Goal: Task Accomplishment & Management: Use online tool/utility

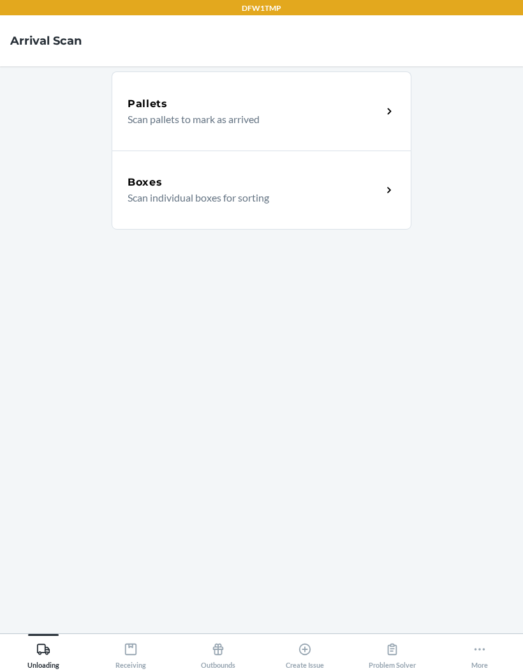
scroll to position [52, 0]
click at [408, 653] on div "Problem Solver" at bounding box center [392, 654] width 47 height 32
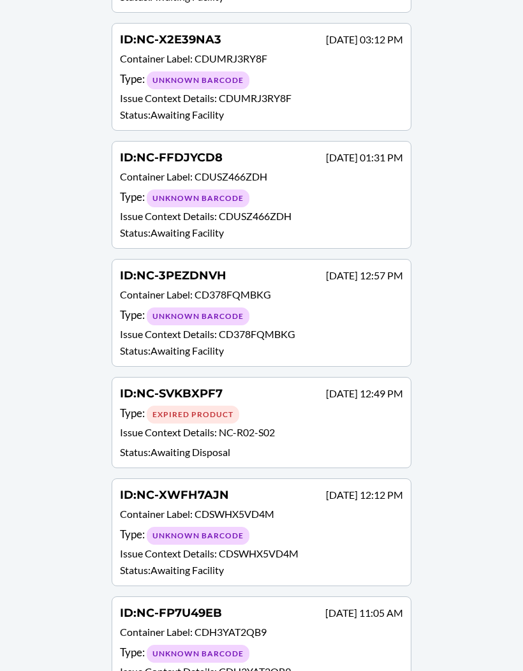
scroll to position [1060, 0]
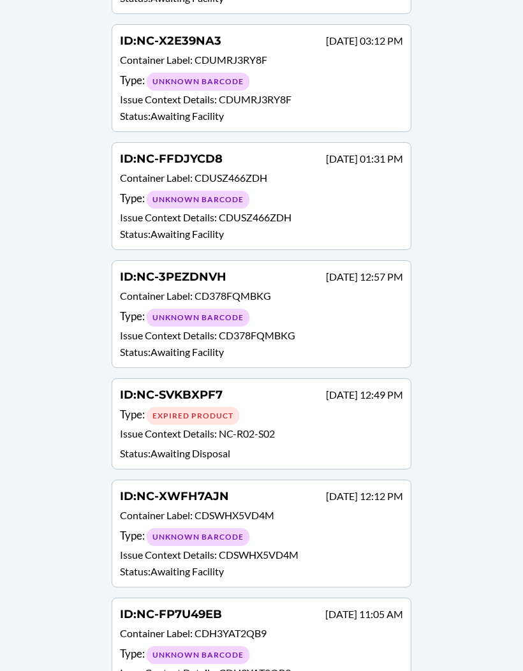
click at [357, 428] on p "Issue Context Details : NC-R02-S02" at bounding box center [261, 435] width 283 height 19
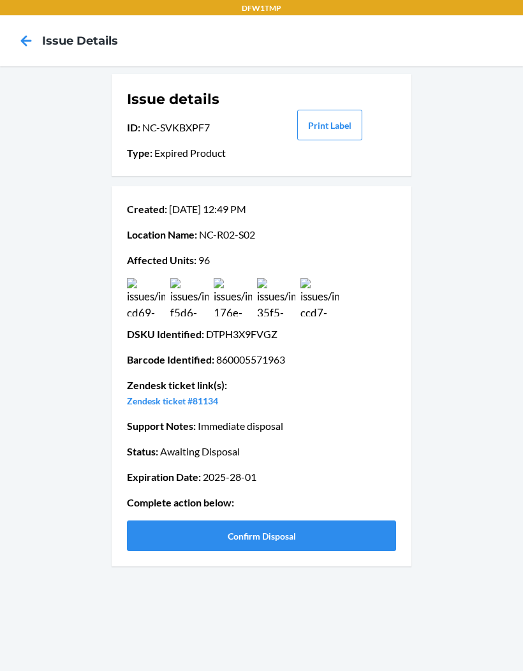
click at [336, 299] on img at bounding box center [320, 297] width 38 height 38
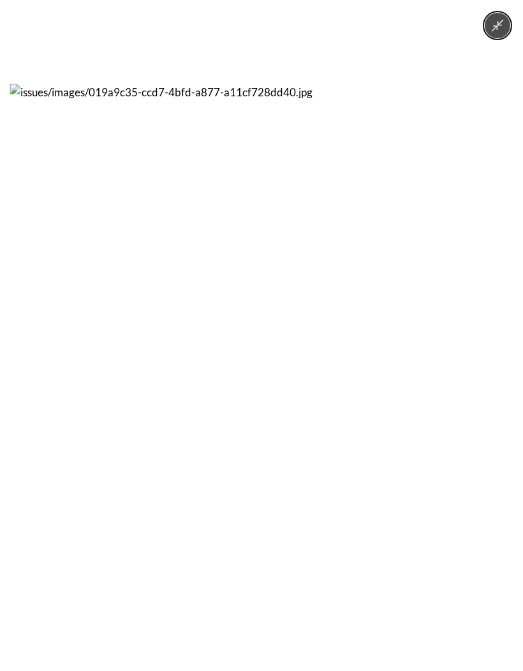
click at [491, 20] on icon "Minimize image" at bounding box center [498, 26] width 14 height 14
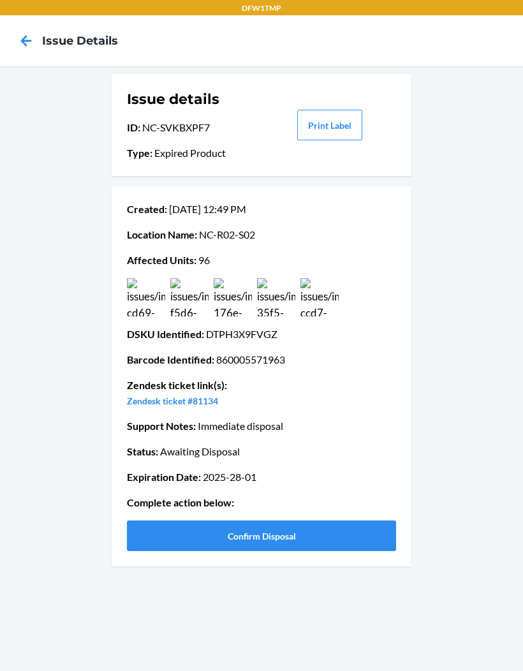
click at [303, 533] on button "Confirm Disposal" at bounding box center [261, 536] width 269 height 31
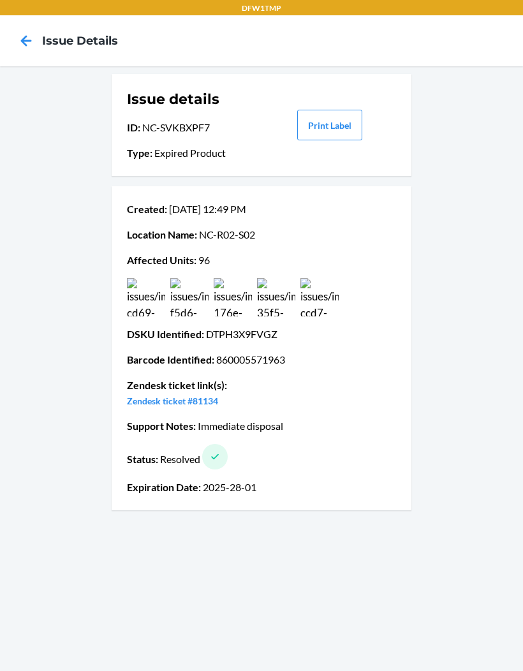
click at [26, 40] on icon at bounding box center [26, 41] width 22 height 22
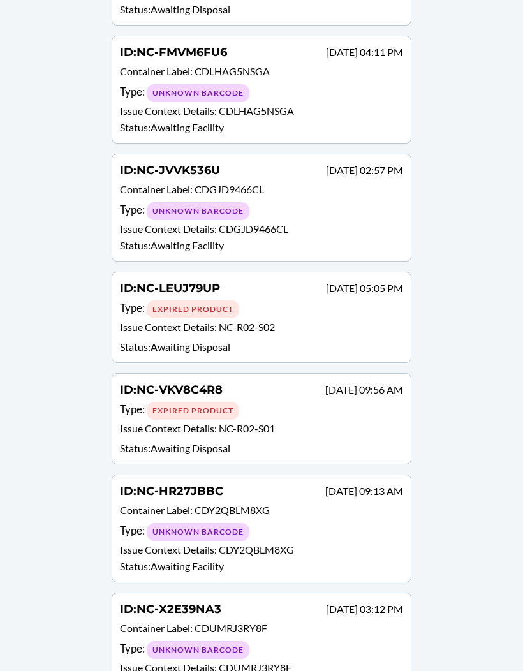
scroll to position [495, 0]
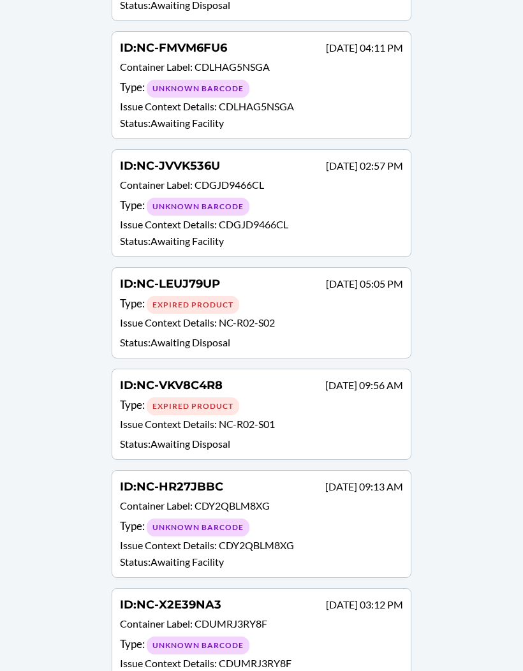
click at [303, 422] on p "Issue Context Details : NC-R02-S01" at bounding box center [261, 426] width 283 height 19
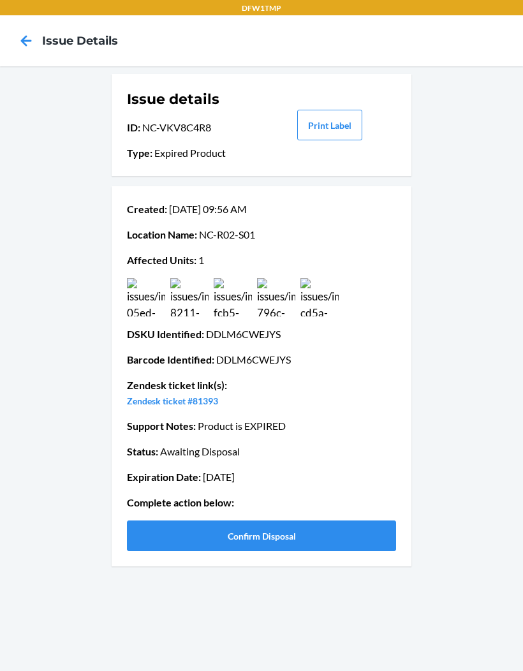
click at [326, 300] on img at bounding box center [320, 297] width 38 height 38
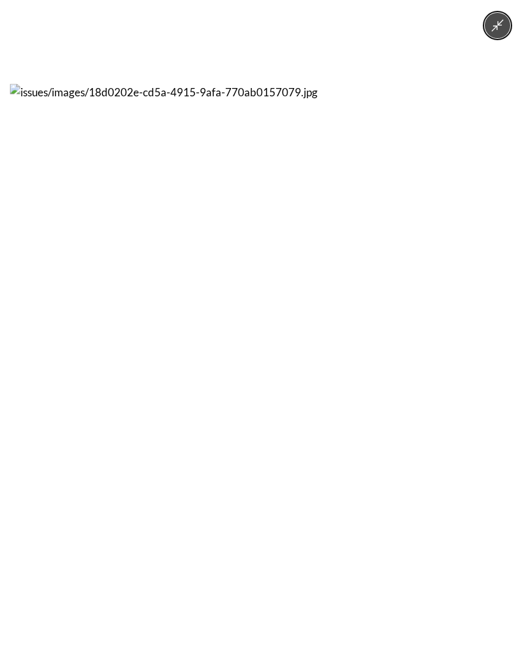
click at [486, 34] on div at bounding box center [261, 335] width 523 height 671
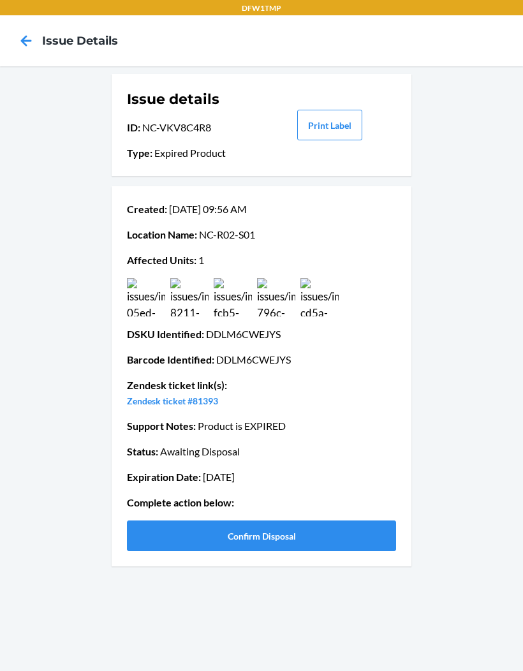
click at [172, 304] on img at bounding box center [189, 297] width 38 height 38
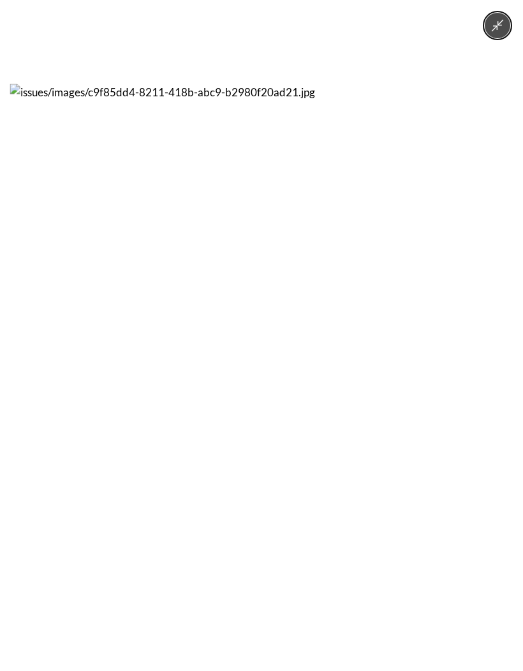
click at [498, 31] on icon "Minimize image" at bounding box center [498, 26] width 14 height 14
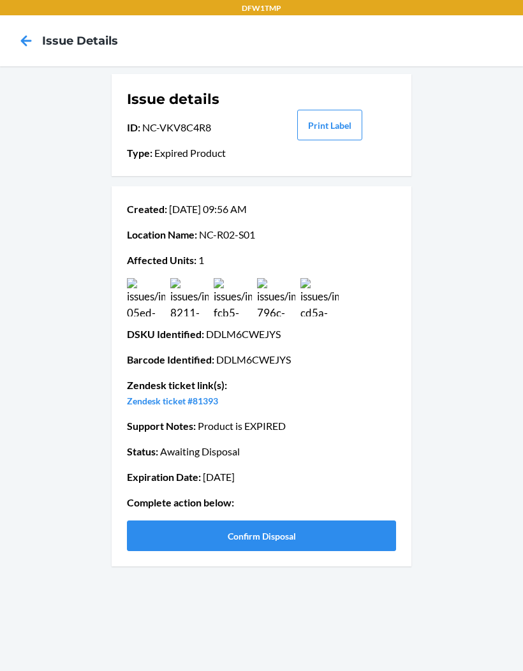
click at [26, 50] on icon at bounding box center [26, 41] width 22 height 22
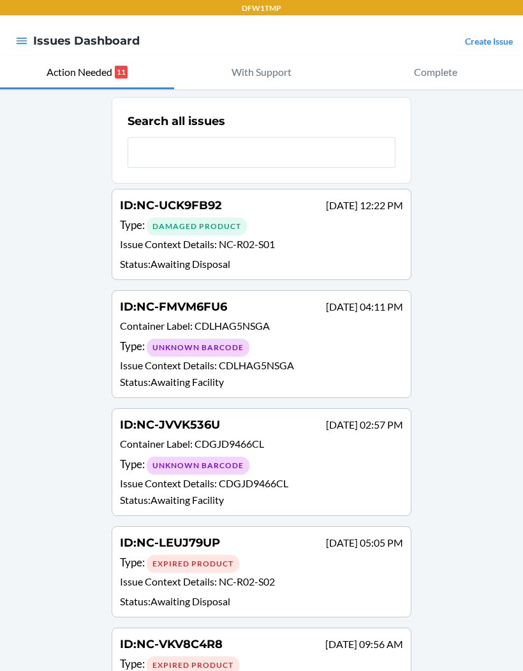
click at [306, 338] on div "Type : Unknown Barcode" at bounding box center [261, 347] width 283 height 19
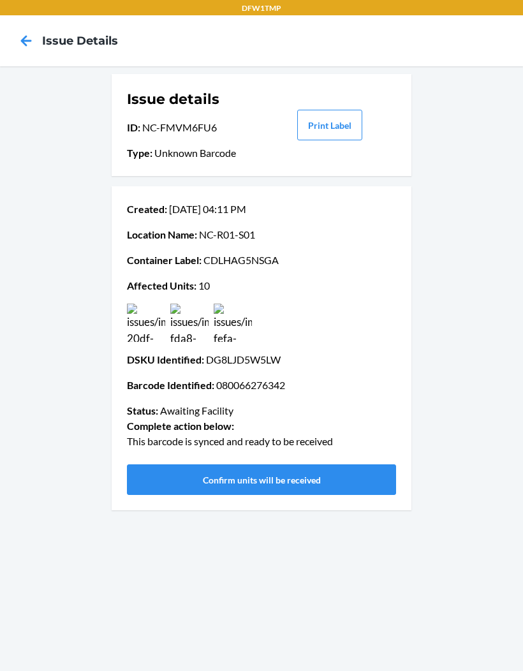
click at [151, 325] on img at bounding box center [146, 323] width 38 height 38
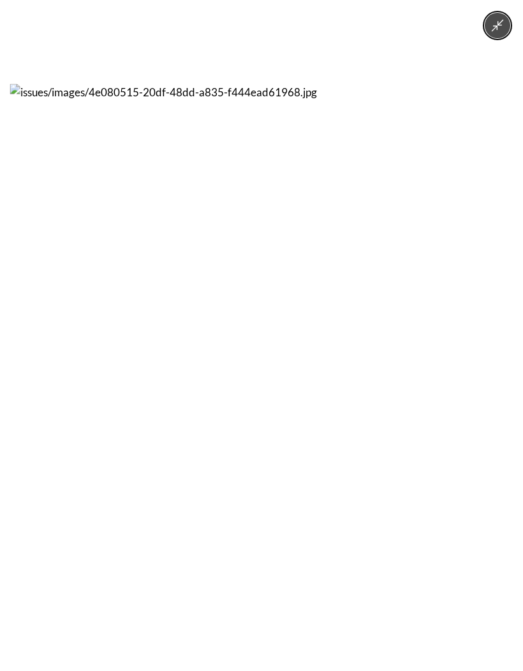
click at [504, 24] on icon "Minimize image" at bounding box center [498, 26] width 14 height 14
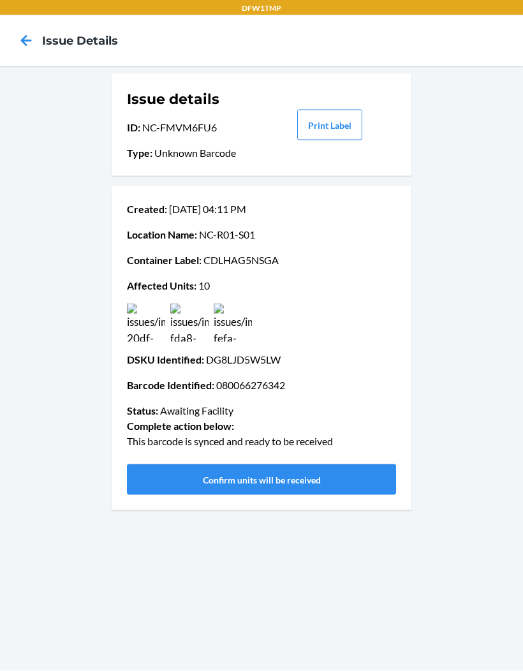
scroll to position [34, 0]
click at [137, 304] on img at bounding box center [146, 323] width 38 height 38
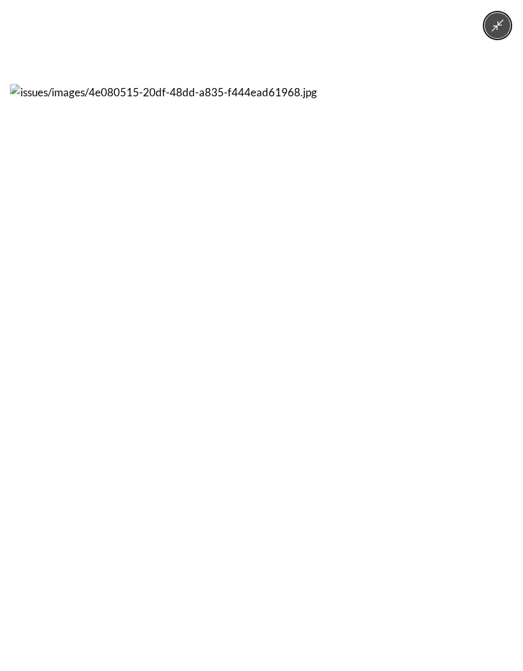
click at [134, 289] on img at bounding box center [262, 336] width 504 height 504
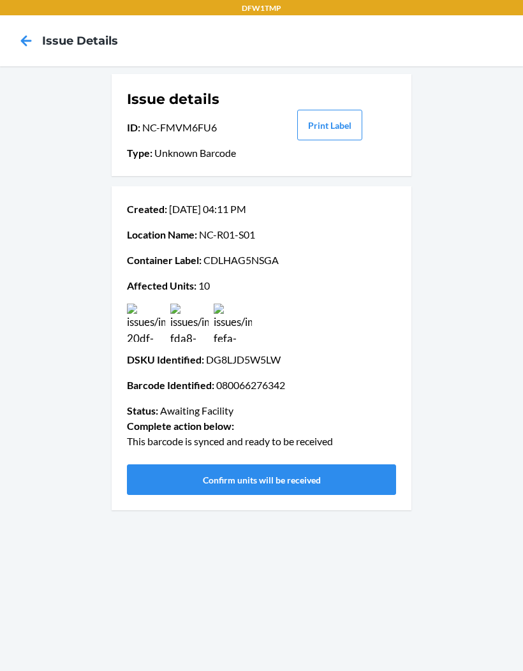
click at [183, 304] on img at bounding box center [189, 323] width 38 height 38
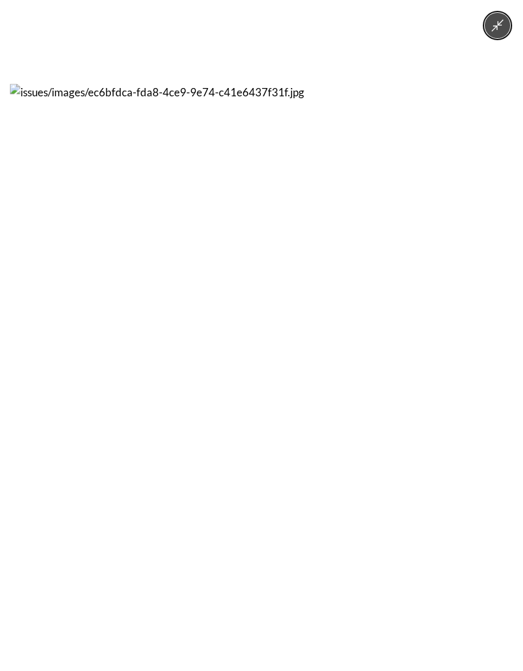
click at [244, 619] on div at bounding box center [261, 335] width 523 height 671
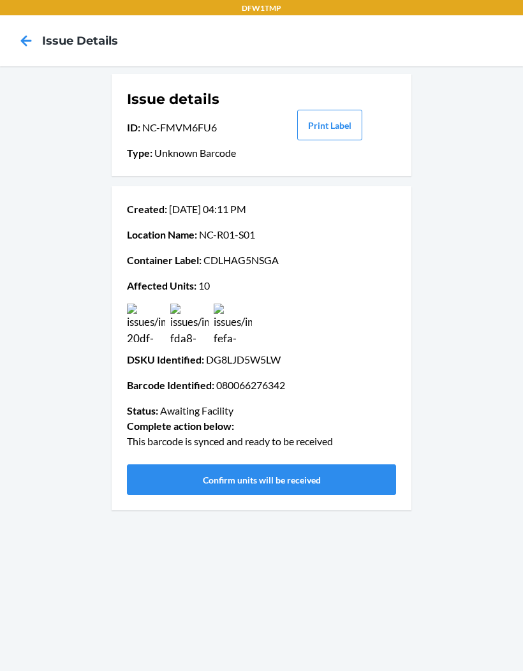
click at [239, 304] on img at bounding box center [233, 323] width 38 height 38
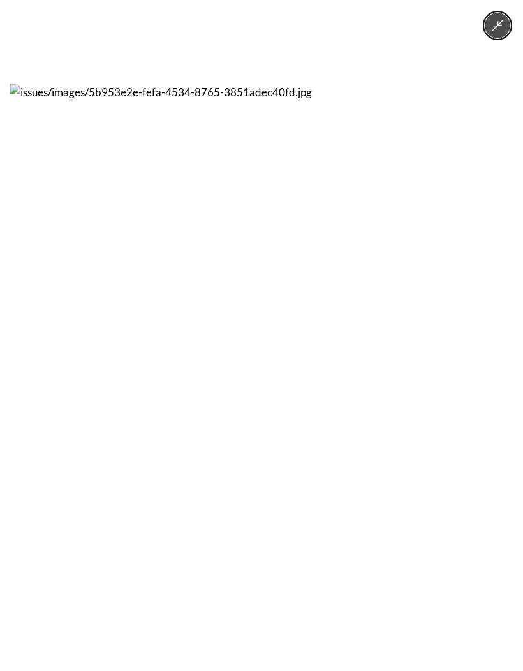
click at [188, 625] on div at bounding box center [261, 335] width 523 height 671
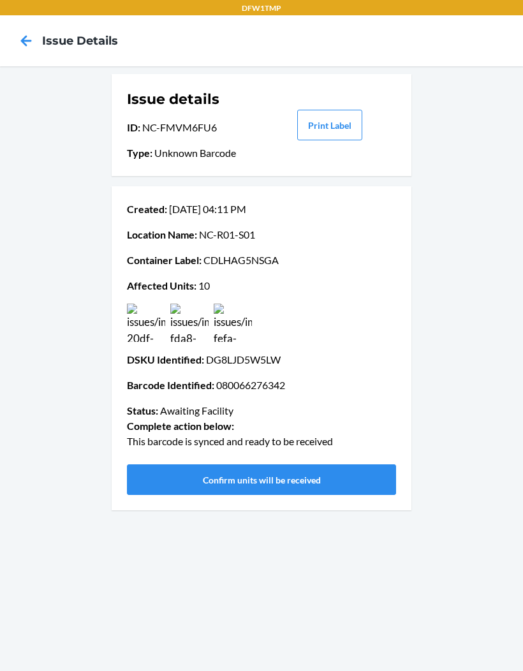
click at [229, 304] on img at bounding box center [233, 323] width 38 height 38
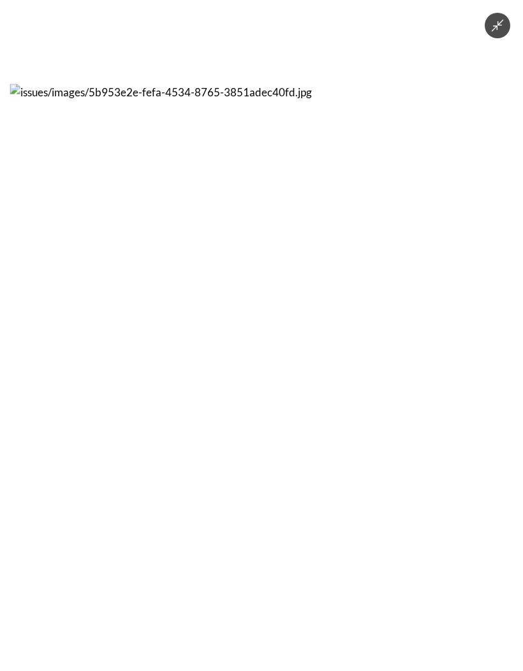
click at [137, 627] on div at bounding box center [261, 335] width 523 height 671
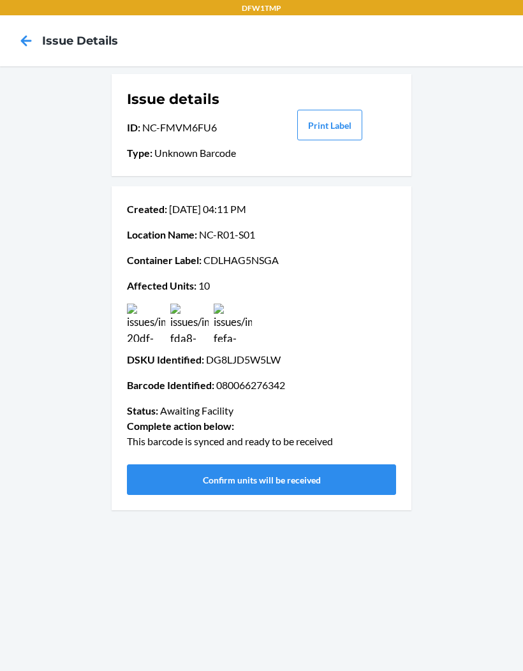
click at [177, 304] on img at bounding box center [189, 323] width 38 height 38
click at [239, 304] on img at bounding box center [233, 323] width 38 height 38
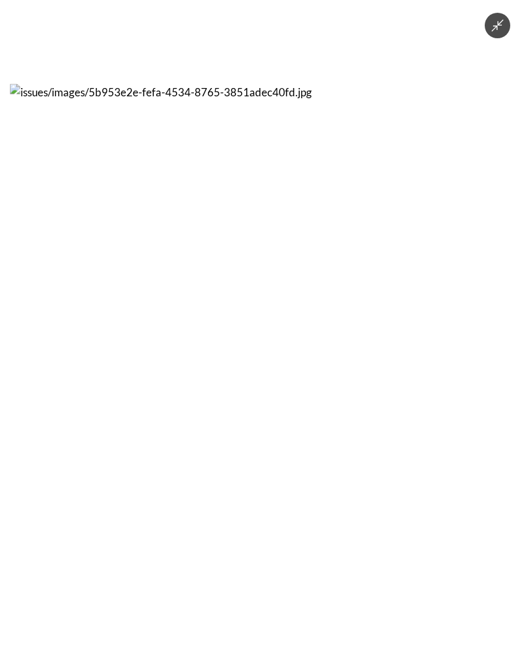
click at [500, 24] on icon "Minimize image" at bounding box center [498, 26] width 12 height 12
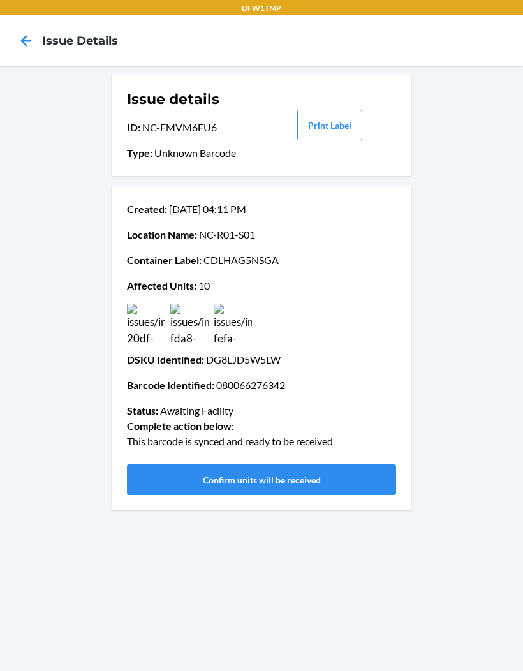
click at [350, 465] on button "Confirm units will be received" at bounding box center [261, 480] width 269 height 31
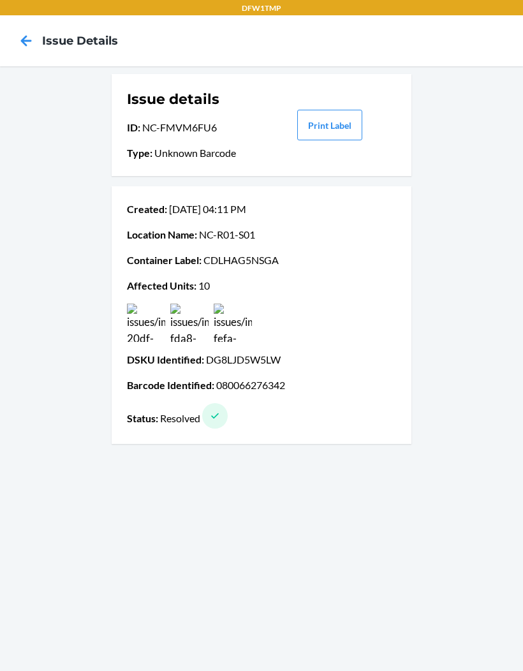
click at [23, 30] on icon at bounding box center [26, 41] width 22 height 22
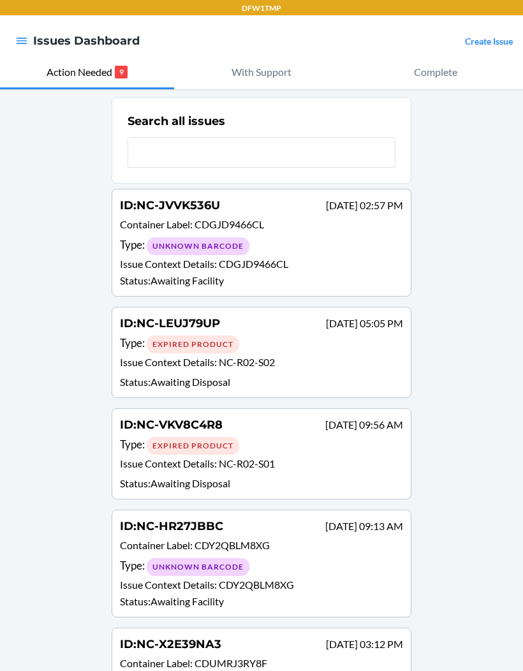
click at [345, 250] on div "Type : Unknown Barcode" at bounding box center [261, 246] width 283 height 19
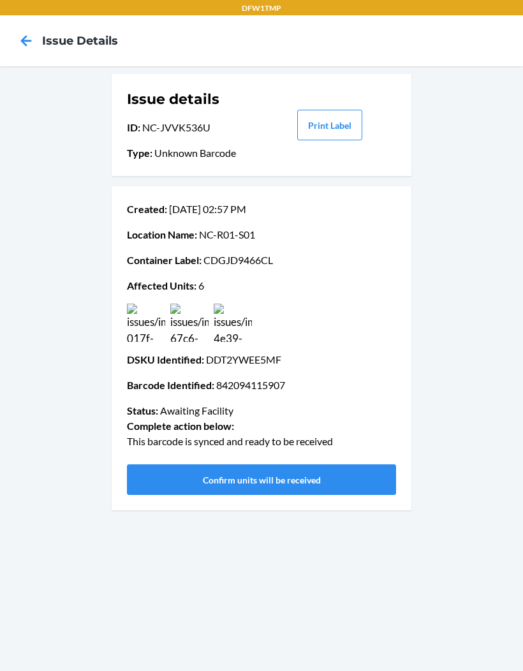
click at [5, 50] on nav "Issue details" at bounding box center [261, 40] width 523 height 51
click at [241, 326] on img at bounding box center [233, 323] width 38 height 38
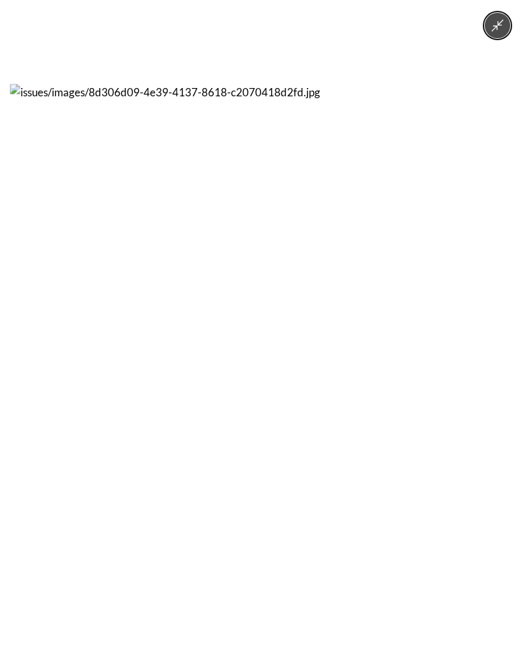
click at [500, 26] on icon "Minimize image" at bounding box center [498, 26] width 12 height 12
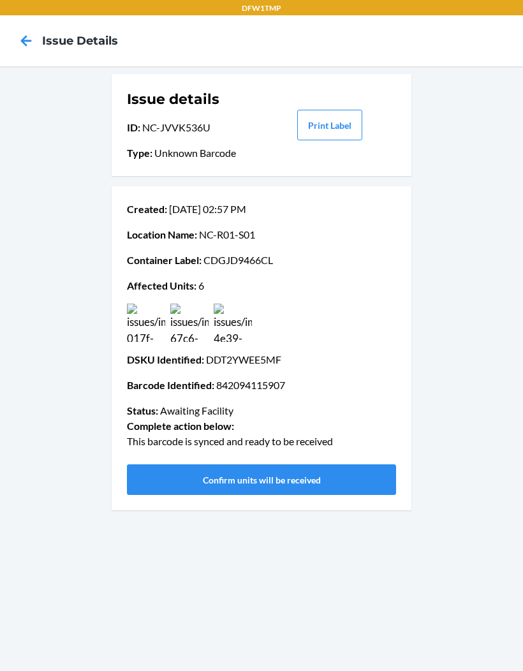
click at [454, 582] on div "Issue details ID : NC-JVVK536U Type : Unknown Barcode Print Label Created : Sep…" at bounding box center [261, 368] width 523 height 605
click at [349, 483] on button "Confirm units will be received" at bounding box center [261, 480] width 269 height 31
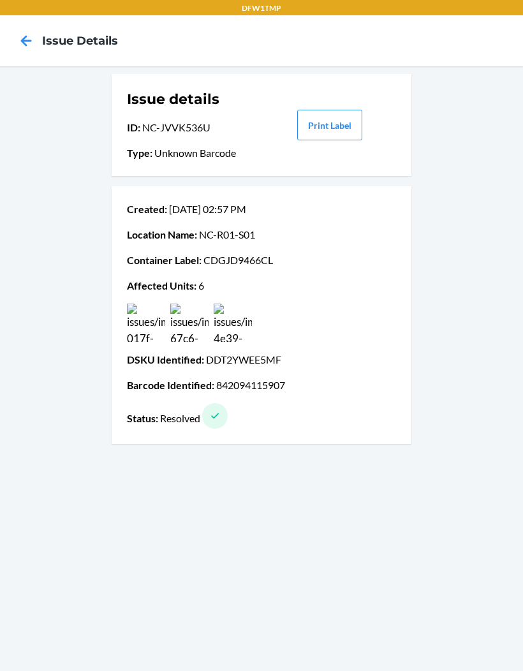
click at [27, 41] on icon at bounding box center [26, 40] width 11 height 11
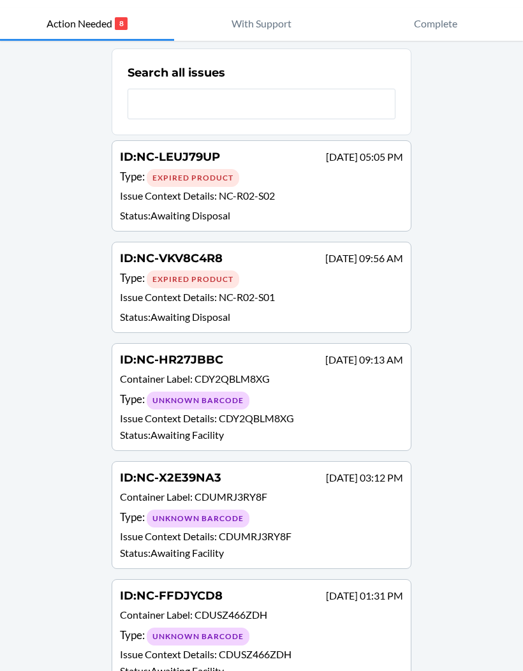
scroll to position [61, 0]
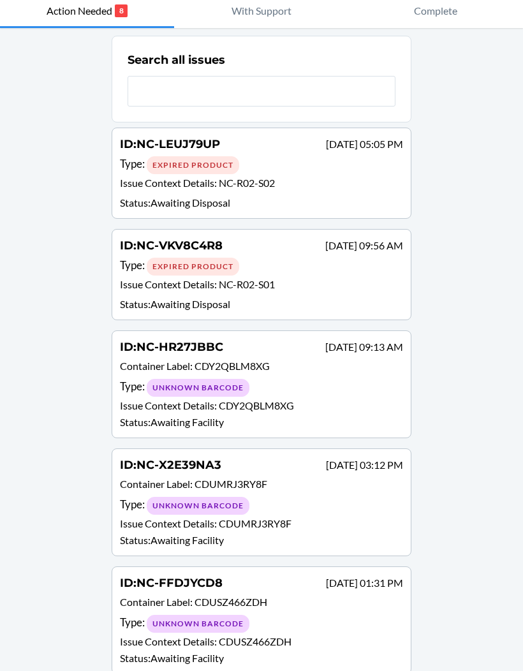
click at [352, 385] on div "Type : Unknown Barcode" at bounding box center [261, 388] width 283 height 19
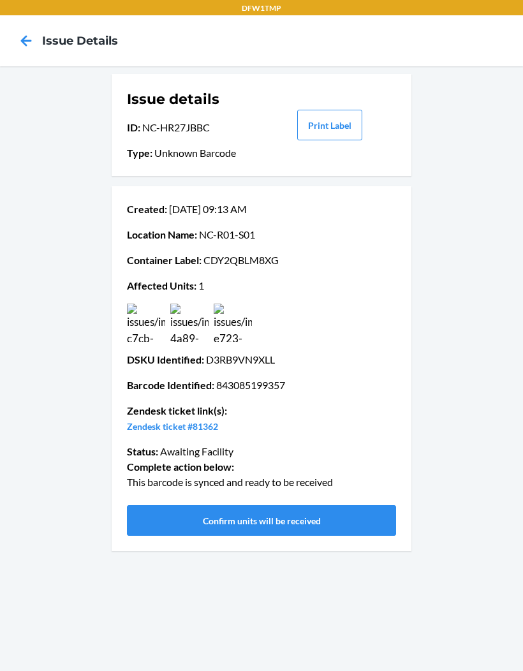
scroll to position [6, 0]
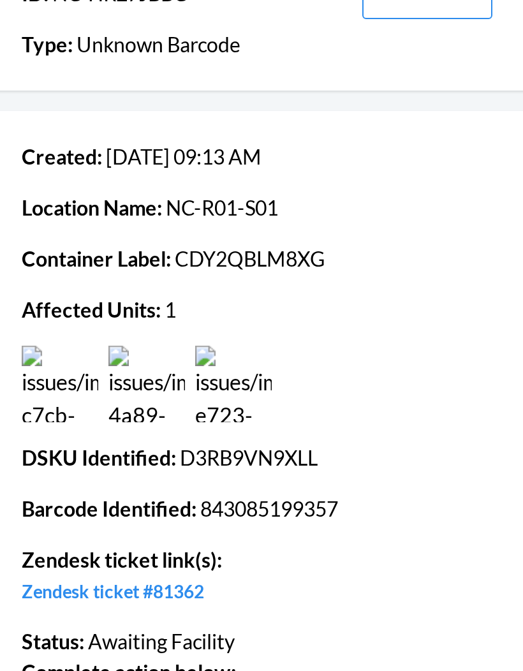
click at [127, 461] on span "Complete action below :" at bounding box center [180, 467] width 107 height 12
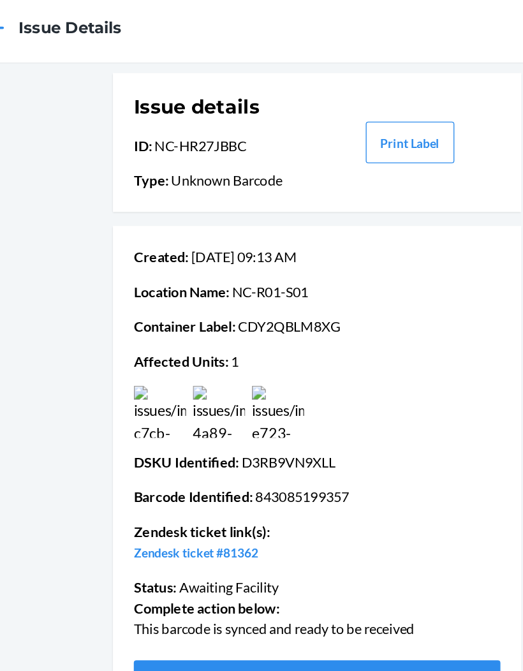
scroll to position [0, 0]
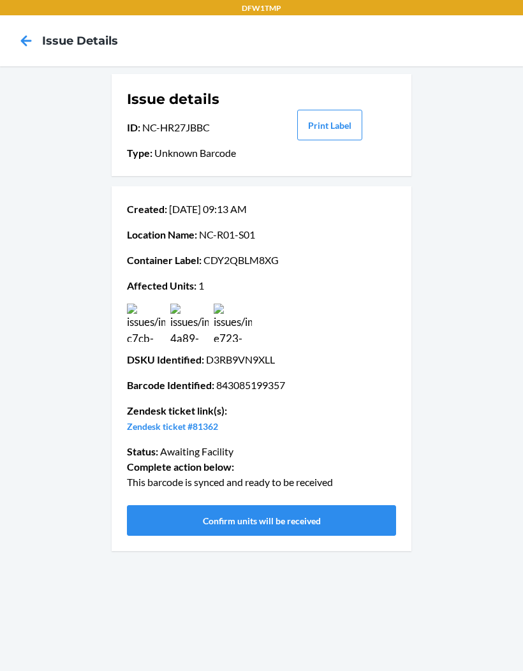
click at [326, 516] on button "Confirm units will be received" at bounding box center [261, 521] width 269 height 31
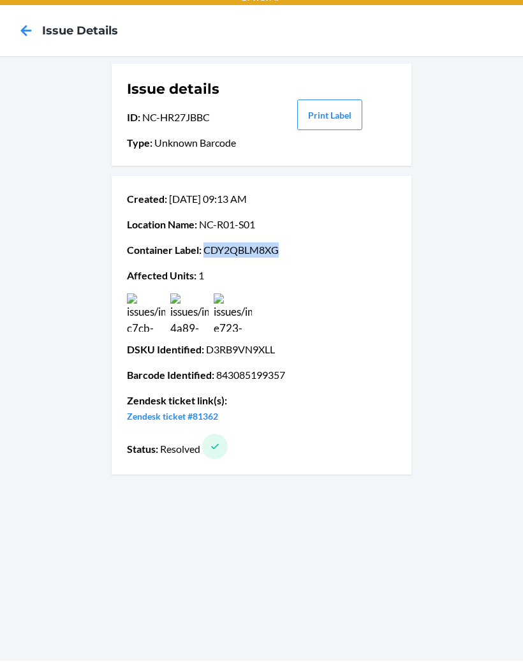
click at [35, 30] on icon at bounding box center [26, 41] width 22 height 22
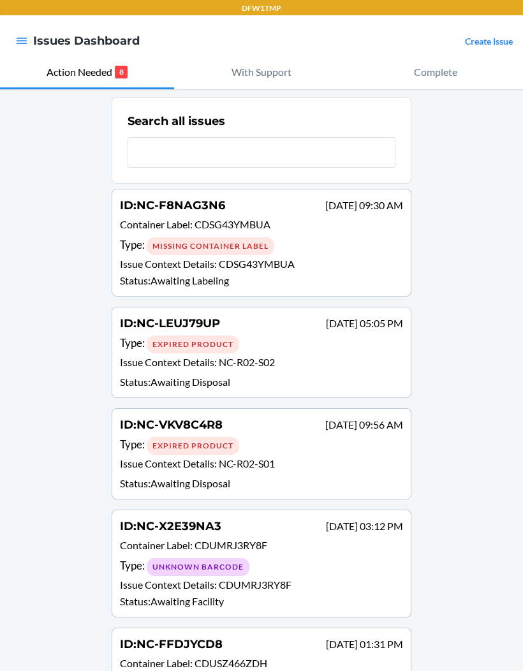
click at [128, 264] on p "Issue Context Details : CDSG43YMBUA" at bounding box center [261, 264] width 283 height 15
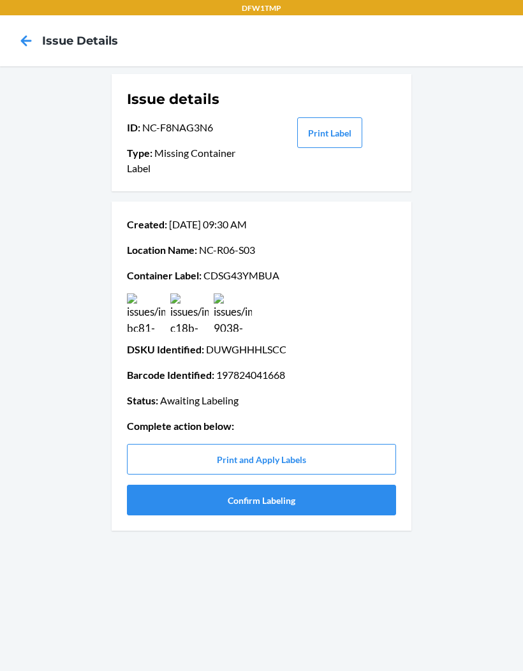
click at [25, 30] on icon at bounding box center [26, 41] width 22 height 22
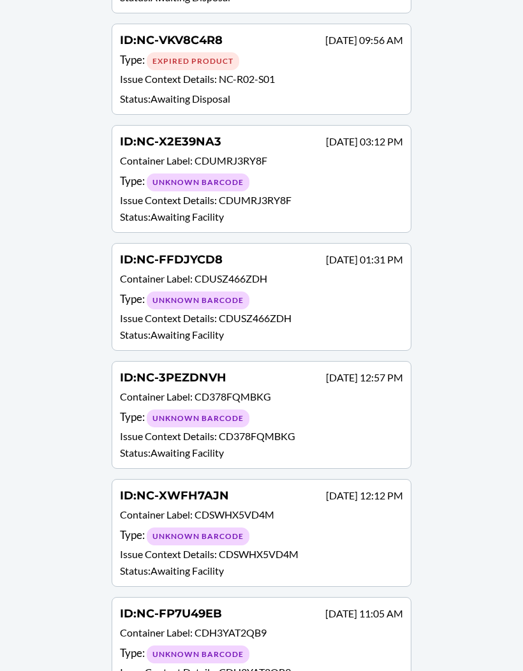
scroll to position [384, 0]
click at [168, 530] on div "Unknown Barcode" at bounding box center [198, 538] width 103 height 18
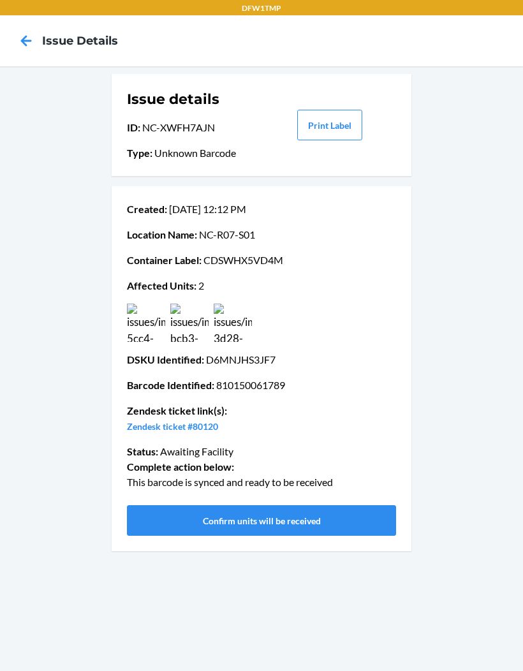
scroll to position [52, 0]
click at [238, 506] on button "Confirm units will be received" at bounding box center [261, 521] width 269 height 31
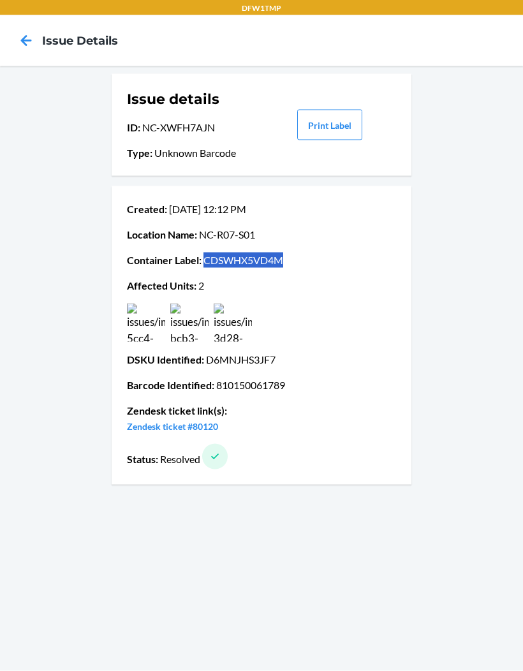
scroll to position [11, 0]
click at [24, 30] on icon at bounding box center [26, 41] width 22 height 22
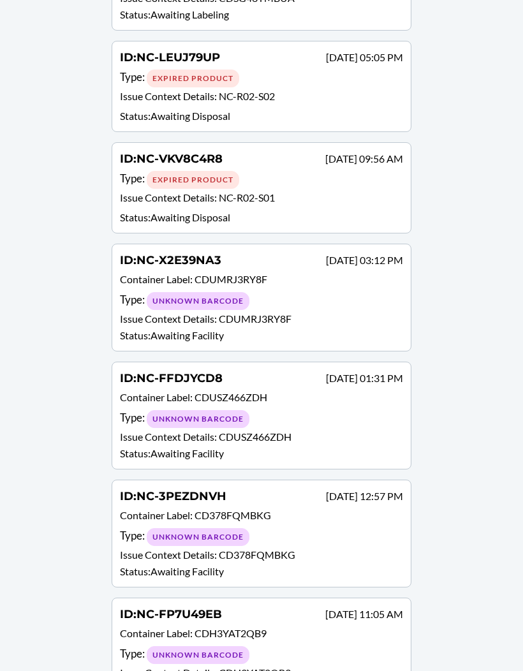
scroll to position [266, 0]
click at [357, 304] on div "Type : Unknown Barcode" at bounding box center [261, 301] width 283 height 19
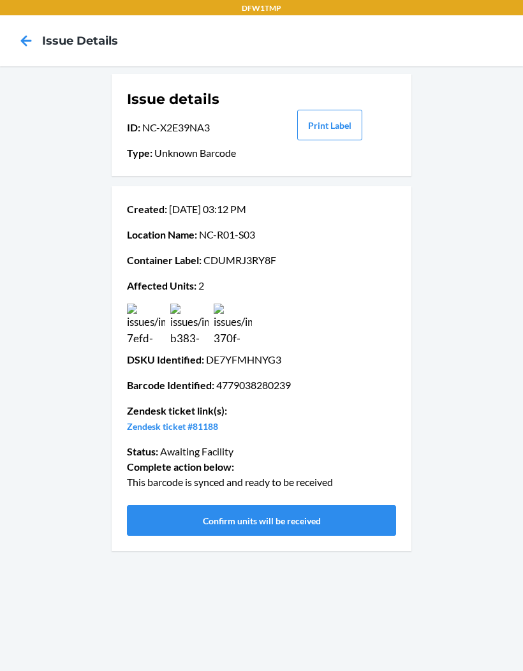
click at [233, 328] on img at bounding box center [233, 323] width 38 height 38
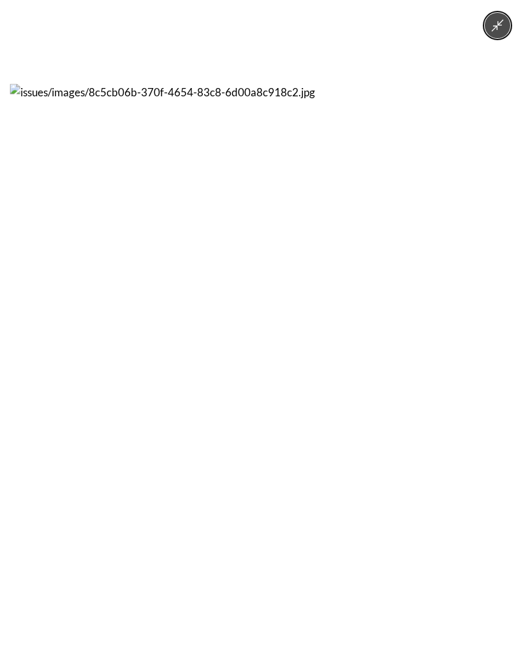
click at [483, 33] on div at bounding box center [261, 335] width 523 height 671
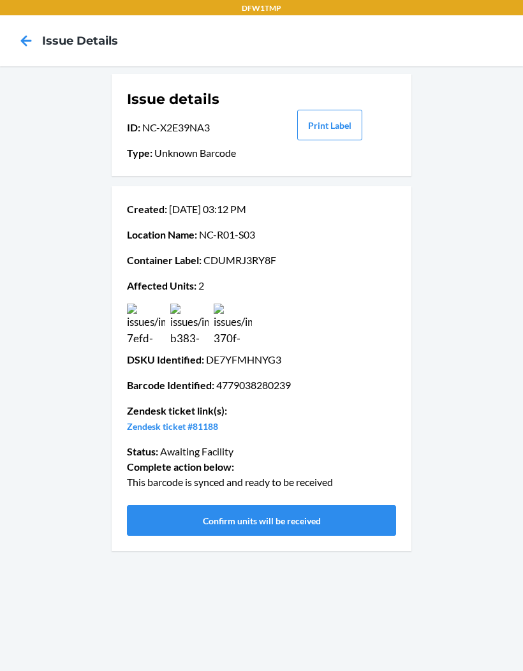
click at [356, 522] on button "Confirm units will be received" at bounding box center [261, 521] width 269 height 31
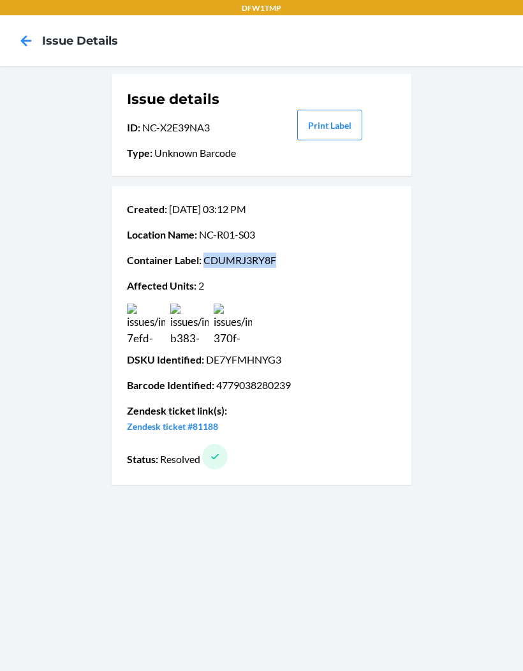
click at [26, 41] on icon at bounding box center [26, 40] width 11 height 11
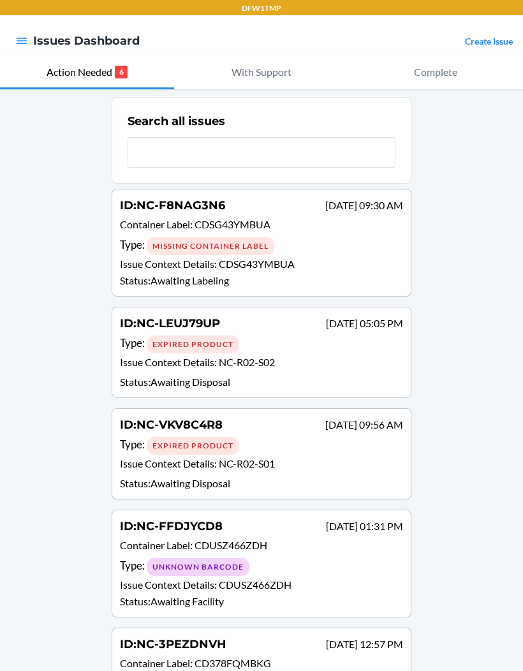
click at [322, 571] on div "Type : Unknown Barcode" at bounding box center [261, 567] width 283 height 19
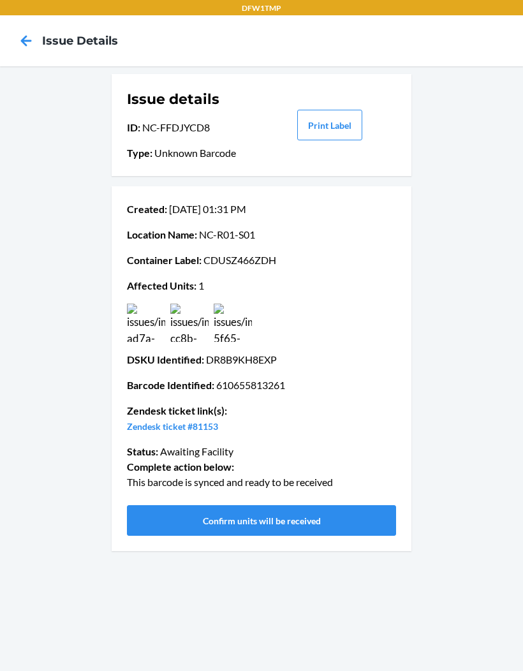
click at [329, 529] on button "Confirm units will be received" at bounding box center [261, 521] width 269 height 31
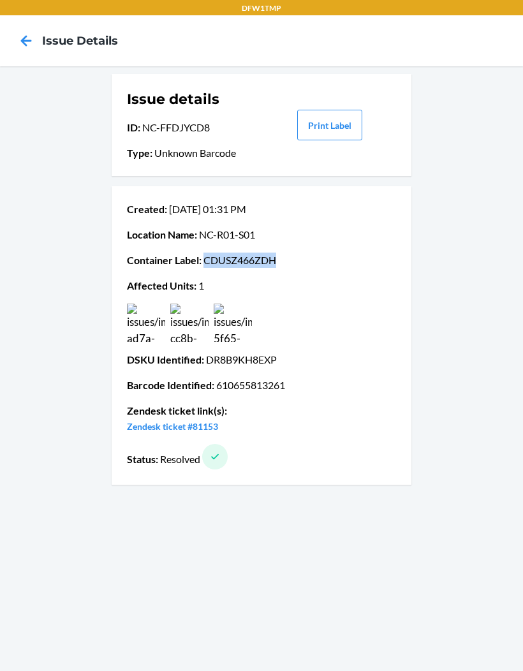
click at [34, 50] on icon at bounding box center [26, 41] width 22 height 22
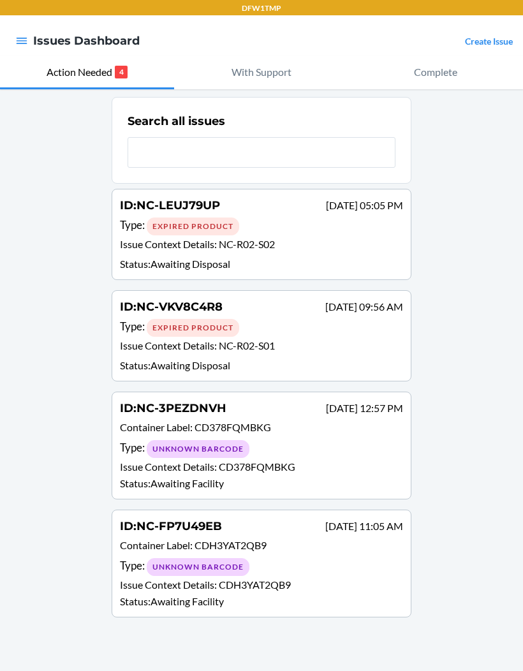
click at [327, 234] on div "Type : Expired Product" at bounding box center [261, 226] width 283 height 19
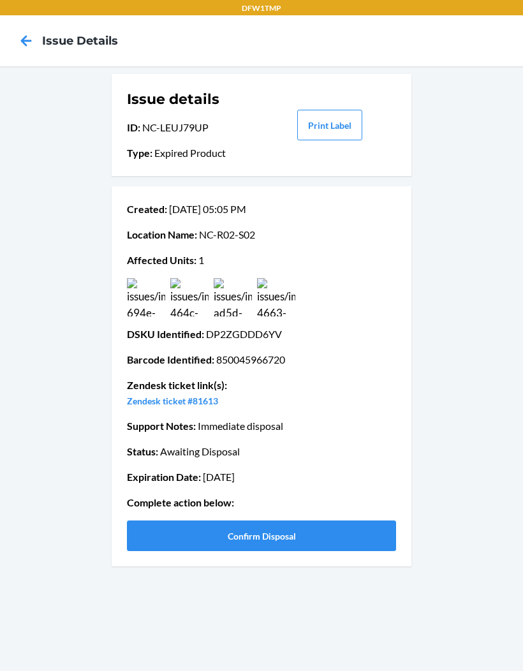
click at [493, 93] on div "Issue details ID : NC-LEUJ79UP Type : Expired Product Print Label Created : Sep…" at bounding box center [261, 368] width 523 height 605
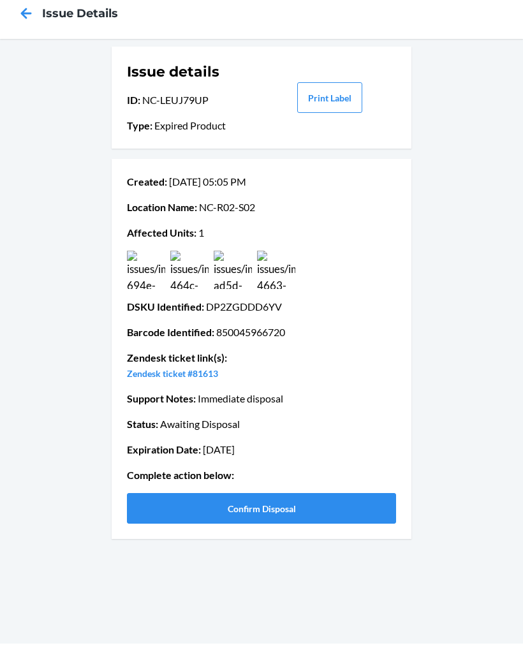
click at [221, 278] on img at bounding box center [233, 297] width 38 height 38
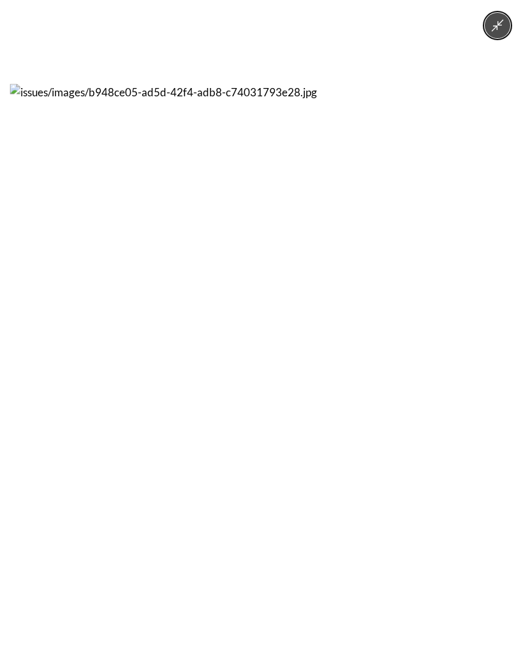
click at [493, 29] on icon "Minimize image" at bounding box center [498, 26] width 14 height 14
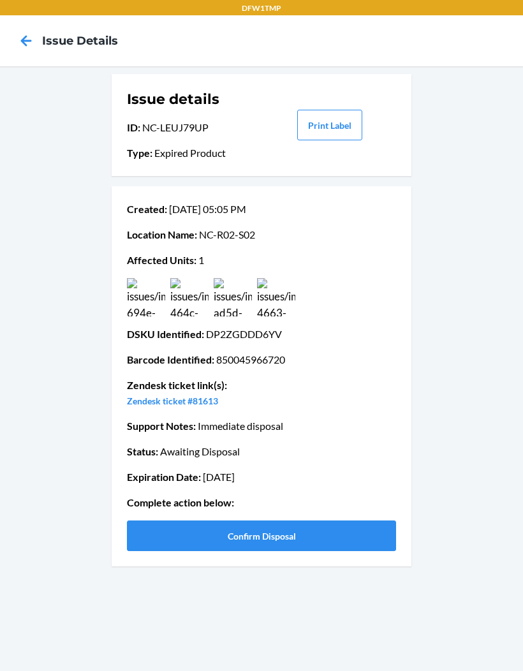
click at [148, 278] on img at bounding box center [146, 297] width 38 height 38
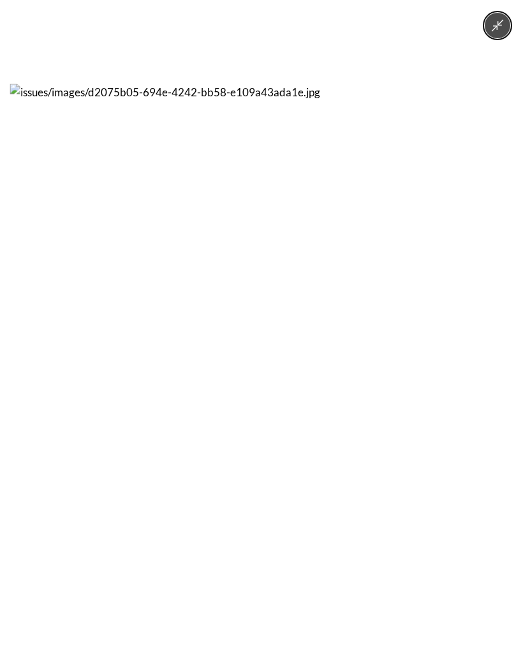
click at [502, 31] on icon "Minimize image" at bounding box center [498, 26] width 14 height 14
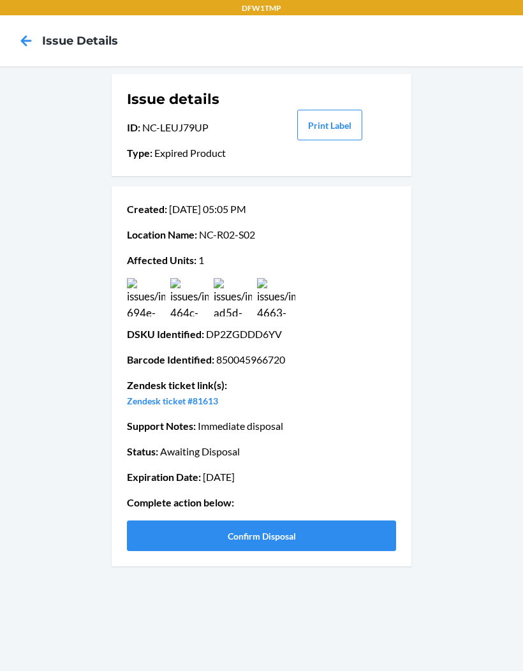
click at [140, 521] on button "Confirm Disposal" at bounding box center [261, 536] width 269 height 31
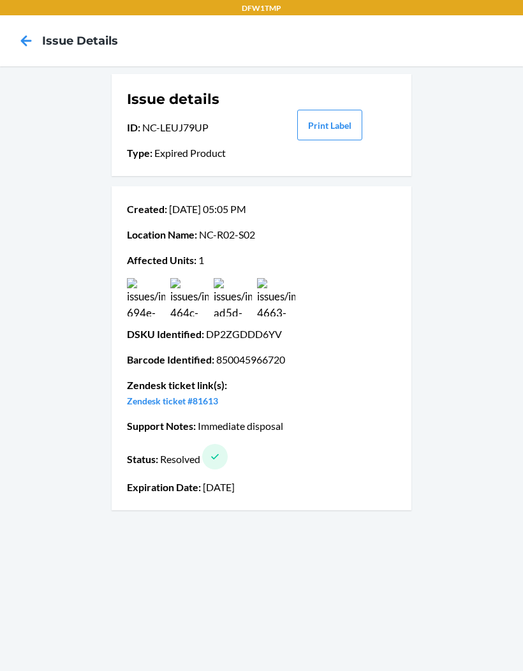
click at [33, 30] on icon at bounding box center [26, 41] width 22 height 22
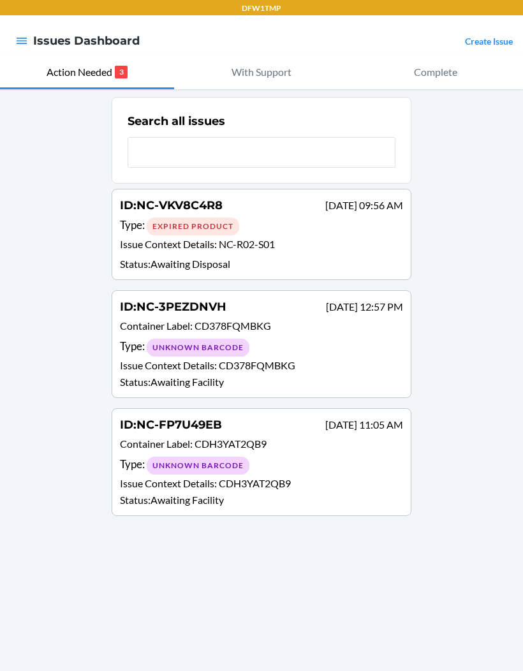
click at [374, 251] on p "Issue Context Details : NC-R02-S01" at bounding box center [261, 246] width 283 height 19
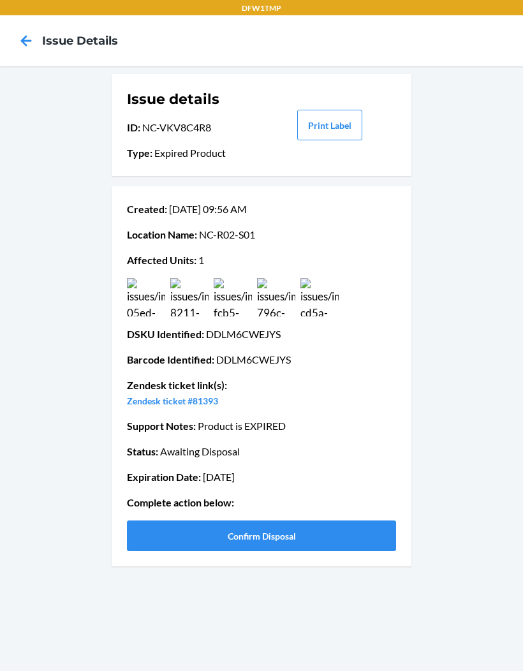
click at [275, 289] on img at bounding box center [276, 297] width 38 height 38
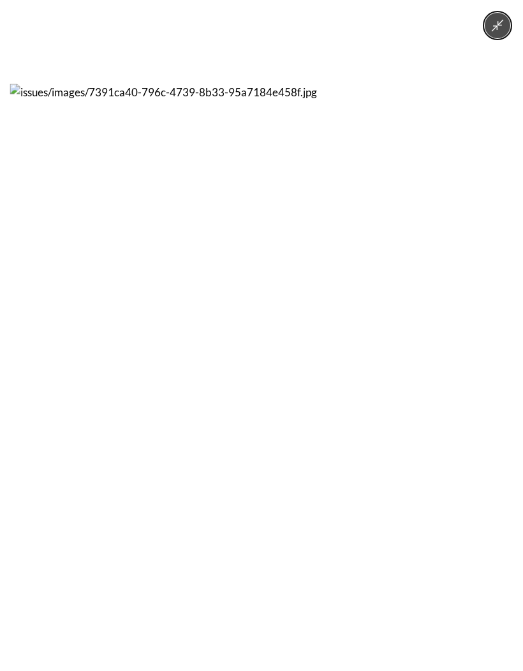
click at [490, 27] on button "Minimize image" at bounding box center [498, 26] width 26 height 26
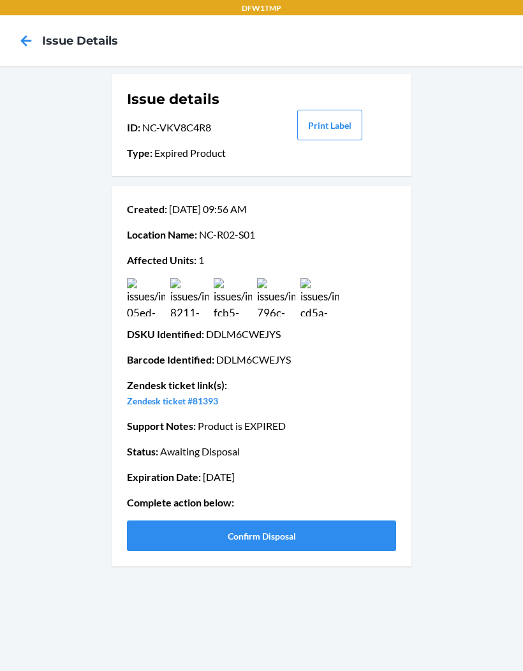
click at [326, 308] on img at bounding box center [320, 297] width 38 height 38
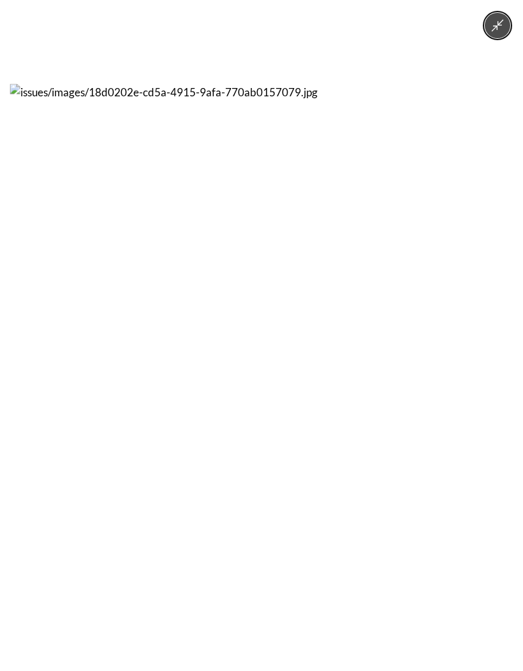
click at [472, 14] on div at bounding box center [261, 335] width 523 height 671
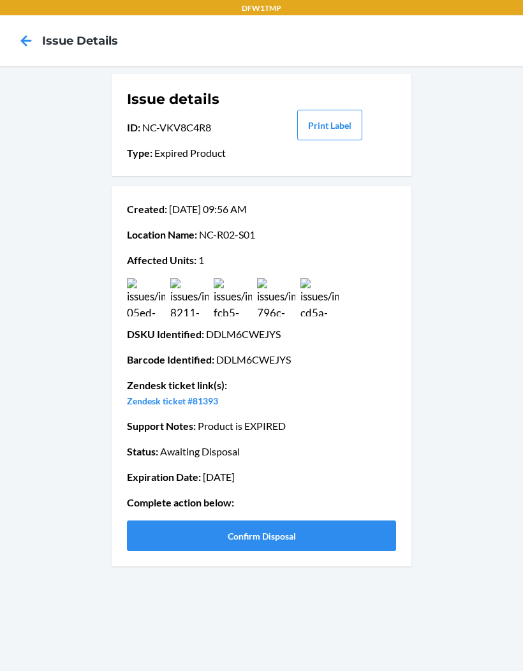
click at [342, 526] on button "Confirm Disposal" at bounding box center [261, 536] width 269 height 31
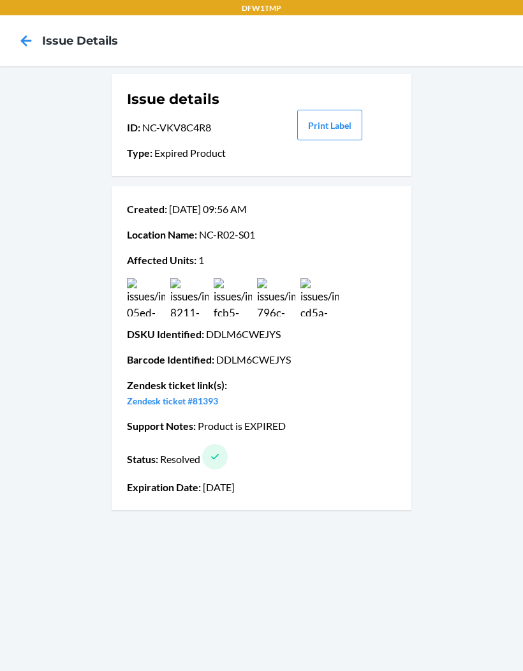
click at [24, 38] on icon at bounding box center [26, 40] width 11 height 11
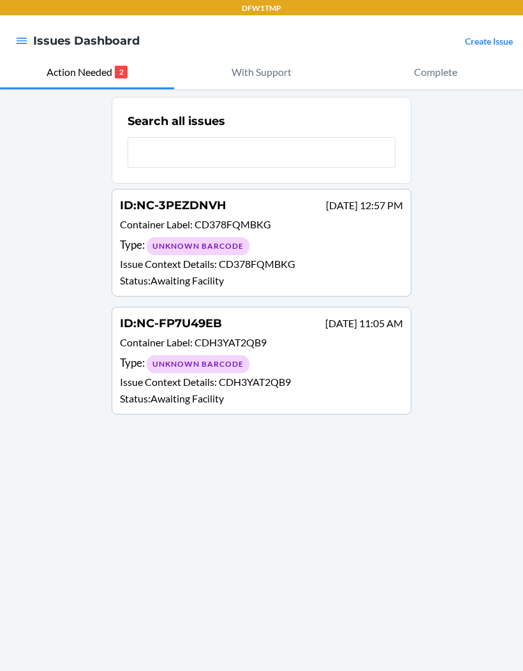
click at [368, 250] on div "Type : Unknown Barcode" at bounding box center [261, 246] width 283 height 19
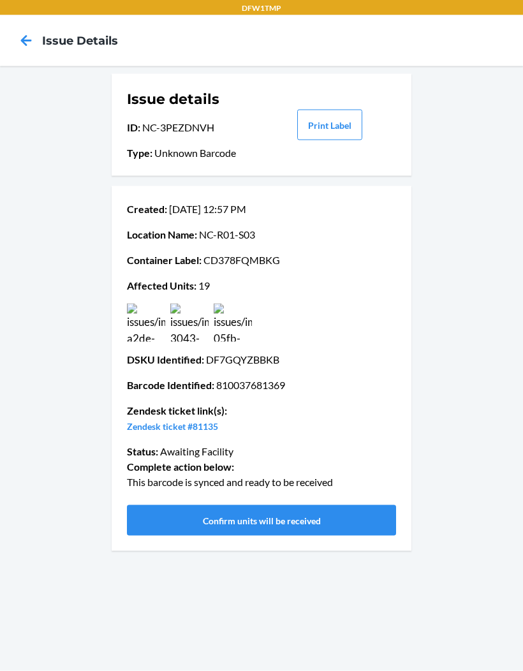
scroll to position [52, 0]
click at [331, 506] on button "Confirm units will be received" at bounding box center [261, 521] width 269 height 31
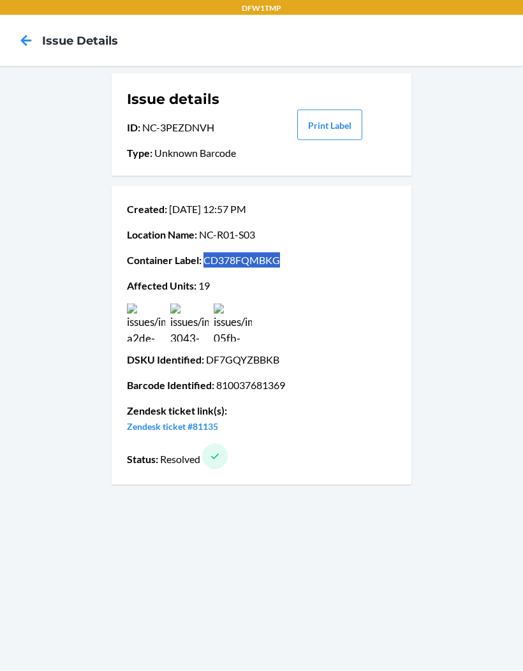
scroll to position [0, 0]
click at [27, 38] on icon at bounding box center [26, 41] width 22 height 22
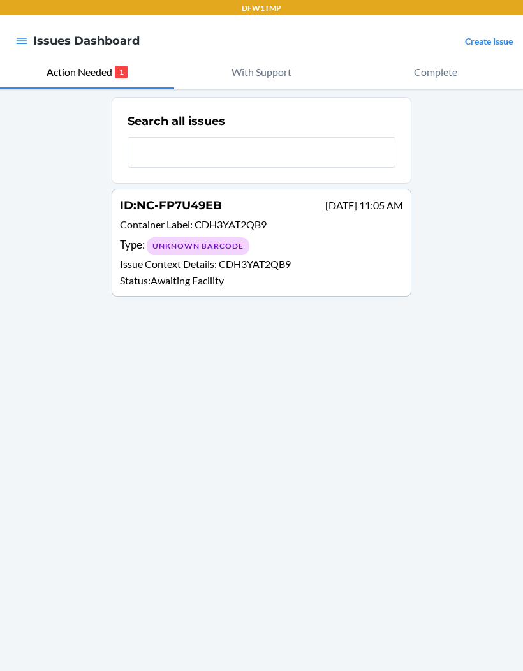
click at [303, 228] on p "Container Label : CDH3YAT2QB9" at bounding box center [261, 226] width 283 height 19
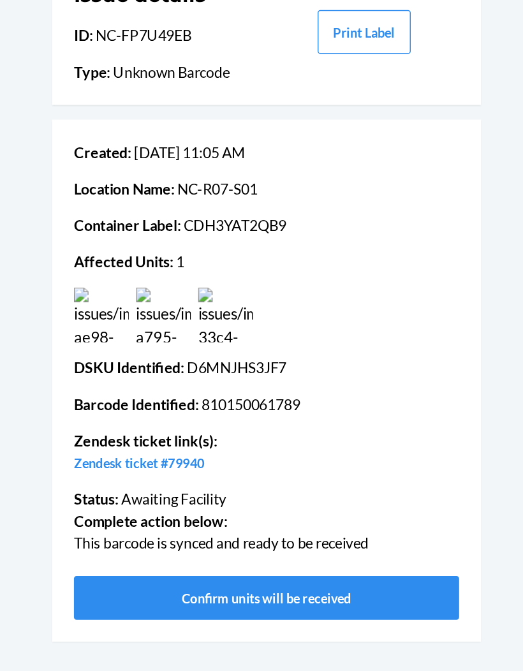
click at [221, 506] on button "Confirm units will be received" at bounding box center [261, 521] width 269 height 31
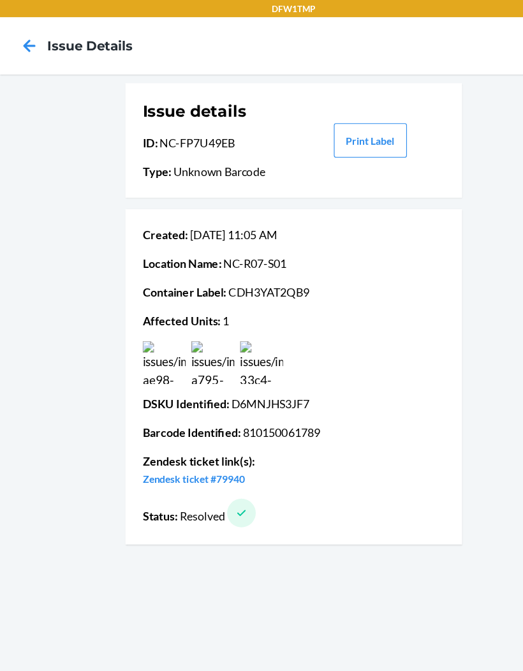
click at [30, 45] on icon at bounding box center [26, 41] width 22 height 22
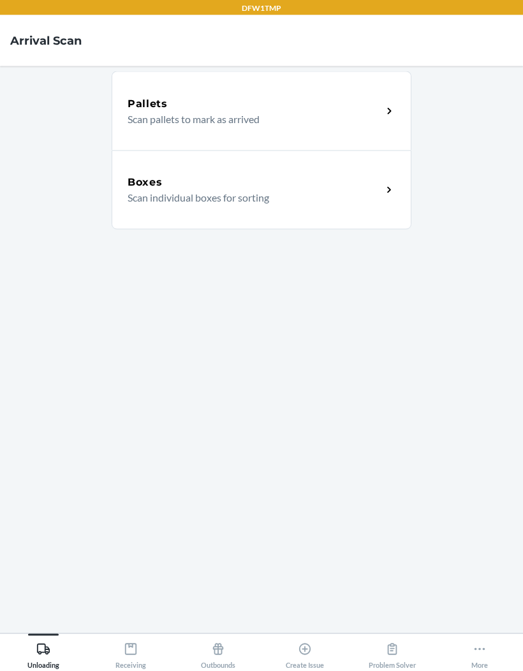
scroll to position [52, 0]
click at [139, 661] on div "Receiving" at bounding box center [131, 654] width 31 height 32
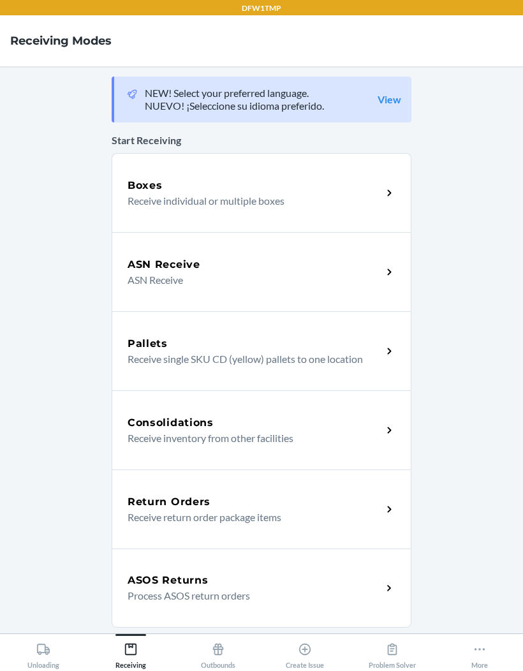
click at [155, 193] on p "Receive individual or multiple boxes" at bounding box center [250, 200] width 244 height 15
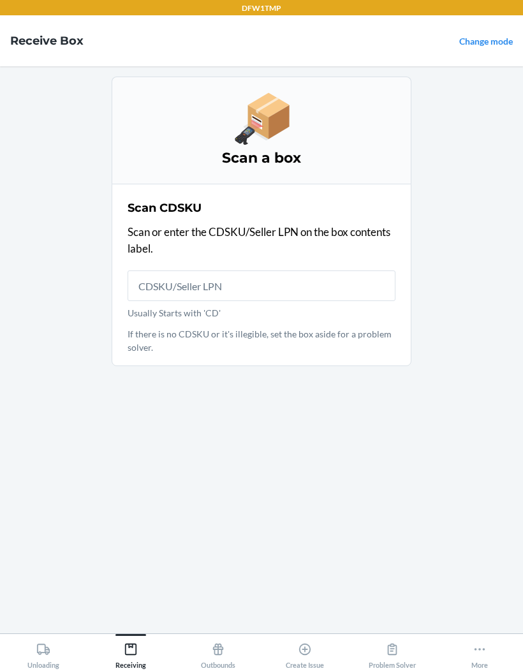
click at [63, 189] on main "Scan a box Scan CDSKU Scan or enter the CDSKU/Seller LPN on the box contents la…" at bounding box center [261, 349] width 523 height 567
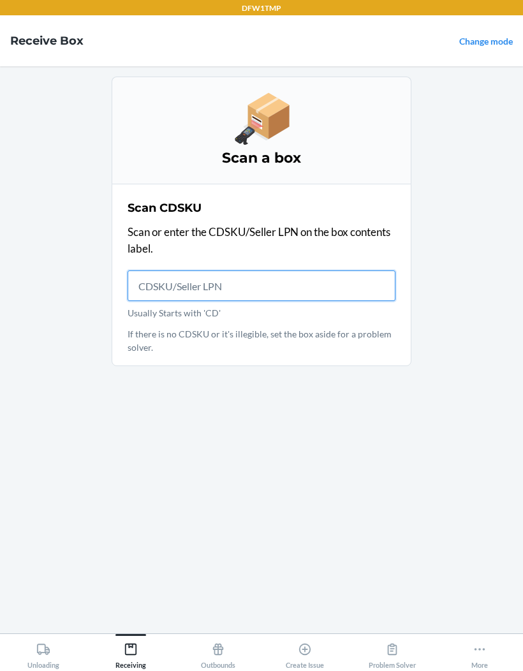
click at [158, 271] on input "Usually Starts with 'CD'" at bounding box center [262, 286] width 268 height 31
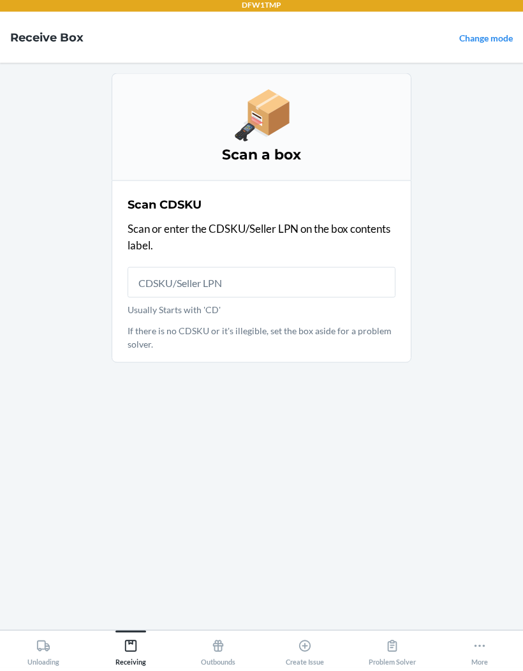
scroll to position [4, 0]
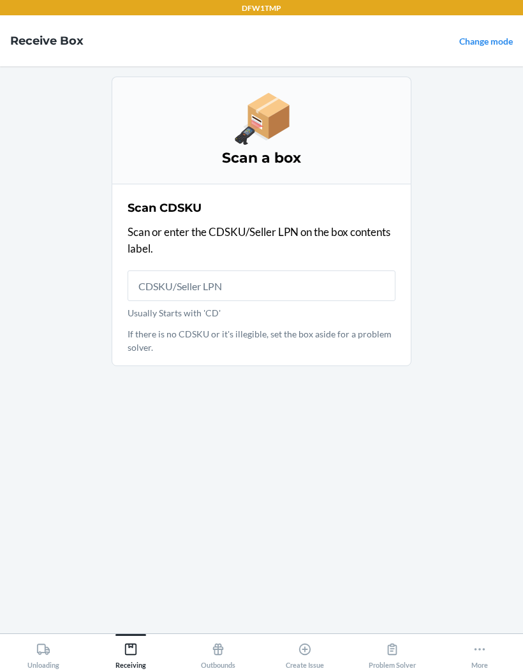
click at [441, 351] on main "Scan a box Scan CDSKU Scan or enter the CDSKU/Seller LPN on the box contents la…" at bounding box center [261, 349] width 523 height 567
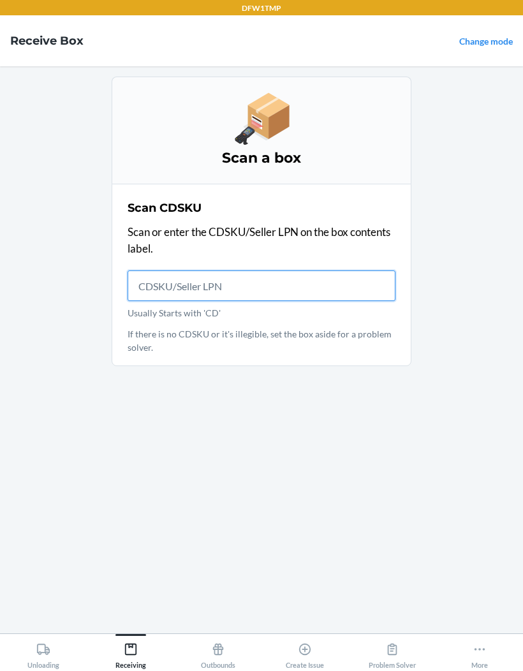
click at [232, 276] on input "Usually Starts with 'CD'" at bounding box center [262, 286] width 268 height 31
type input "CDLHAG5NSGA"
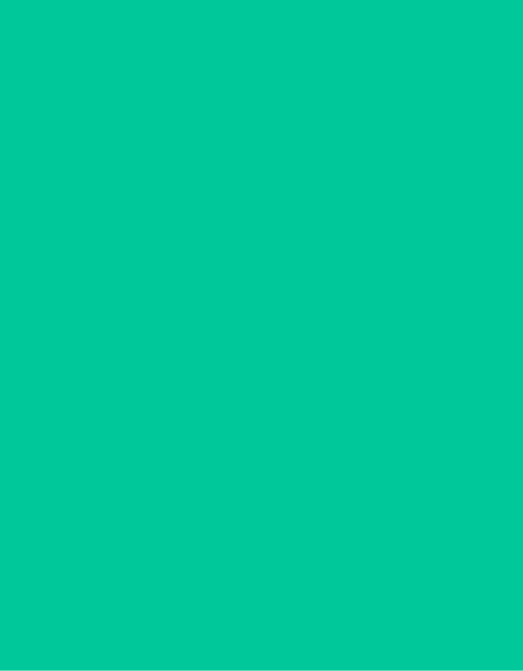
scroll to position [4, 0]
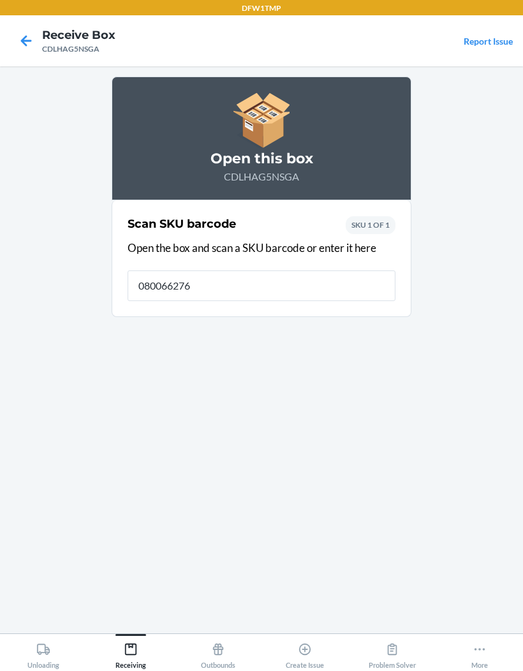
type input "0800662763"
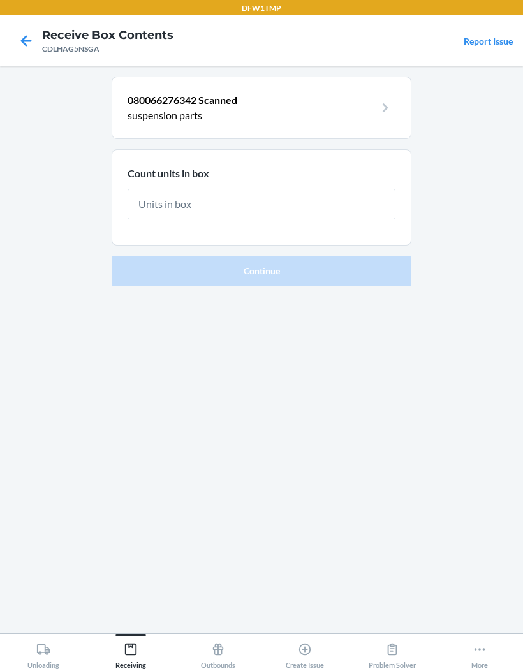
scroll to position [3, 0]
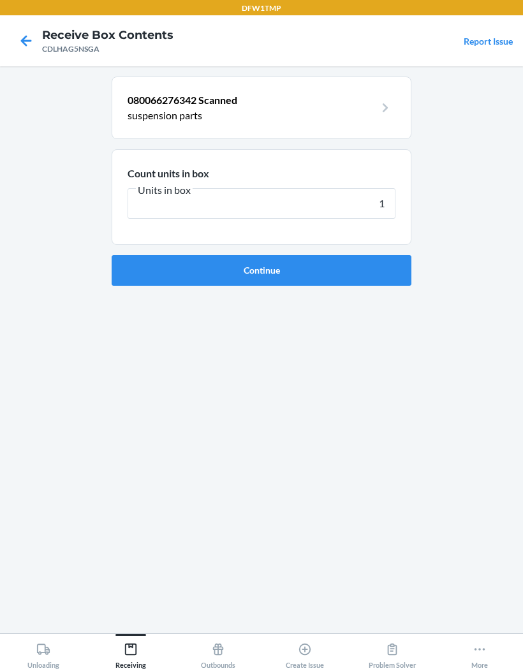
type input "10"
click at [373, 267] on button "Continue" at bounding box center [262, 270] width 300 height 31
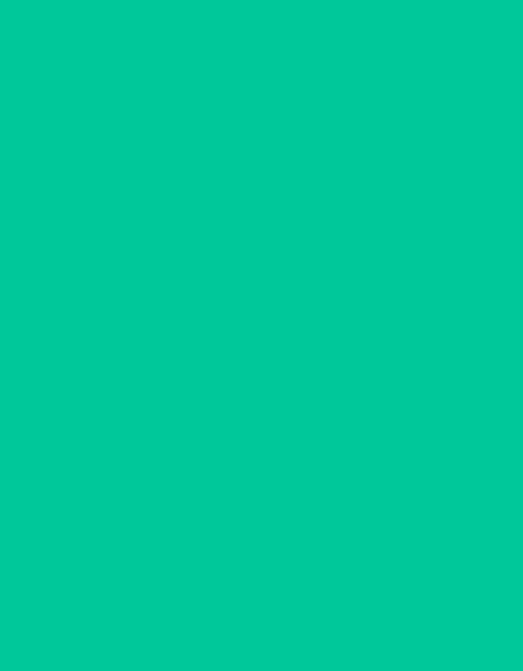
scroll to position [4, 0]
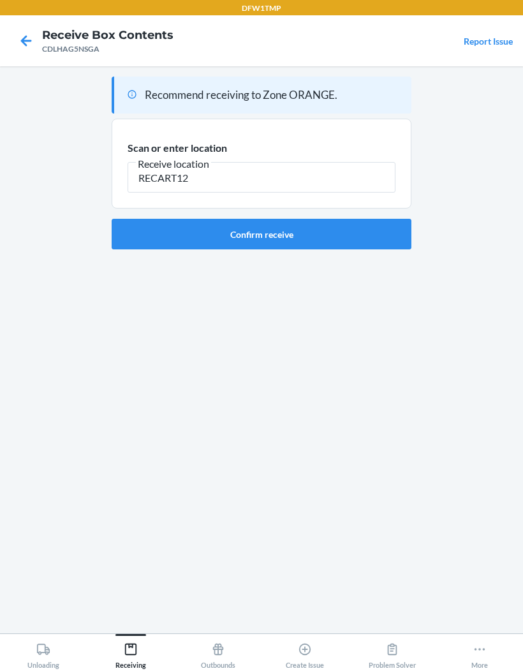
type input "RECART12"
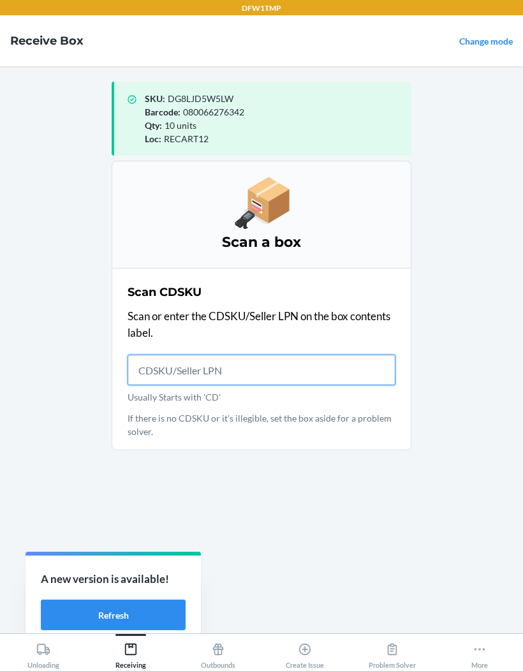
click at [247, 379] on input "Usually Starts with 'CD'" at bounding box center [262, 370] width 268 height 31
type input "CDGJD9466"
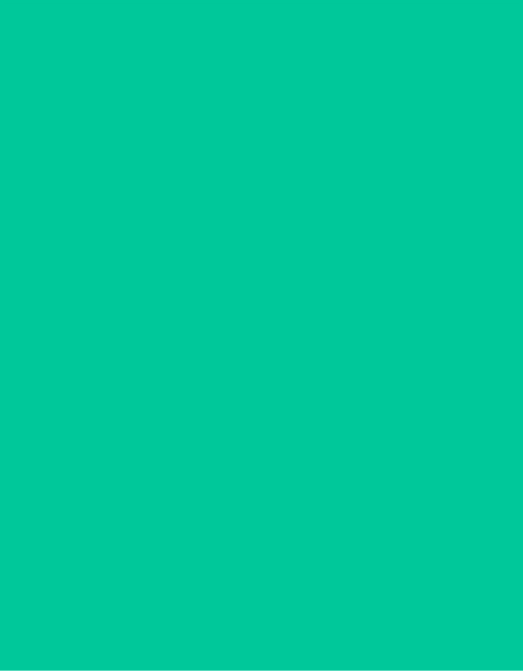
scroll to position [4, 0]
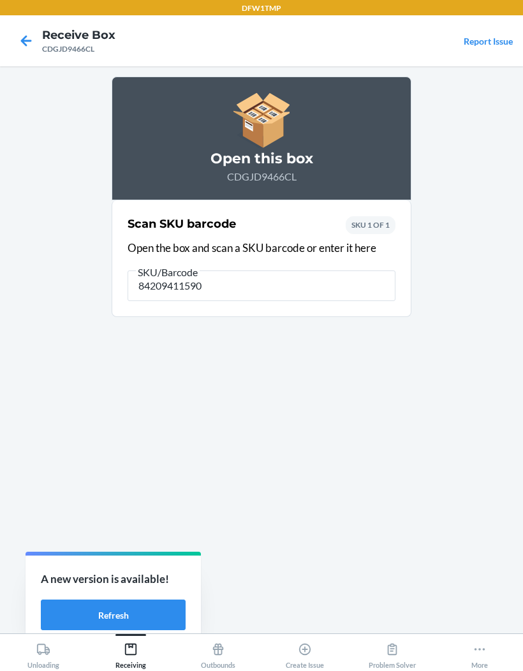
type input "842094115907"
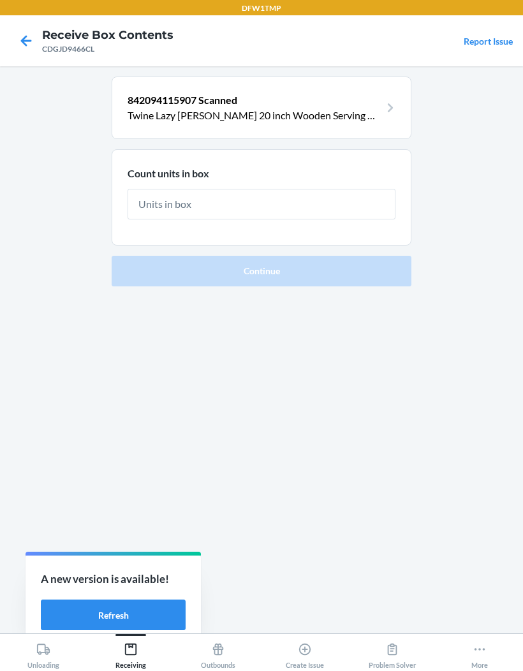
scroll to position [3, 0]
type input "6"
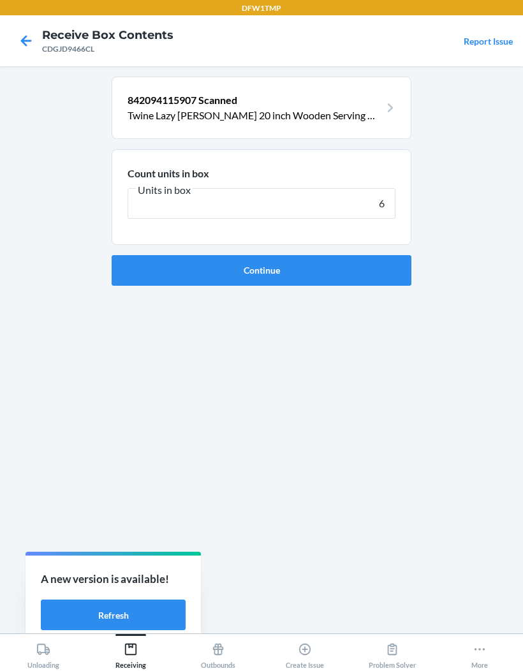
click at [150, 264] on button "Continue" at bounding box center [262, 270] width 300 height 31
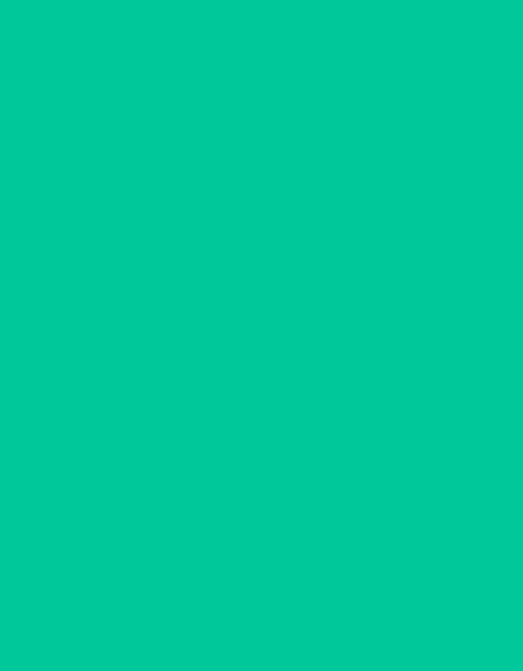
scroll to position [4, 0]
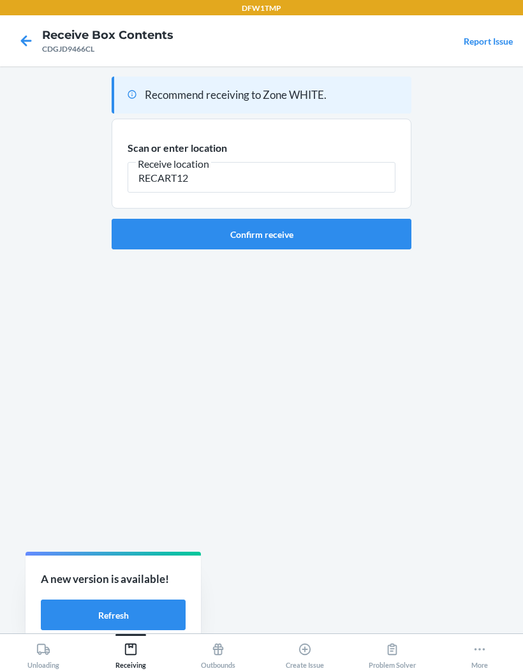
type input "RECART12"
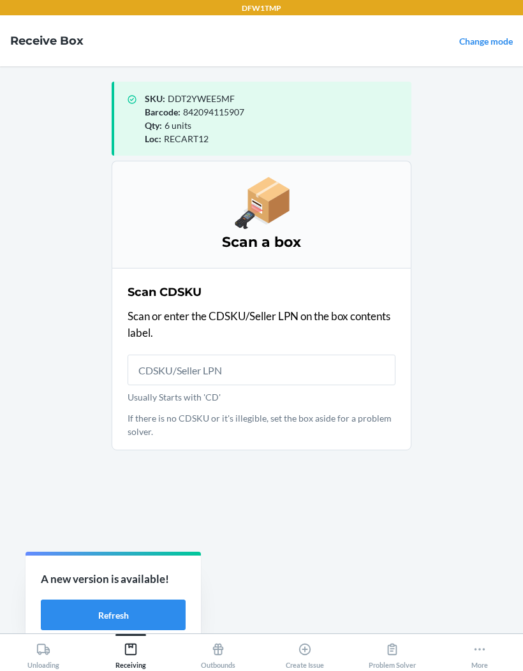
click at [93, 310] on main "SKU : DDT2YWEE5MF Barcode : 842094115907 Qty : 6 units Loc : RECART12 Scan a bo…" at bounding box center [261, 349] width 523 height 567
click at [77, 304] on main "SKU : DDT2YWEE5MF Barcode : 842094115907 Qty : 6 units Loc : RECART12 Scan a bo…" at bounding box center [261, 349] width 523 height 567
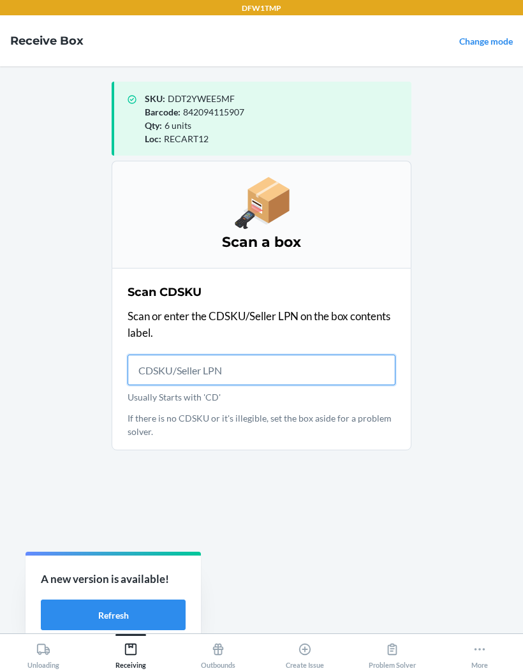
click at [151, 375] on input "Usually Starts with 'CD'" at bounding box center [262, 370] width 268 height 31
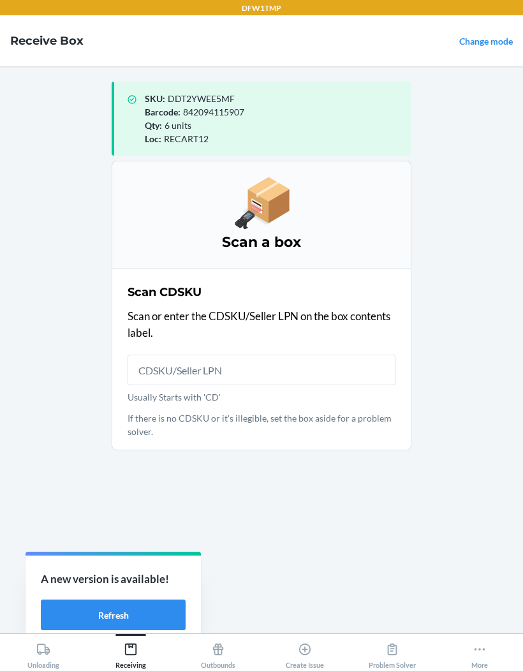
scroll to position [4, 0]
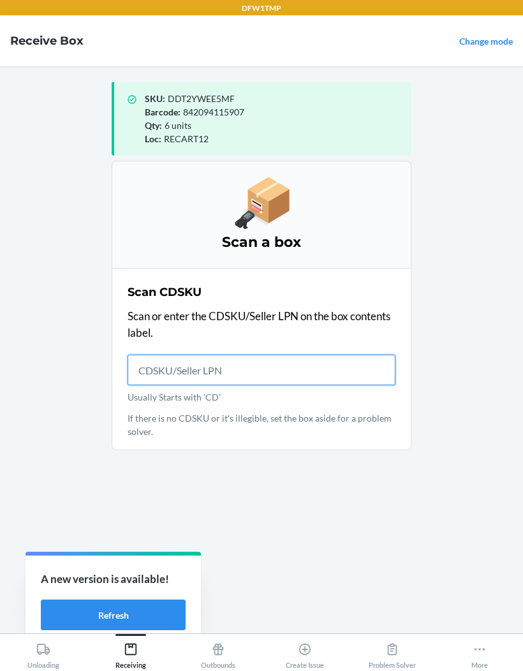
click at [270, 355] on input "Usually Starts with 'CD'" at bounding box center [262, 370] width 268 height 31
click at [301, 366] on input "Usually Starts with 'CD'" at bounding box center [262, 370] width 268 height 31
click at [313, 368] on input "Usually Starts with 'CD'" at bounding box center [262, 370] width 268 height 31
click at [324, 364] on input "Usually Starts with 'CD'" at bounding box center [262, 370] width 268 height 31
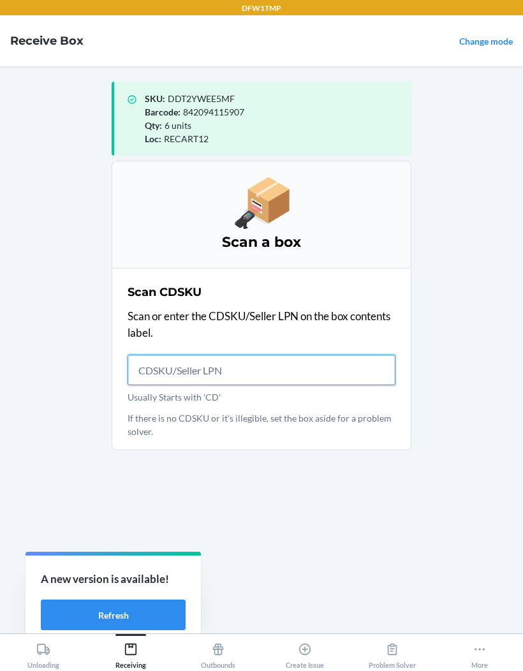
click at [326, 363] on input "Usually Starts with 'CD'" at bounding box center [262, 370] width 268 height 31
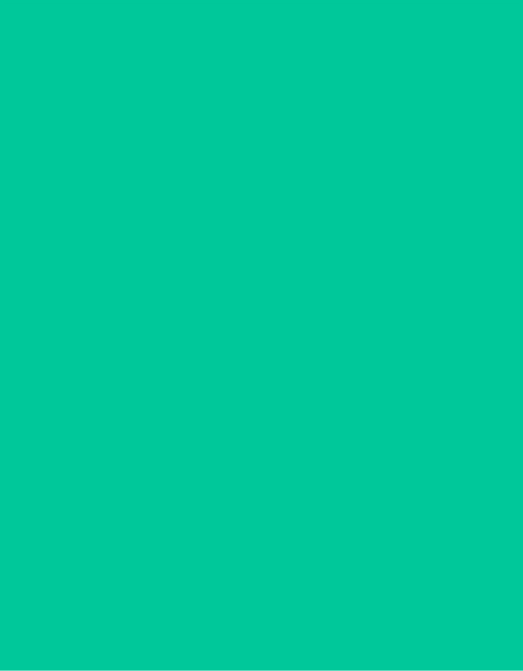
scroll to position [4, 0]
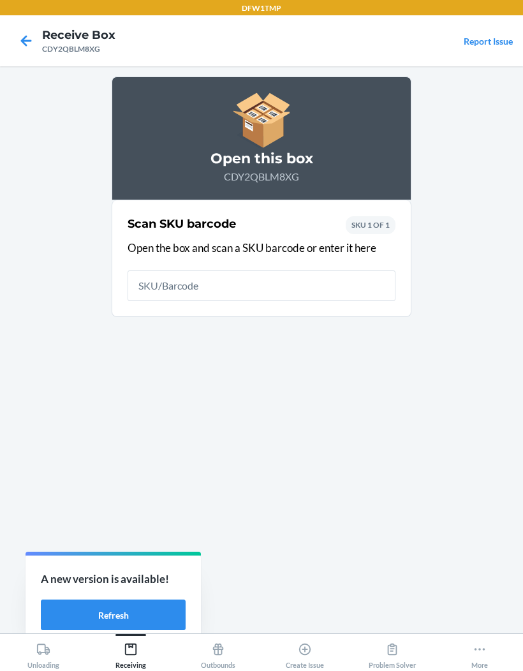
click at [76, 315] on main "Open this box CDY2QBLM8XG Scan SKU barcode Open the box and scan a SKU barcode …" at bounding box center [261, 349] width 523 height 567
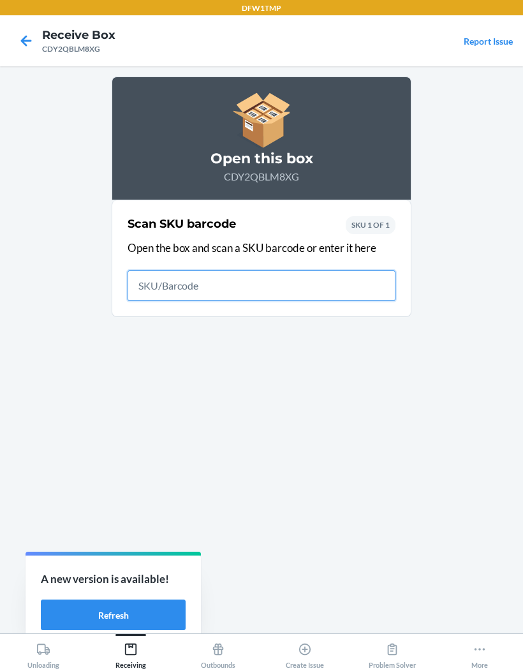
click at [157, 283] on input "text" at bounding box center [262, 286] width 268 height 31
type input "84308519935"
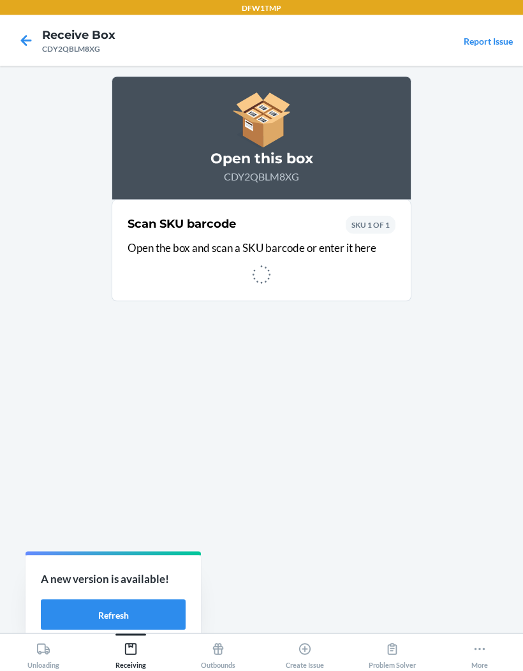
scroll to position [4, 0]
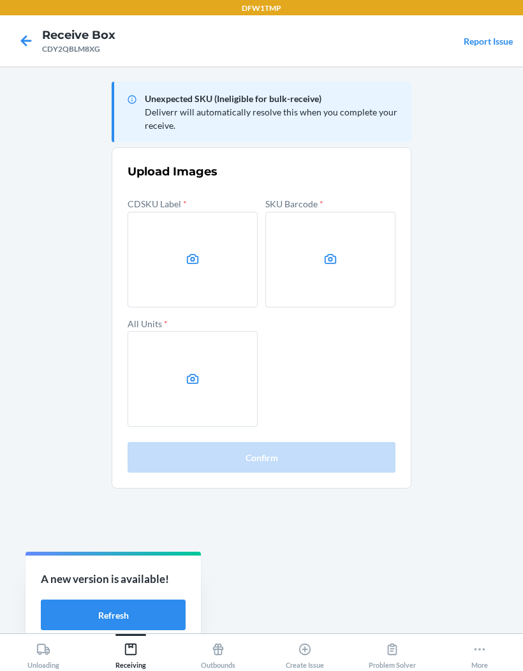
click at [140, 270] on label at bounding box center [193, 260] width 130 height 96
click at [0, 0] on input "file" at bounding box center [0, 0] width 0 height 0
click at [153, 253] on label at bounding box center [193, 260] width 130 height 96
click at [0, 0] on input "file" at bounding box center [0, 0] width 0 height 0
click at [184, 252] on label at bounding box center [193, 260] width 130 height 96
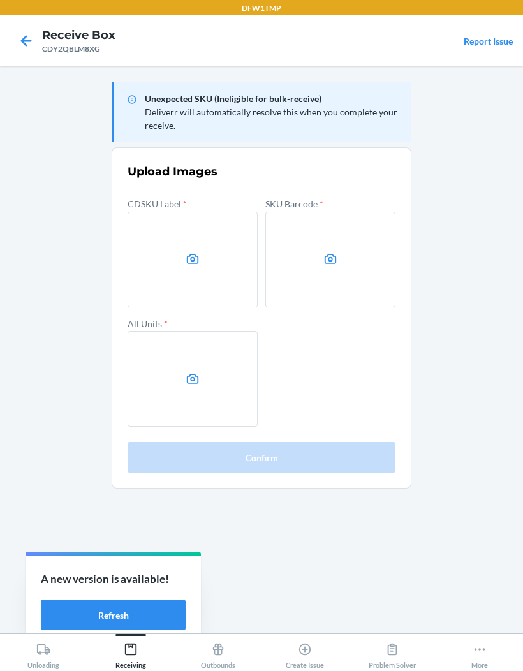
click at [0, 0] on input "file" at bounding box center [0, 0] width 0 height 0
click at [344, 259] on label at bounding box center [331, 260] width 130 height 96
click at [0, 0] on input "file" at bounding box center [0, 0] width 0 height 0
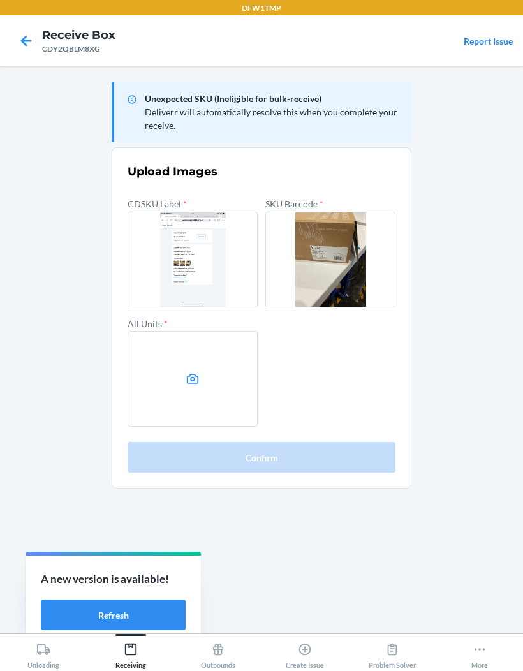
click at [184, 398] on label at bounding box center [193, 379] width 130 height 96
click at [0, 0] on input "file" at bounding box center [0, 0] width 0 height 0
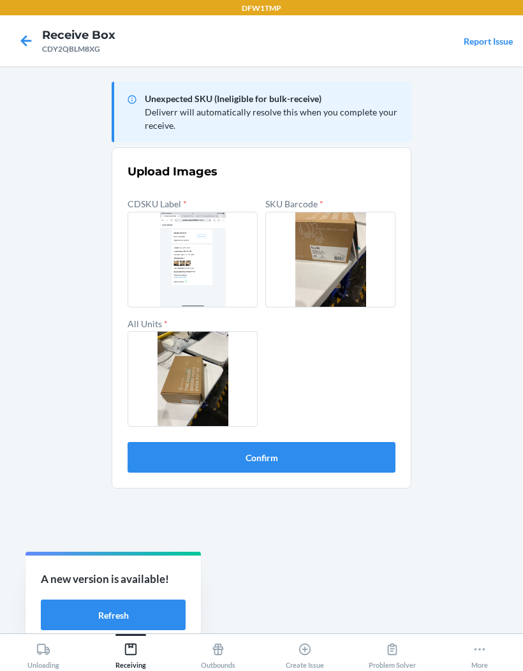
click at [329, 452] on button "Confirm" at bounding box center [262, 457] width 268 height 31
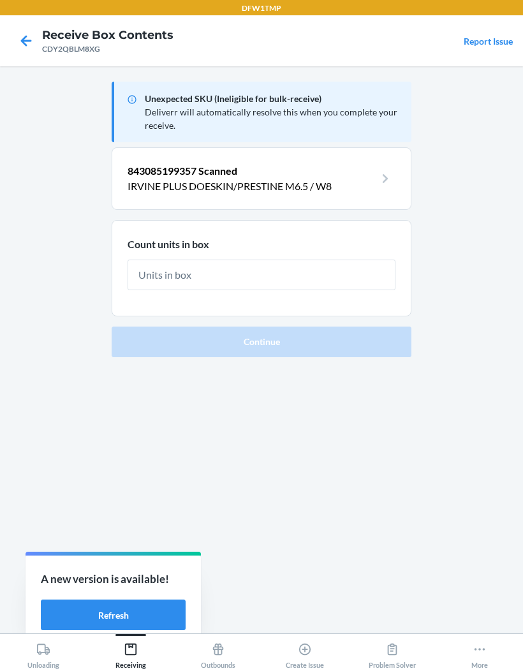
scroll to position [3, 0]
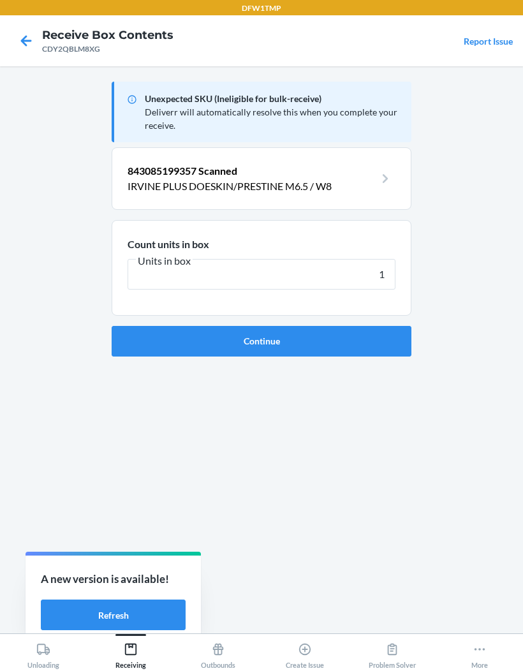
type input "1"
click at [385, 345] on button "Continue" at bounding box center [262, 341] width 300 height 31
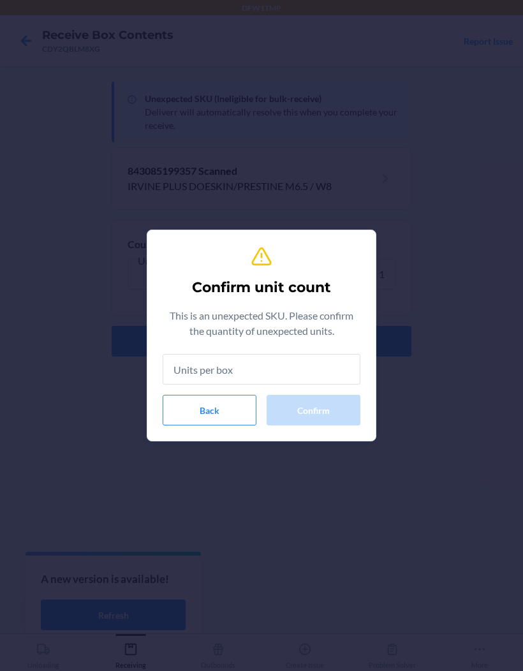
type input "1"
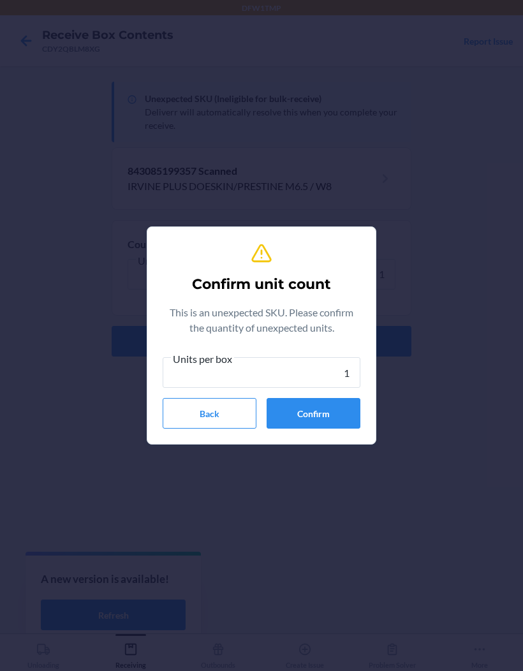
click at [331, 417] on button "Confirm" at bounding box center [314, 413] width 94 height 31
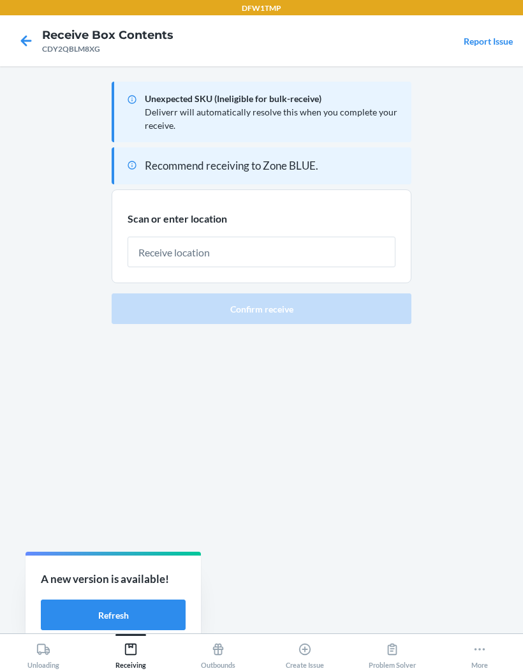
scroll to position [4, 0]
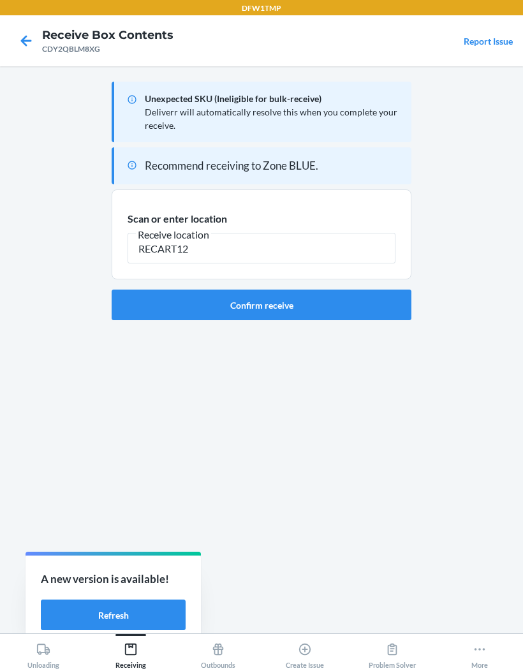
type input "RECART12"
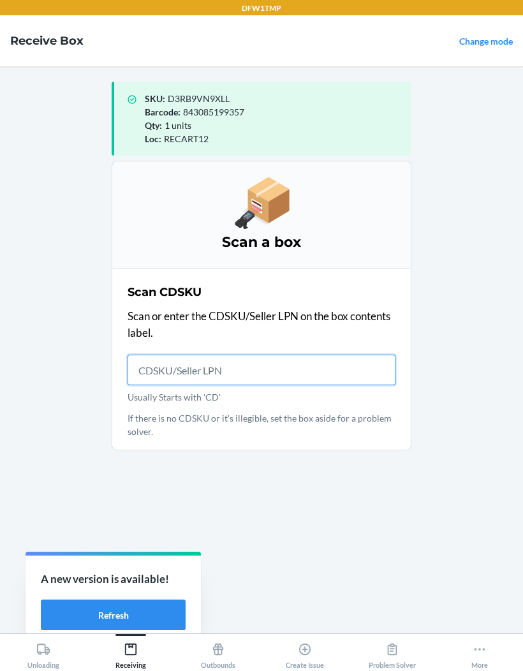
click at [148, 375] on input "Usually Starts with 'CD'" at bounding box center [262, 370] width 268 height 31
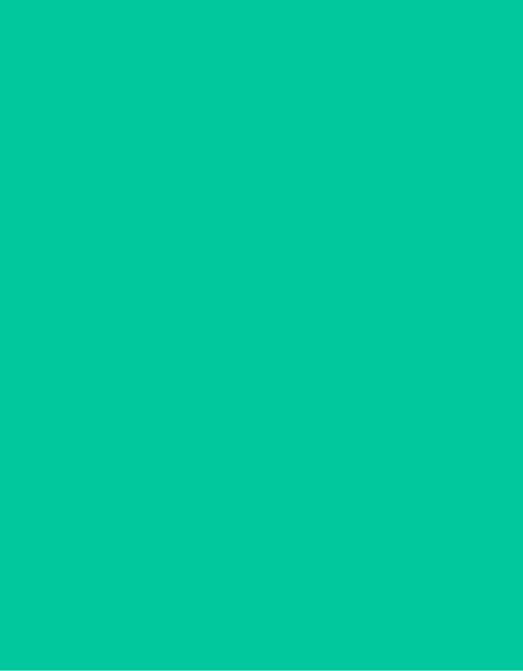
scroll to position [4, 0]
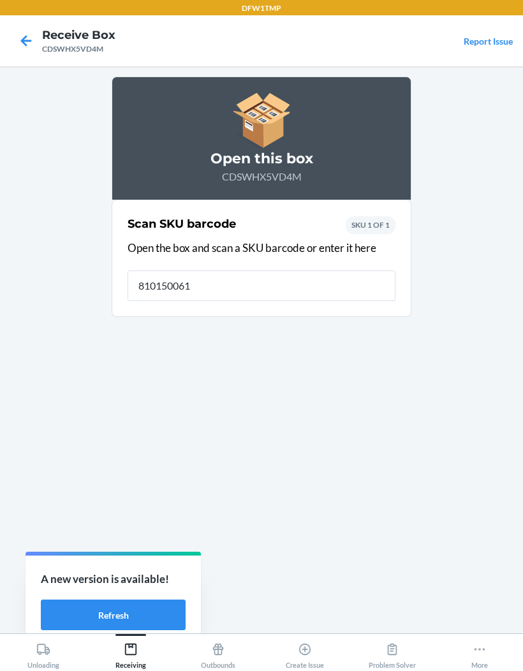
type input "8101500617"
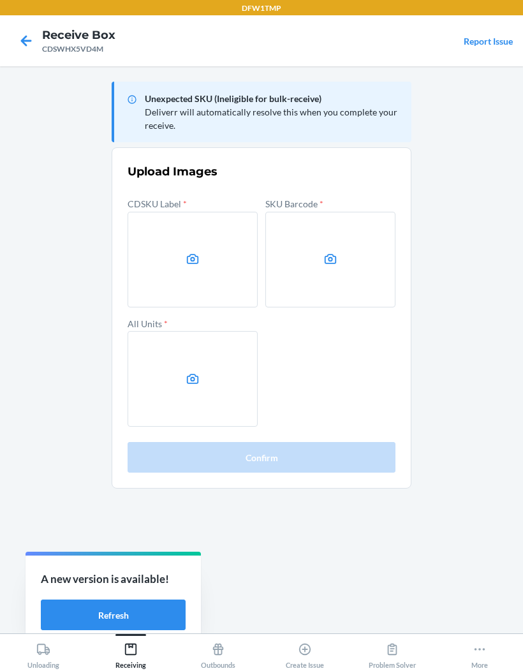
click at [159, 266] on label at bounding box center [193, 260] width 130 height 96
click at [0, 0] on input "file" at bounding box center [0, 0] width 0 height 0
click at [341, 266] on label at bounding box center [331, 260] width 130 height 96
click at [0, 0] on input "file" at bounding box center [0, 0] width 0 height 0
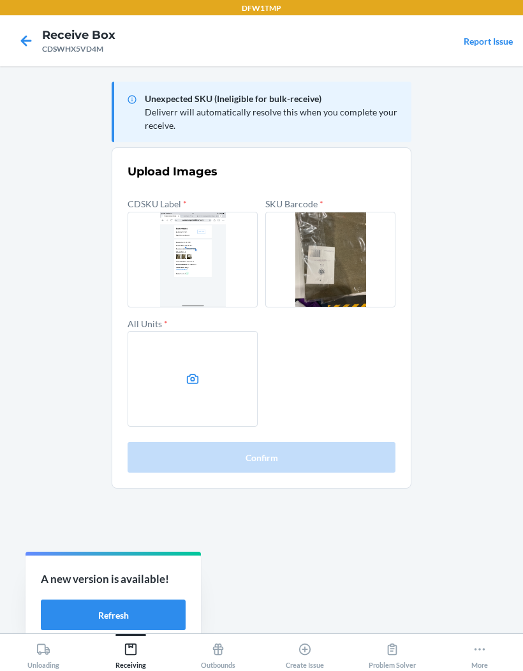
click at [221, 369] on label at bounding box center [193, 379] width 130 height 96
click at [0, 0] on input "file" at bounding box center [0, 0] width 0 height 0
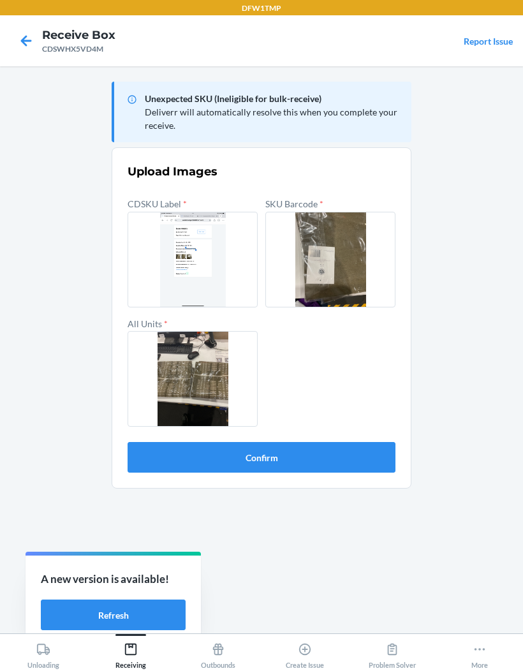
click at [195, 447] on button "Confirm" at bounding box center [262, 457] width 268 height 31
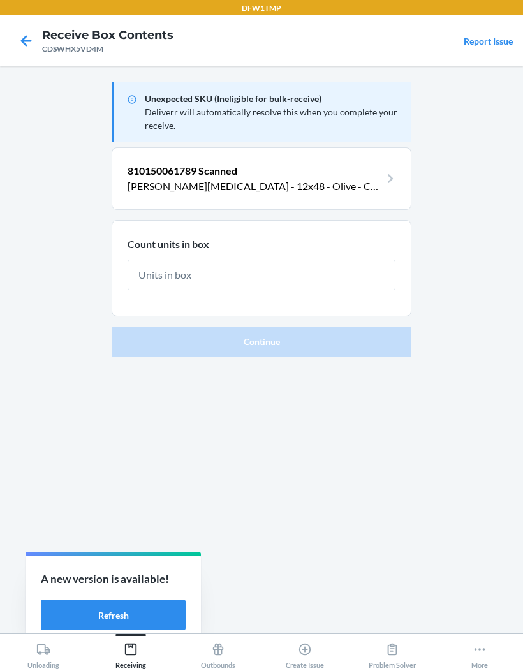
scroll to position [3, 0]
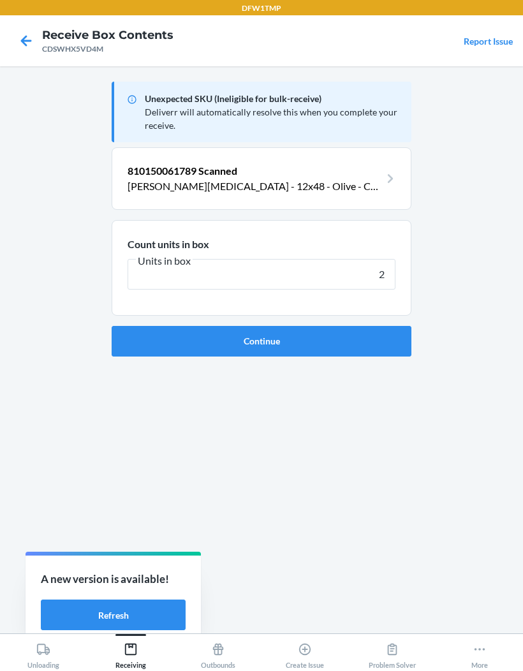
type input "2"
click at [357, 343] on button "Continue" at bounding box center [262, 341] width 300 height 31
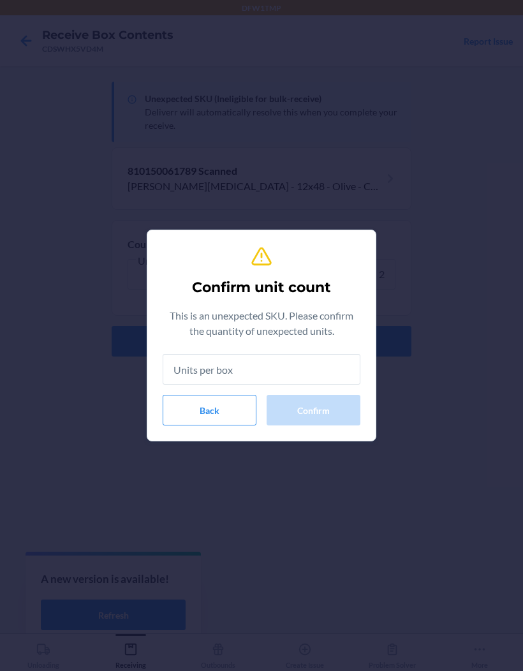
type input "2"
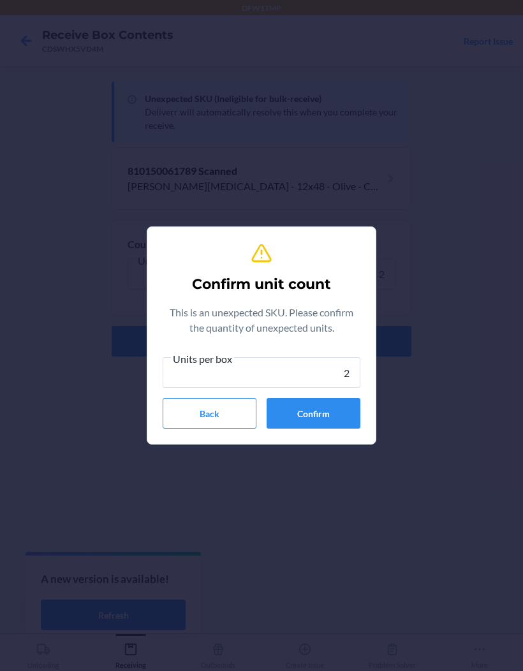
click at [333, 405] on button "Confirm" at bounding box center [314, 413] width 94 height 31
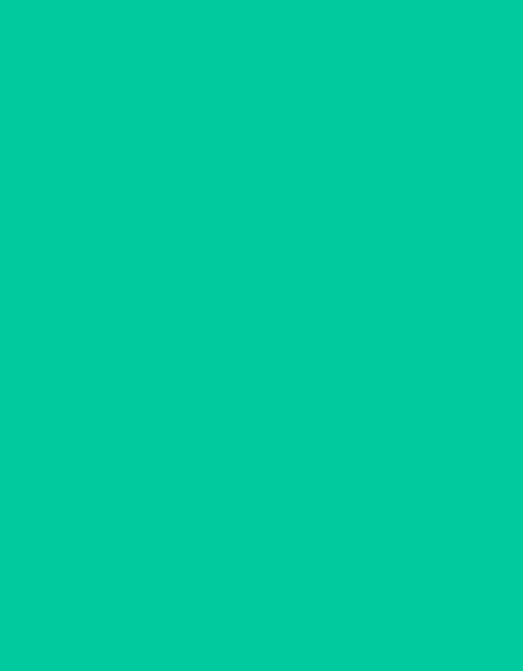
scroll to position [4, 0]
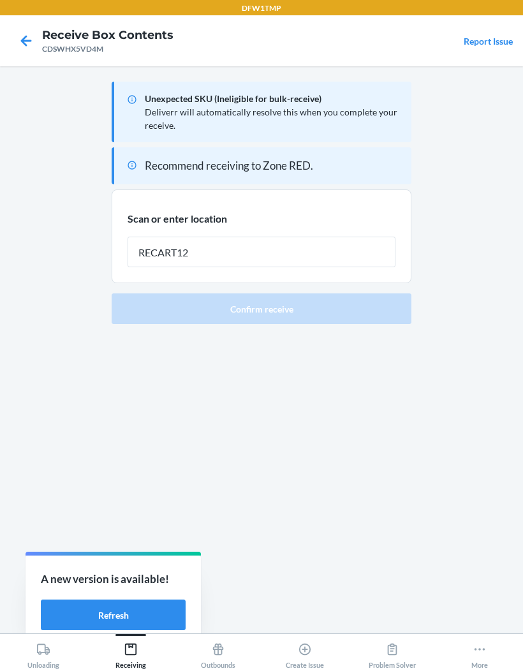
type input "RECART12"
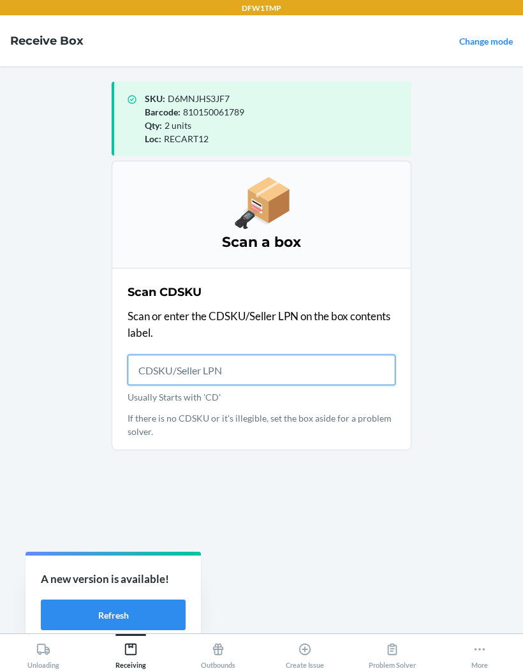
click at [251, 370] on input "Usually Starts with 'CD'" at bounding box center [262, 370] width 268 height 31
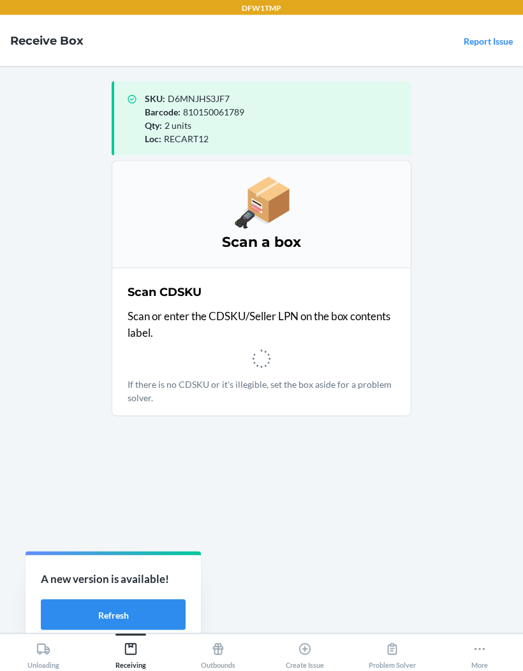
scroll to position [4, 0]
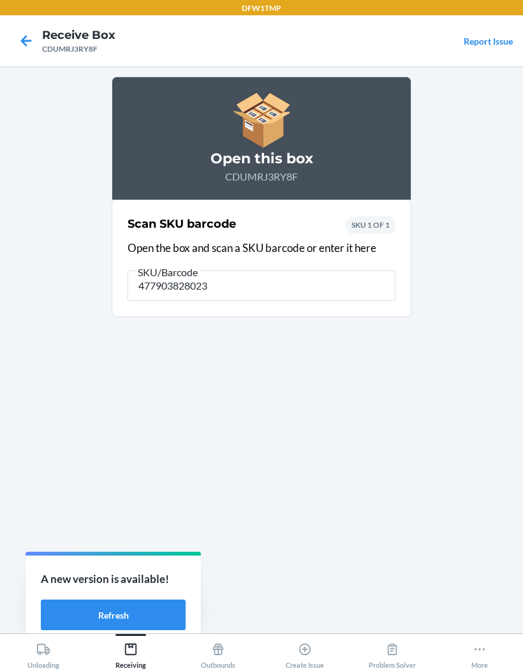
type input "4779038280239"
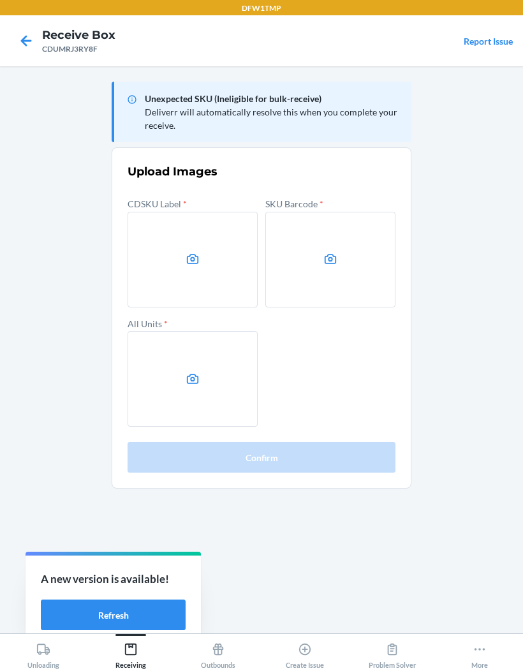
click at [201, 280] on label at bounding box center [193, 260] width 130 height 96
click at [0, 0] on input "file" at bounding box center [0, 0] width 0 height 0
click at [326, 272] on label at bounding box center [331, 260] width 130 height 96
click at [0, 0] on input "file" at bounding box center [0, 0] width 0 height 0
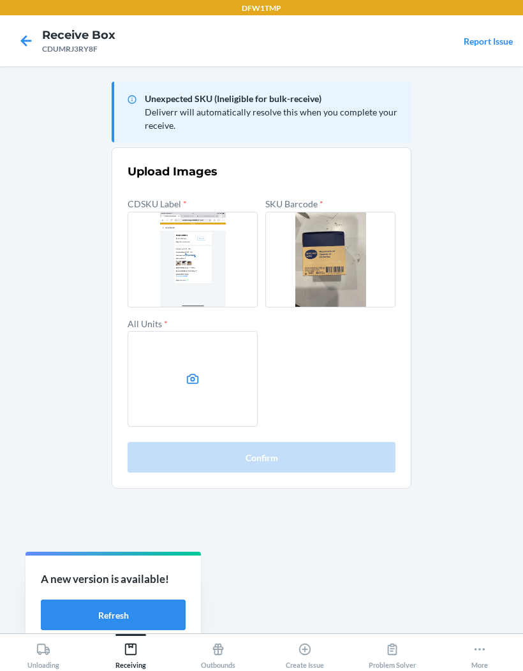
click at [190, 387] on label at bounding box center [193, 379] width 130 height 96
click at [0, 0] on input "file" at bounding box center [0, 0] width 0 height 0
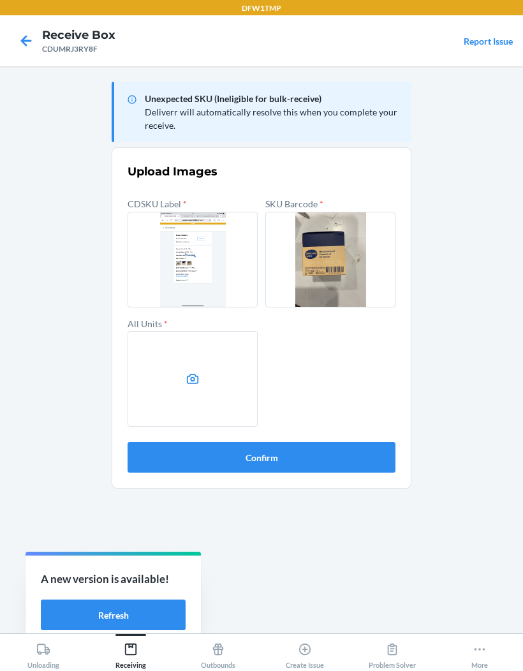
click at [350, 463] on button "Confirm" at bounding box center [262, 457] width 268 height 31
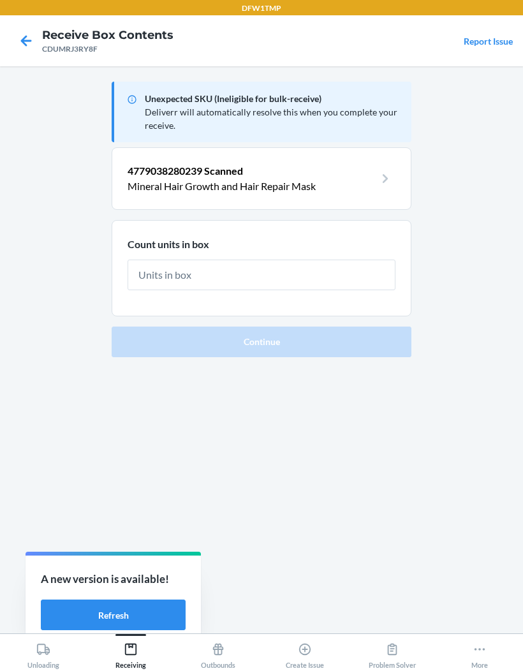
scroll to position [3, 0]
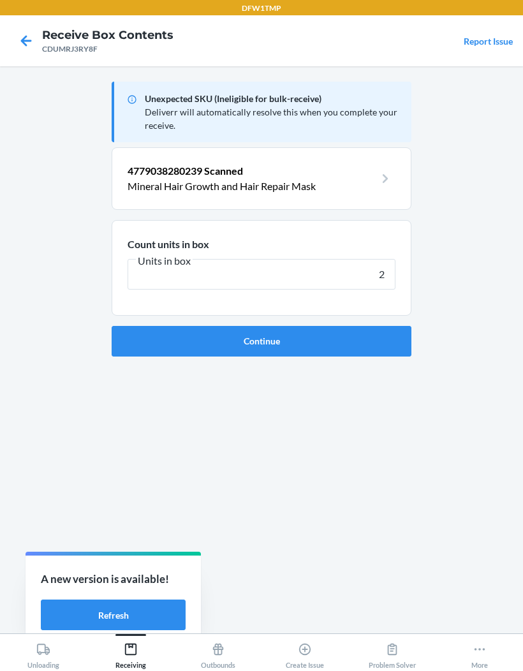
type input "2"
click at [345, 350] on button "Continue" at bounding box center [262, 341] width 300 height 31
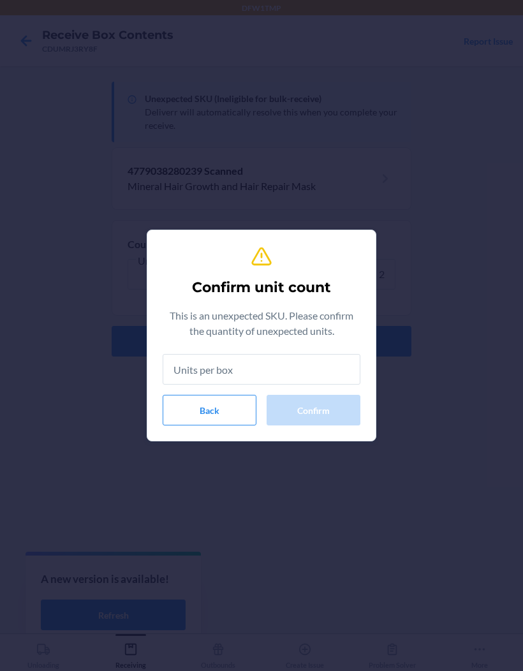
type input "2"
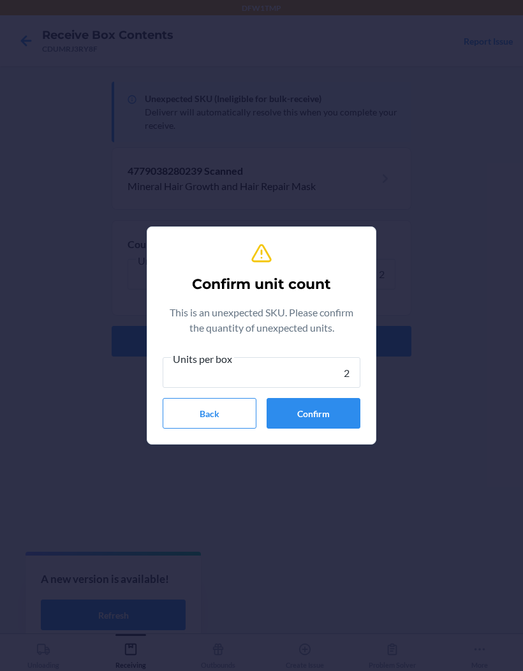
click at [336, 401] on button "Confirm" at bounding box center [314, 413] width 94 height 31
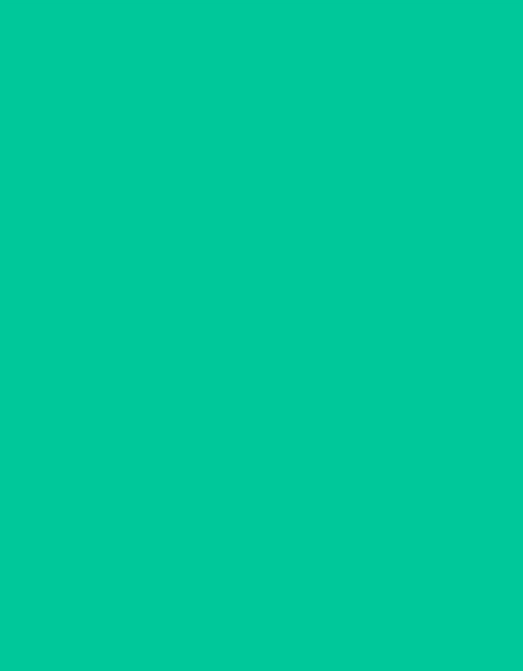
scroll to position [4, 0]
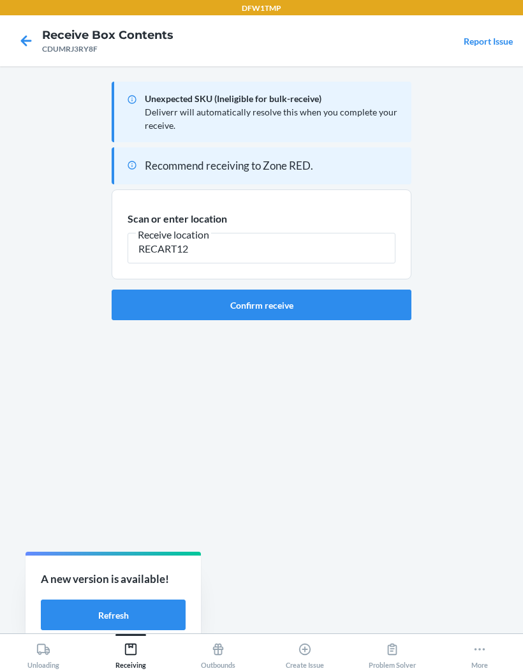
type input "RECART12"
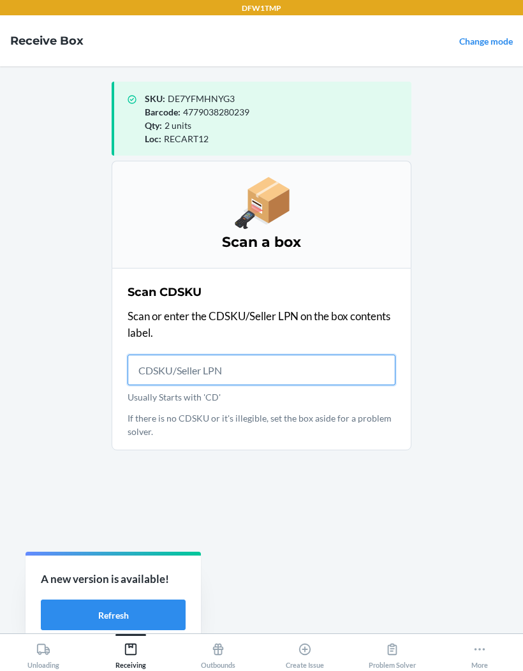
click at [204, 366] on input "Usually Starts with 'CD'" at bounding box center [262, 370] width 268 height 31
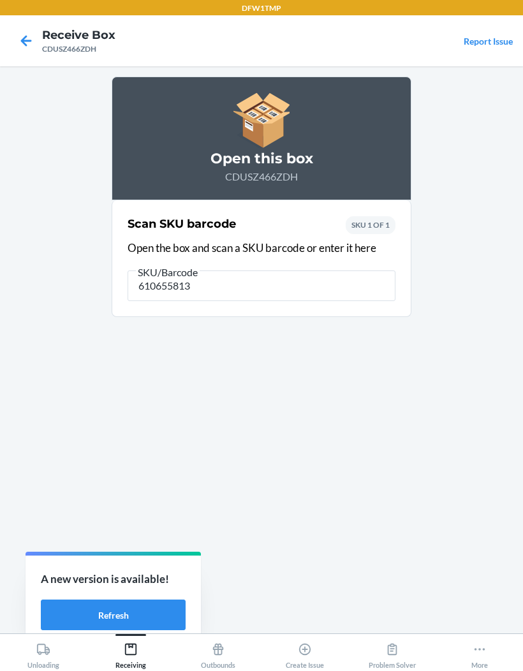
type input "6106558132"
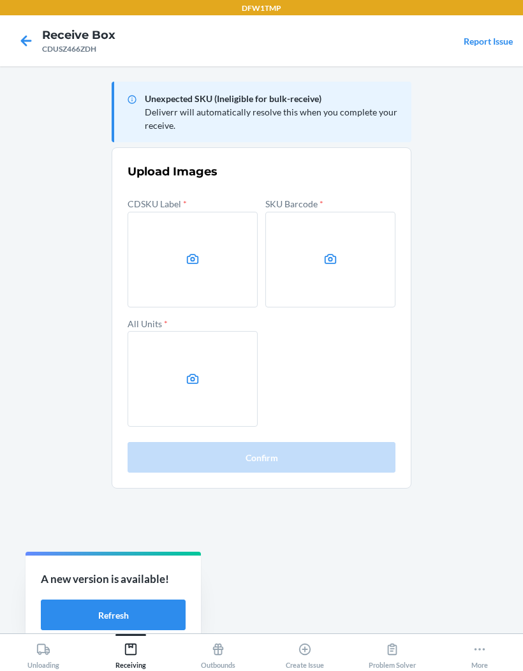
click at [223, 274] on label at bounding box center [193, 260] width 130 height 96
click at [0, 0] on input "file" at bounding box center [0, 0] width 0 height 0
click at [325, 260] on icon at bounding box center [331, 259] width 12 height 10
click at [0, 0] on input "file" at bounding box center [0, 0] width 0 height 0
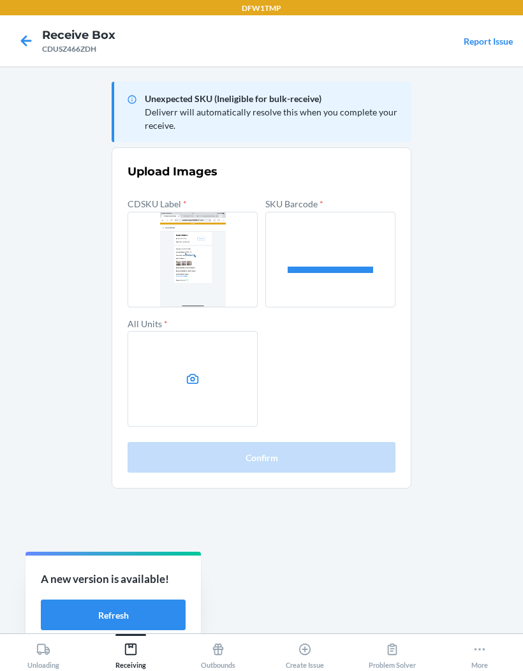
click at [0, 0] on input "file" at bounding box center [0, 0] width 0 height 0
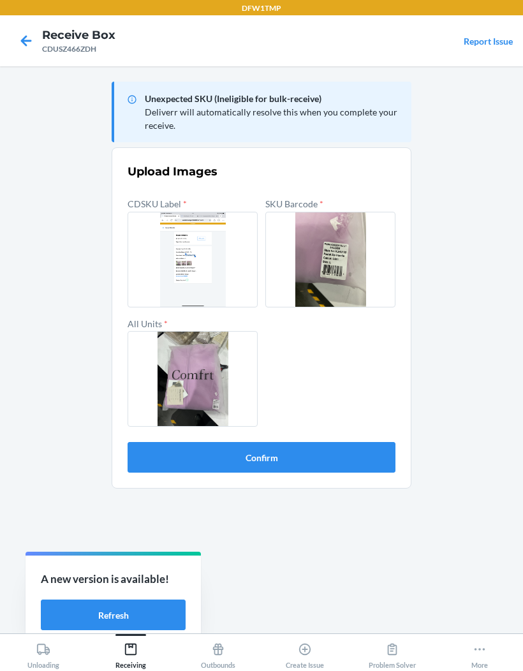
click at [347, 467] on button "Confirm" at bounding box center [262, 457] width 268 height 31
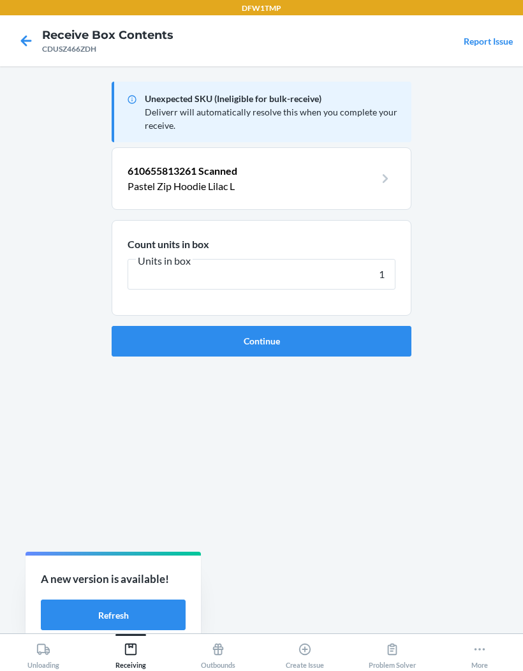
type input "1"
click at [404, 350] on button "Continue" at bounding box center [262, 341] width 300 height 31
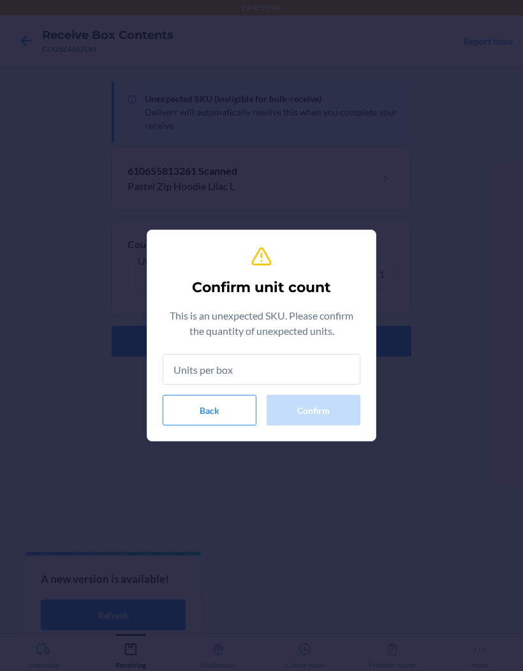
type input "1"
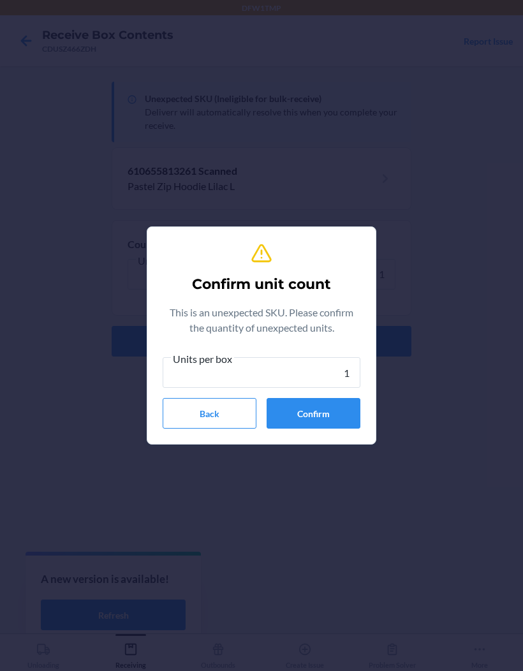
click at [351, 407] on button "Confirm" at bounding box center [314, 413] width 94 height 31
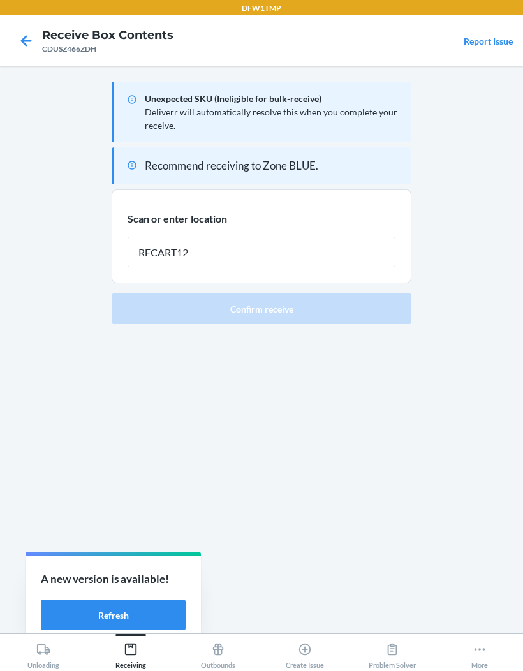
type input "RECART12"
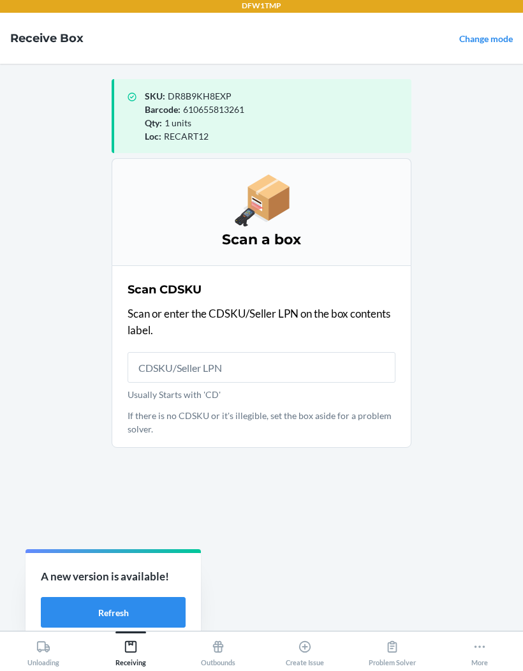
scroll to position [3, 0]
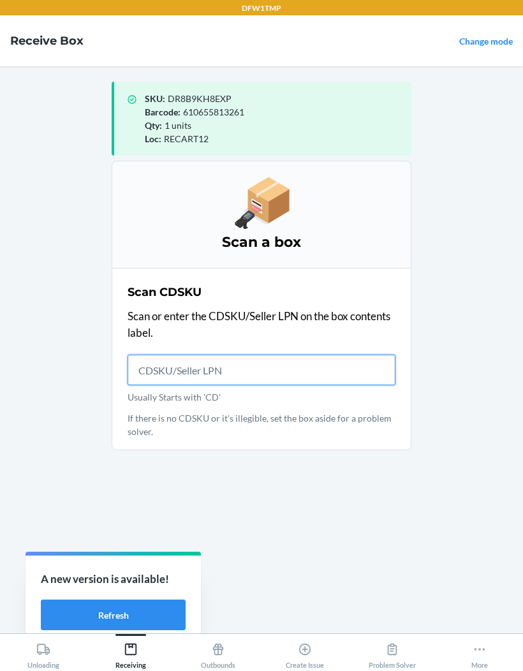
click at [234, 362] on input "Usually Starts with 'CD'" at bounding box center [262, 370] width 268 height 31
click at [219, 366] on input "Usually Starts with 'CD'" at bounding box center [262, 370] width 268 height 31
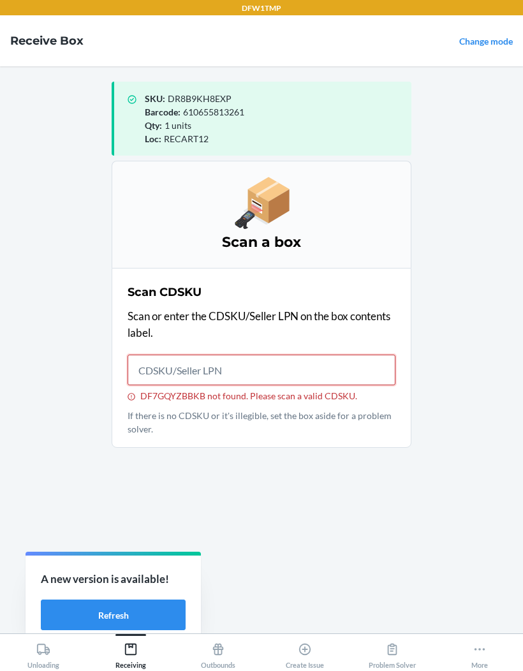
click at [233, 364] on input "DF7GQYZBBKB not found. Please scan a valid CDSKU." at bounding box center [262, 370] width 268 height 31
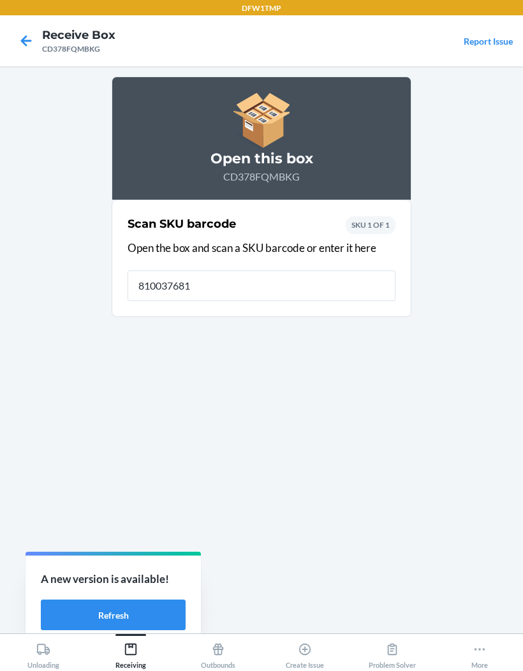
type input "8100376813"
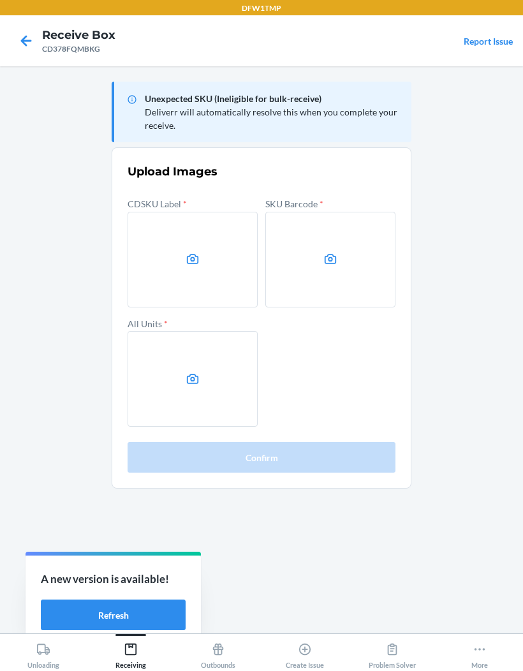
click at [203, 271] on label at bounding box center [193, 260] width 130 height 96
click at [0, 0] on input "file" at bounding box center [0, 0] width 0 height 0
click at [332, 267] on label at bounding box center [331, 260] width 130 height 96
click at [0, 0] on input "file" at bounding box center [0, 0] width 0 height 0
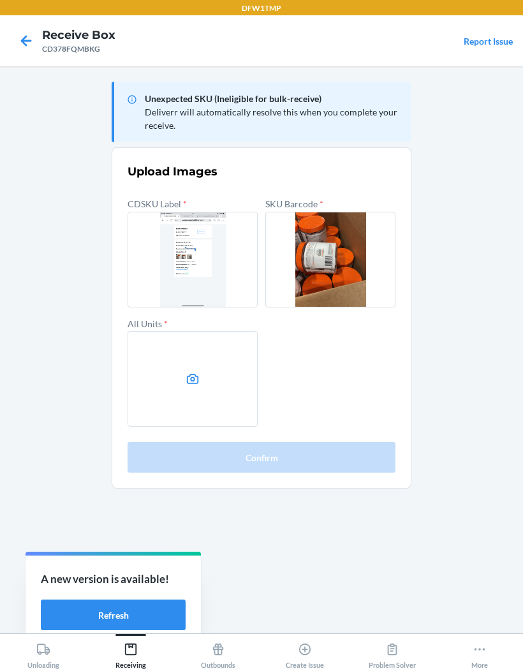
click at [214, 382] on label at bounding box center [193, 379] width 130 height 96
click at [0, 0] on input "file" at bounding box center [0, 0] width 0 height 0
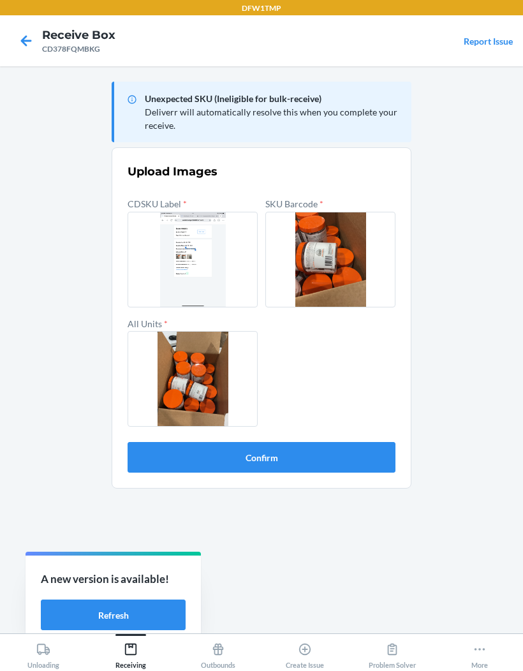
click at [329, 458] on button "Confirm" at bounding box center [262, 457] width 268 height 31
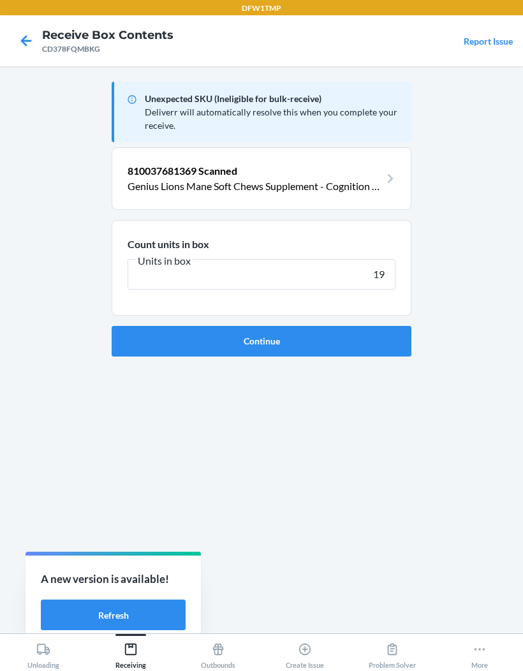
type input "19"
click at [371, 339] on button "Continue" at bounding box center [262, 341] width 300 height 31
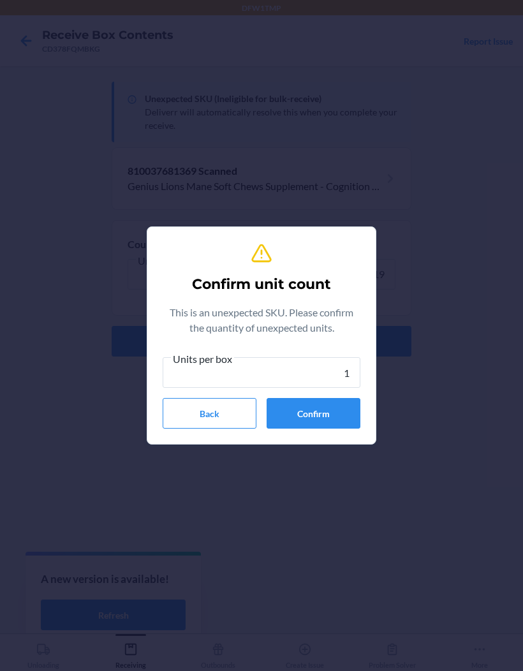
type input "19"
click at [327, 409] on button "Confirm" at bounding box center [314, 413] width 94 height 31
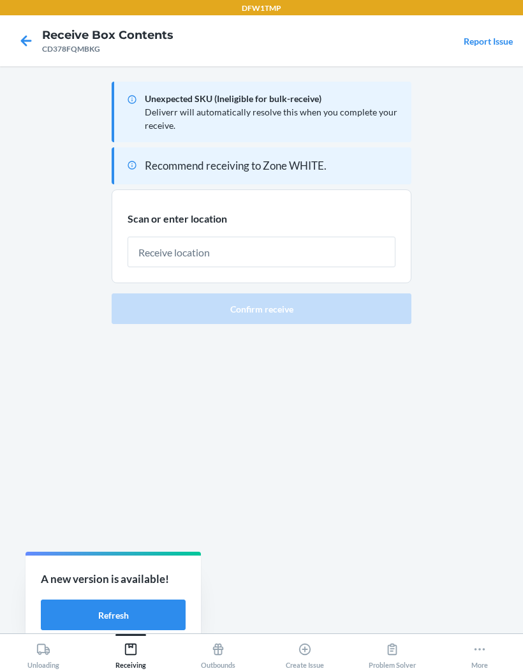
click at [417, 449] on main "Unexpected SKU (Ineligible for bulk-receive) Deliverr will automatically resolv…" at bounding box center [261, 349] width 523 height 567
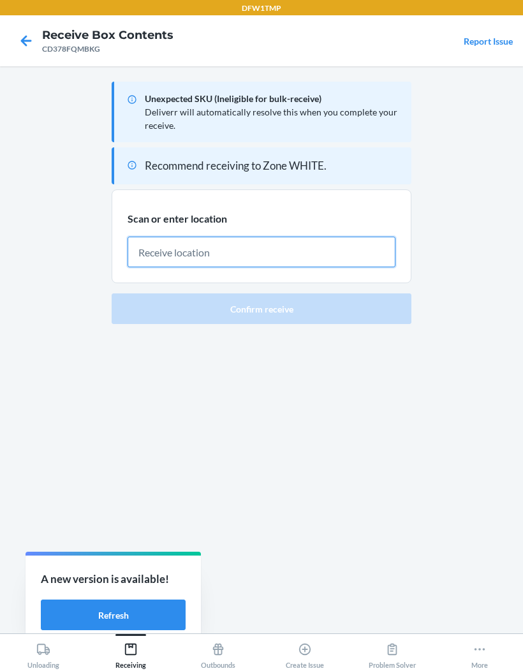
click at [305, 249] on input "text" at bounding box center [262, 252] width 268 height 31
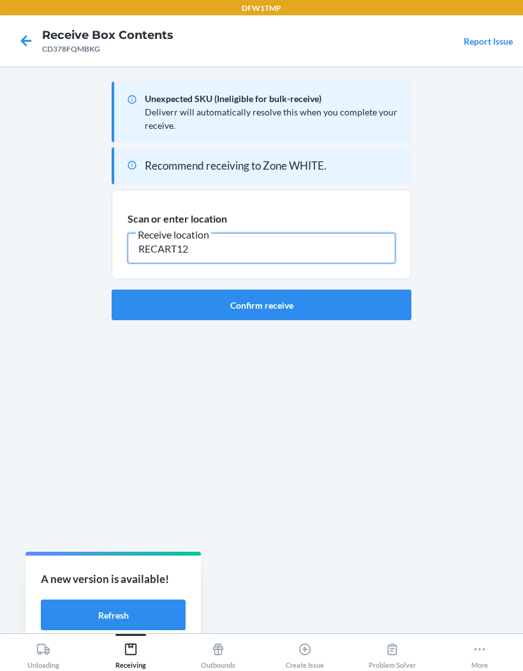
type input "RECART12"
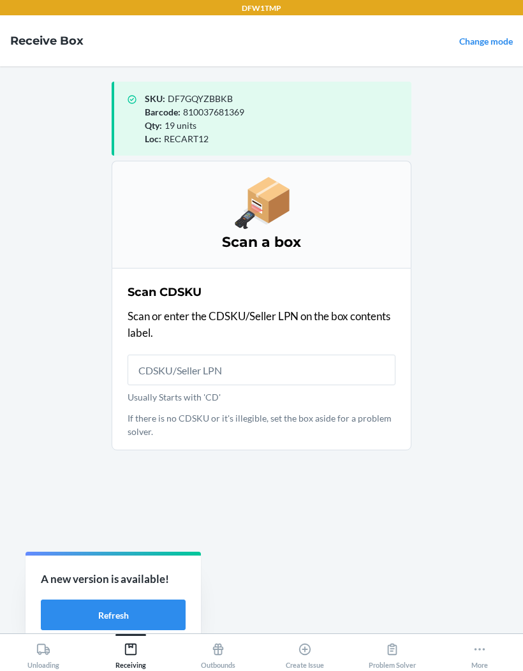
click at [68, 612] on button "Refresh" at bounding box center [113, 615] width 145 height 31
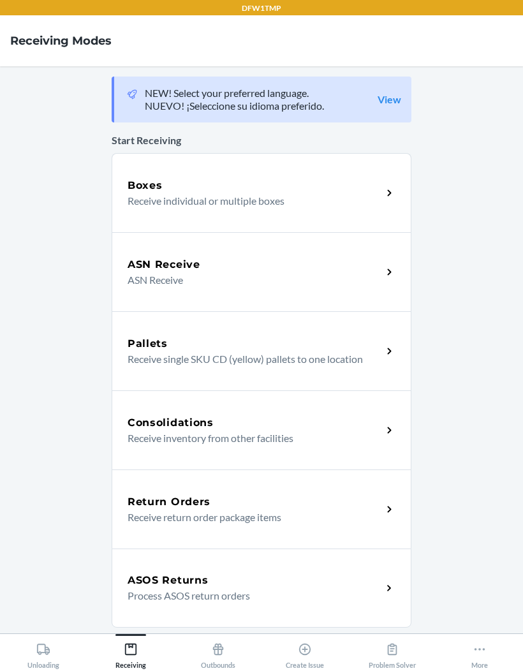
click at [168, 204] on p "Receive individual or multiple boxes" at bounding box center [250, 200] width 244 height 15
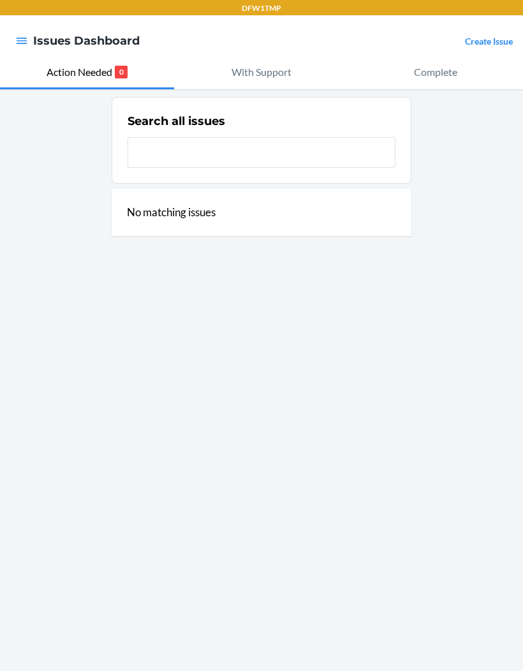
click at [500, 47] on link "Create Issue" at bounding box center [489, 41] width 48 height 11
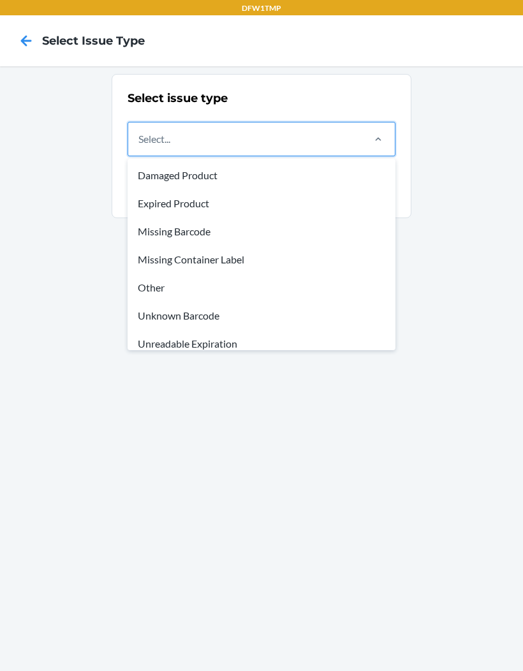
click at [230, 282] on div "Other" at bounding box center [261, 288] width 263 height 28
click at [140, 147] on input "option Other focused, 5 of 8. 8 results available. Use Up and Down to choose op…" at bounding box center [139, 138] width 1 height 15
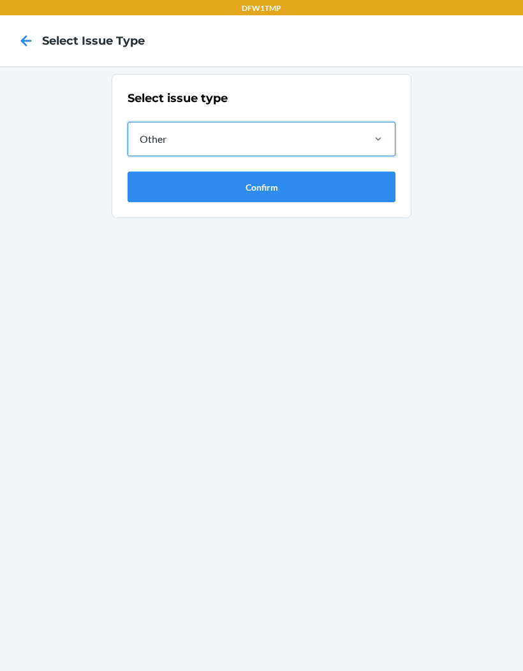
click at [299, 189] on button "Confirm" at bounding box center [262, 187] width 268 height 31
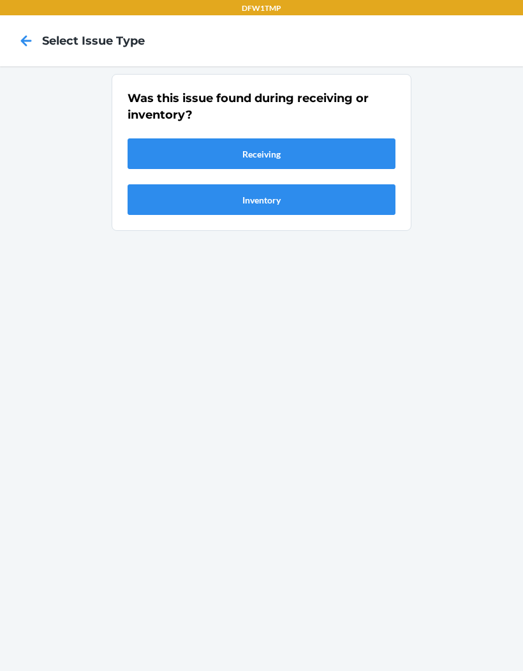
click at [334, 156] on button "Receiving" at bounding box center [262, 154] width 268 height 31
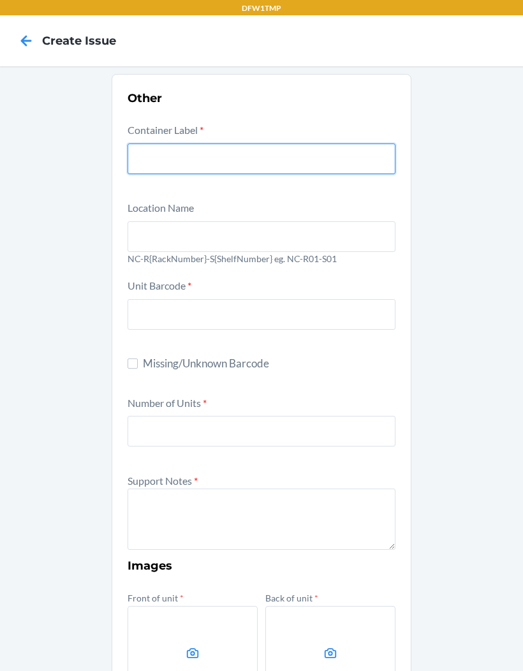
click at [319, 169] on input "text" at bounding box center [262, 159] width 268 height 31
type input "CDWAFVALHVR"
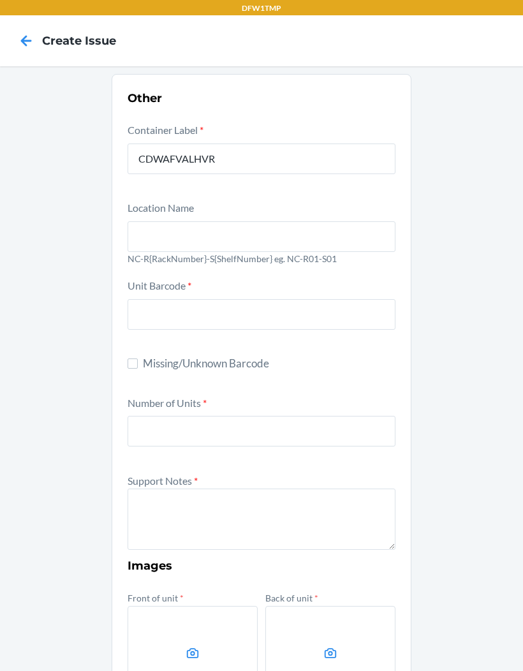
click at [302, 250] on input "text" at bounding box center [262, 236] width 268 height 31
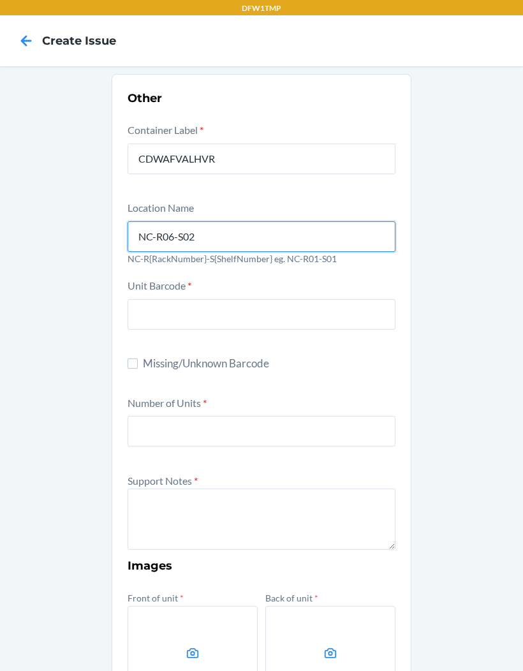
type input "NC-R06-S02"
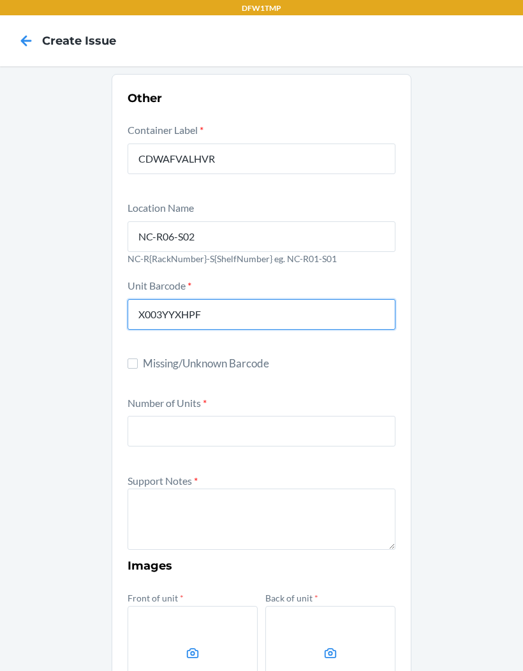
type input "X003YYXHPF"
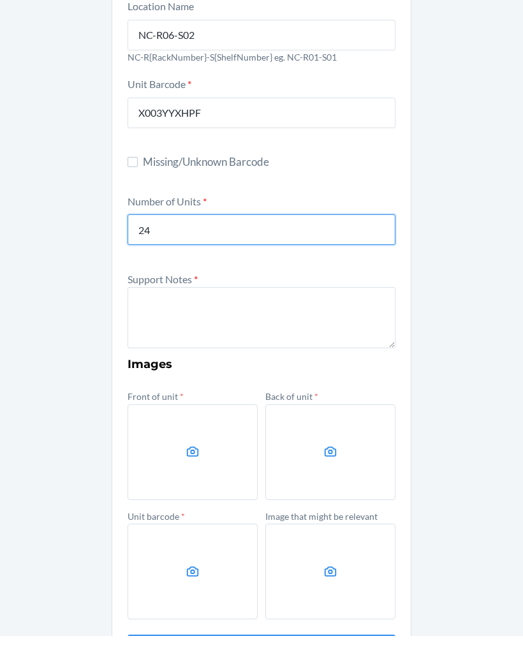
scroll to position [166, 0]
type input "24"
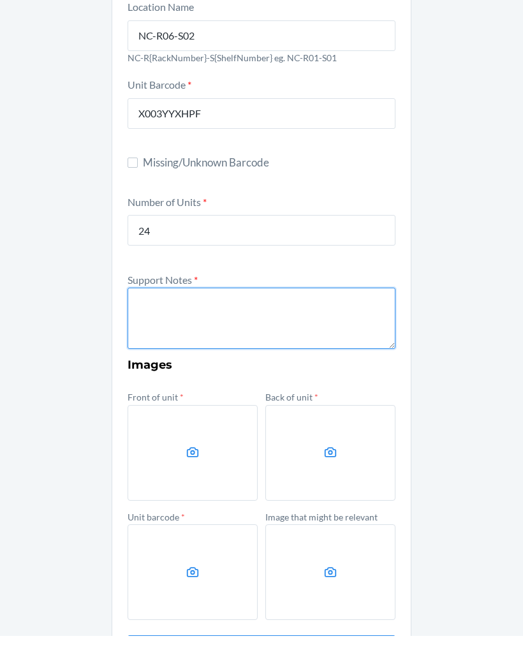
click at [274, 323] on textarea at bounding box center [262, 353] width 268 height 61
click at [263, 323] on textarea "Receiving error message. DSKU present in inventory" at bounding box center [262, 353] width 268 height 61
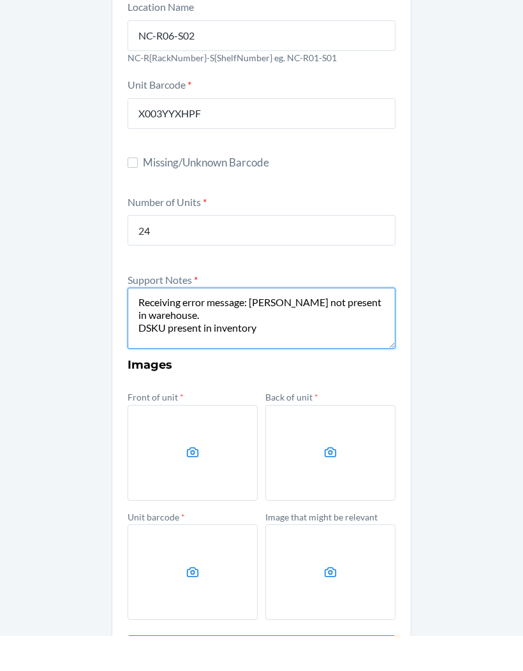
click at [280, 334] on textarea "Receiving error message: ASN not present in warehouse. DSKU present in inventory" at bounding box center [262, 353] width 268 height 61
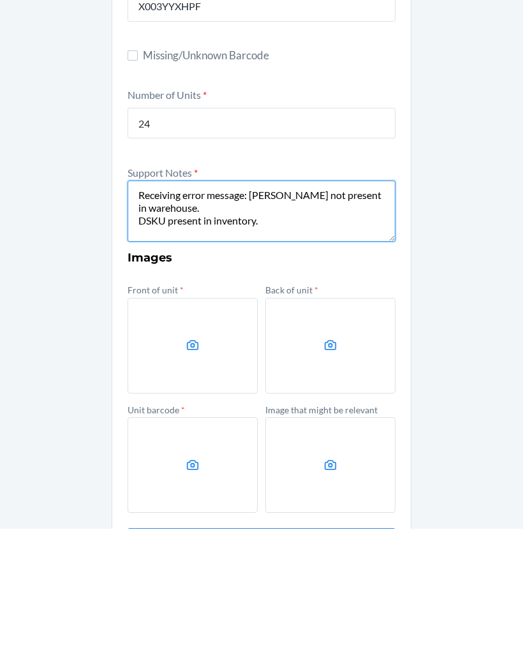
type textarea "Receiving error message: ASN not present in warehouse. DSKU present in inventor…"
click at [195, 440] on label at bounding box center [193, 488] width 130 height 96
click at [0, 0] on input "file" at bounding box center [0, 0] width 0 height 0
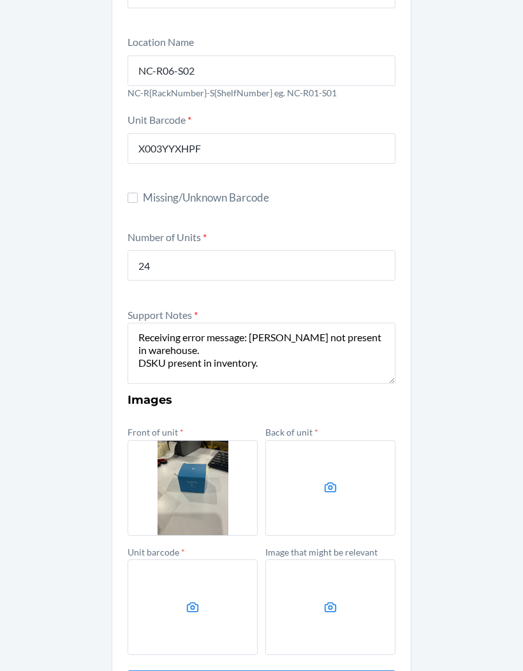
click at [334, 446] on label at bounding box center [331, 488] width 130 height 96
click at [0, 0] on input "file" at bounding box center [0, 0] width 0 height 0
click at [221, 562] on label at bounding box center [193, 608] width 130 height 96
click at [0, 0] on input "file" at bounding box center [0, 0] width 0 height 0
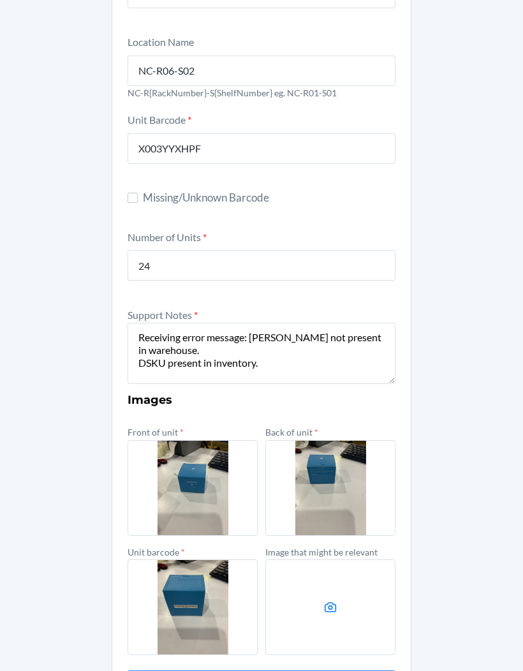
click at [339, 449] on label at bounding box center [331, 488] width 130 height 96
click at [0, 0] on input "file" at bounding box center [0, 0] width 0 height 0
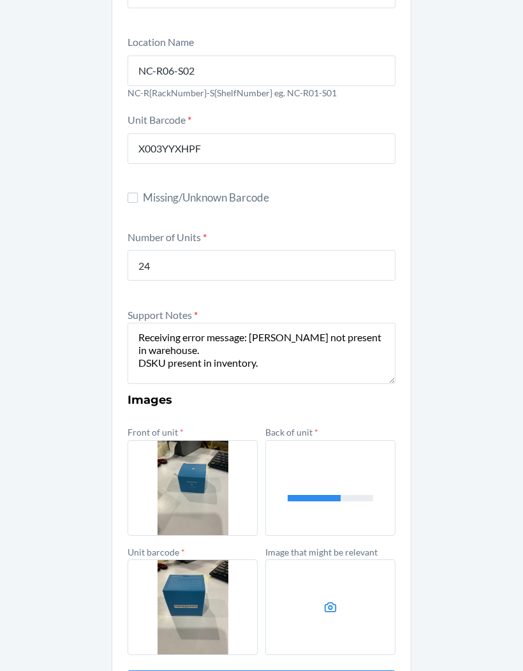
click at [343, 571] on label at bounding box center [331, 608] width 130 height 96
click at [0, 0] on input "file" at bounding box center [0, 0] width 0 height 0
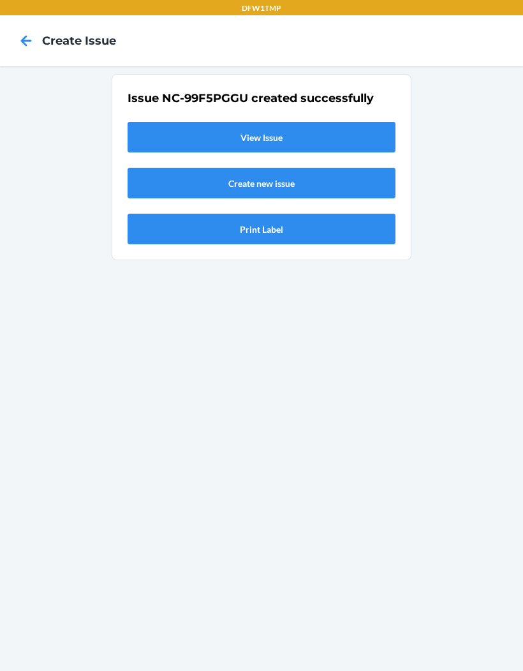
scroll to position [0, 0]
click at [371, 122] on link "View Issue" at bounding box center [262, 137] width 268 height 31
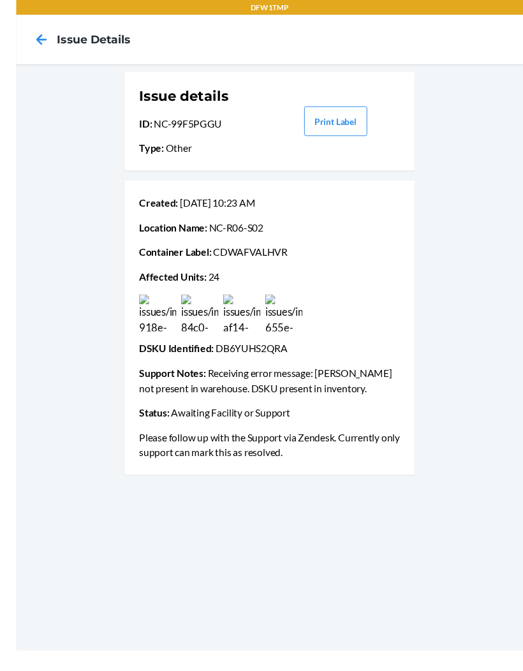
scroll to position [20, 0]
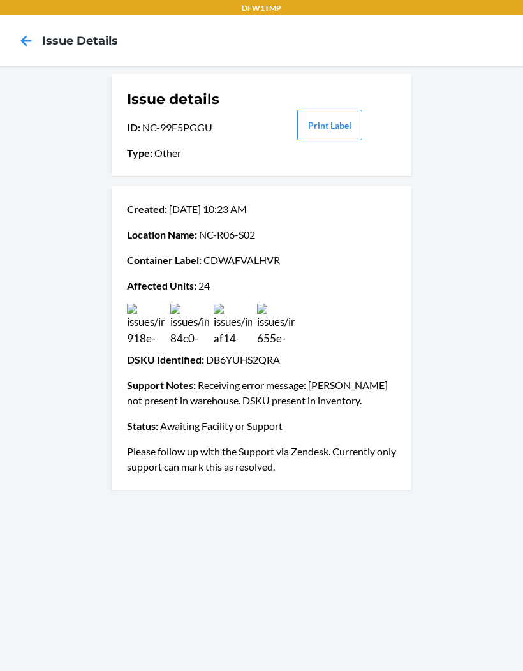
click at [32, 30] on icon at bounding box center [26, 41] width 22 height 22
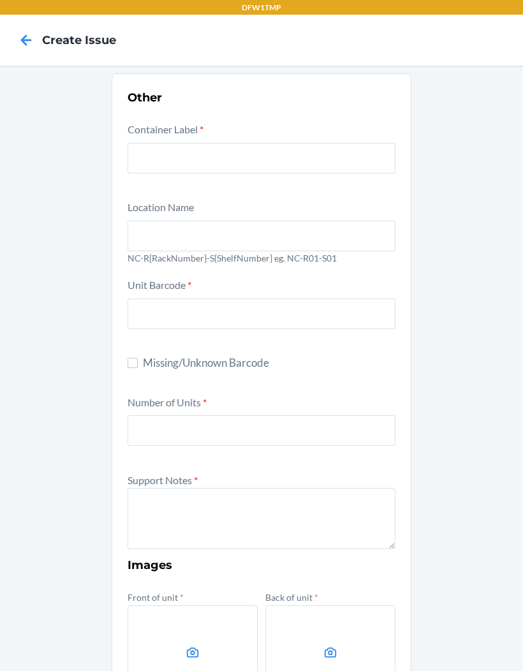
scroll to position [13, 0]
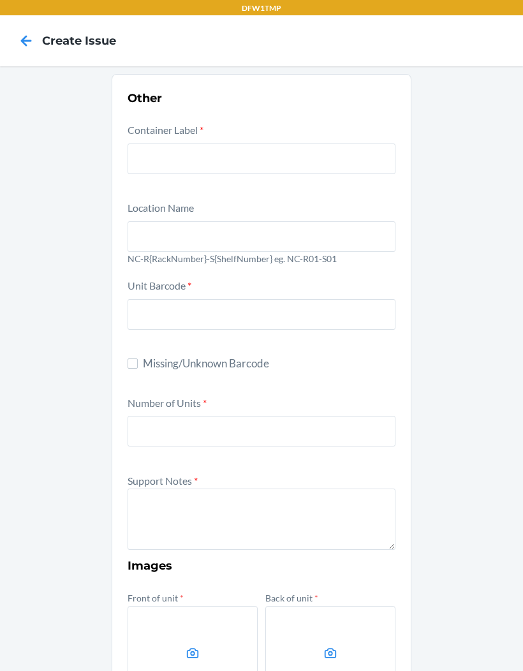
click at [35, 30] on icon at bounding box center [26, 41] width 22 height 22
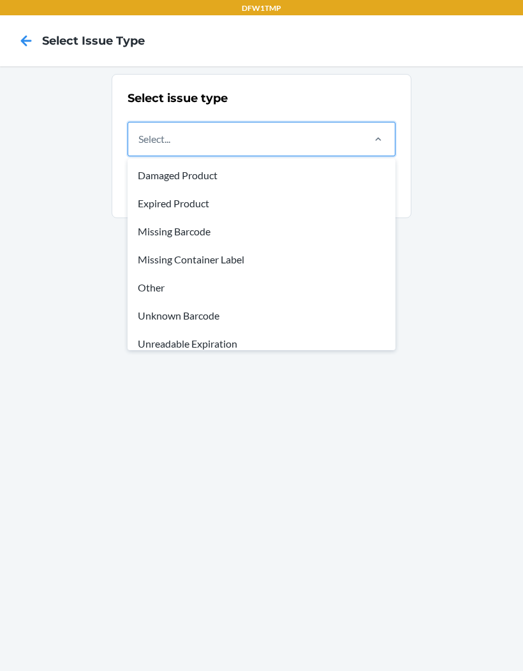
click at [251, 291] on div "Other" at bounding box center [261, 288] width 263 height 28
click at [140, 147] on input "option Other focused, 5 of 8. 8 results available. Use Up and Down to choose op…" at bounding box center [139, 138] width 1 height 15
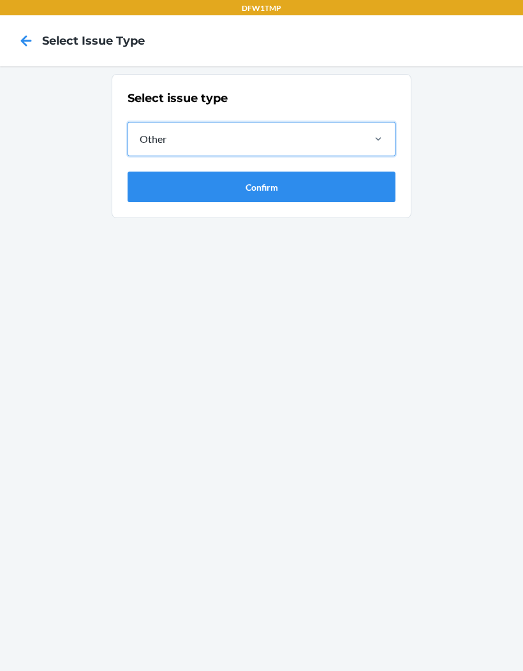
click at [360, 194] on button "Confirm" at bounding box center [262, 187] width 268 height 31
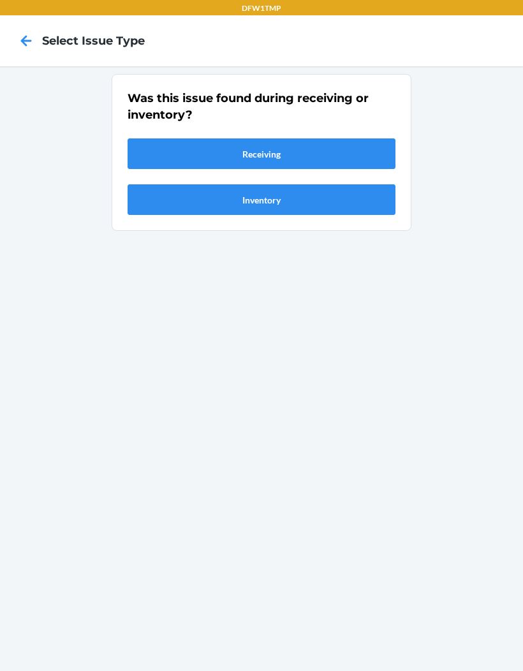
click at [350, 158] on button "Receiving" at bounding box center [262, 154] width 268 height 31
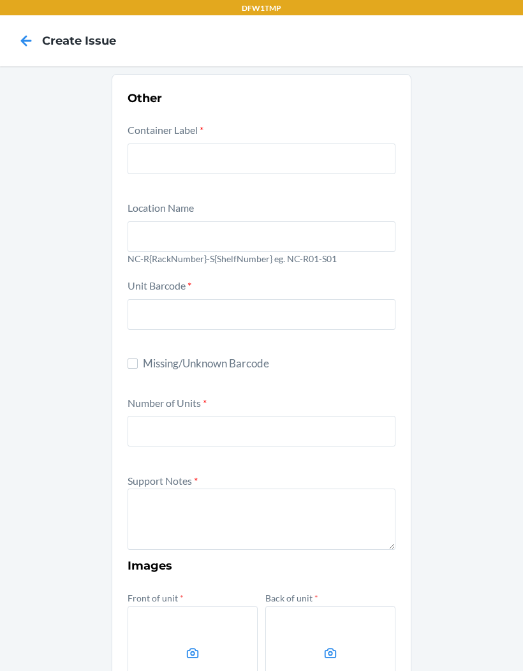
click at [374, 172] on input "text" at bounding box center [262, 159] width 268 height 31
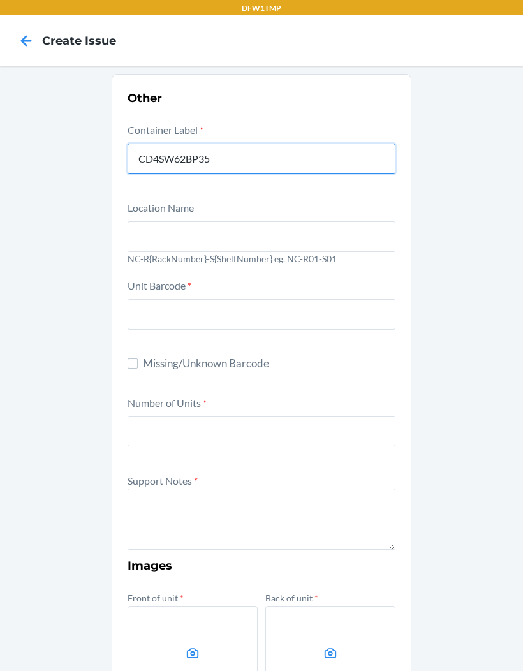
type input "CD4SW62BP35"
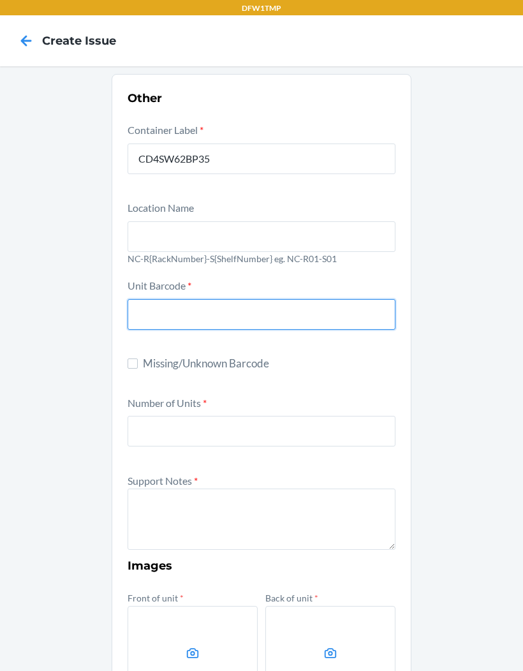
click at [385, 235] on input "text" at bounding box center [262, 236] width 268 height 31
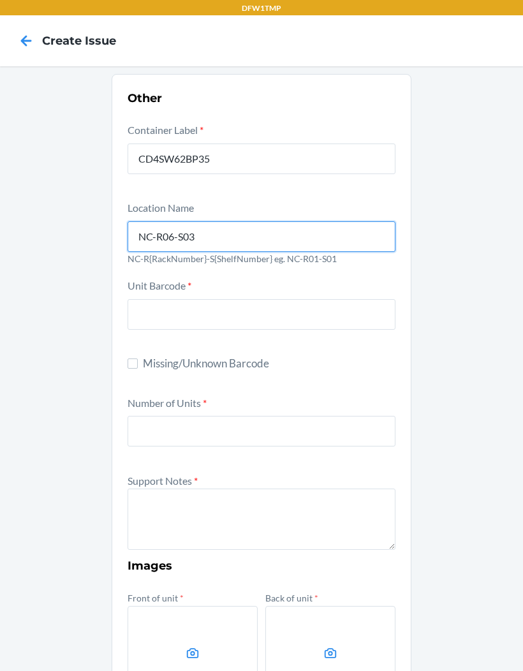
type input "NC-R06-S03"
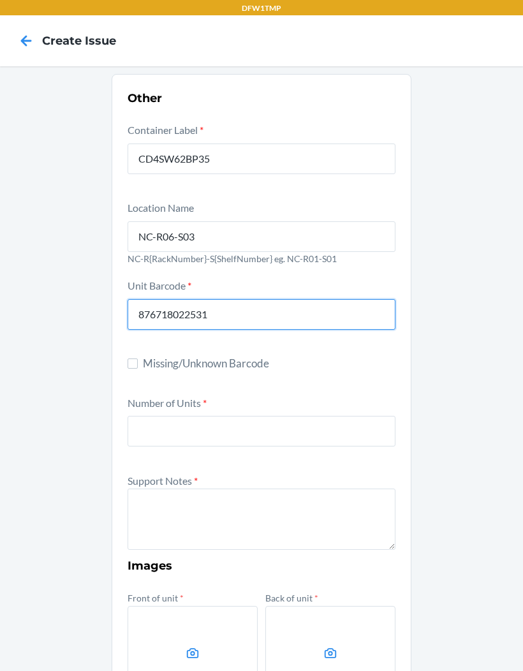
type input "876718022531"
click at [308, 536] on textarea at bounding box center [262, 519] width 268 height 61
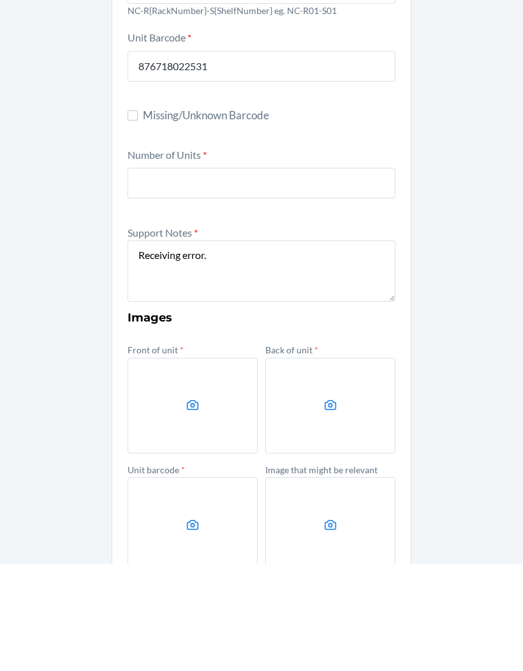
scroll to position [52, 0]
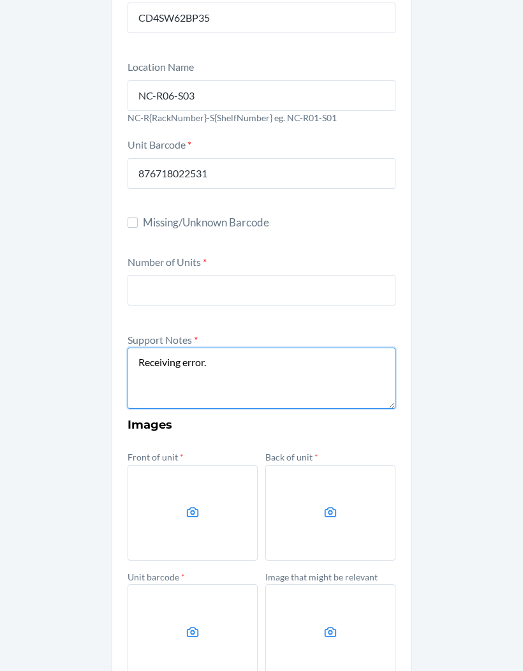
type textarea "Receiving error."
click at [339, 585] on label at bounding box center [331, 633] width 130 height 96
click at [0, 0] on input "file" at bounding box center [0, 0] width 0 height 0
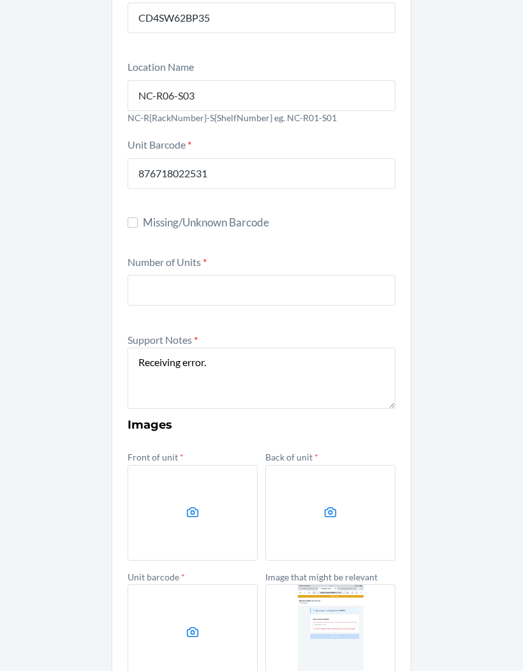
click at [213, 594] on label at bounding box center [193, 633] width 130 height 96
click at [0, 0] on input "file" at bounding box center [0, 0] width 0 height 0
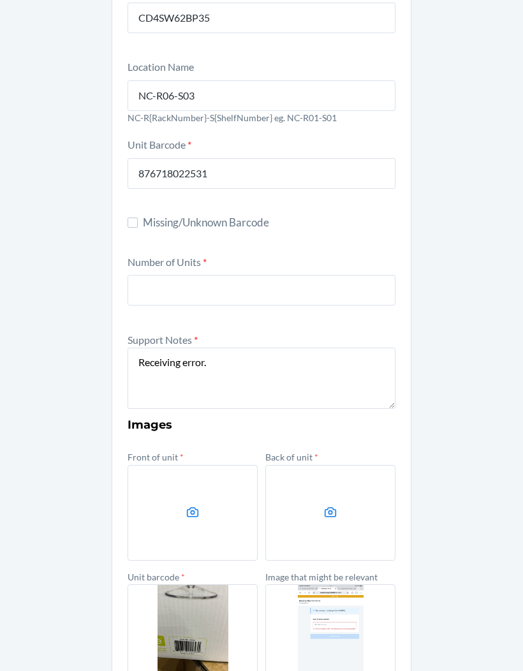
click at [212, 481] on label at bounding box center [193, 513] width 130 height 96
click at [0, 0] on input "file" at bounding box center [0, 0] width 0 height 0
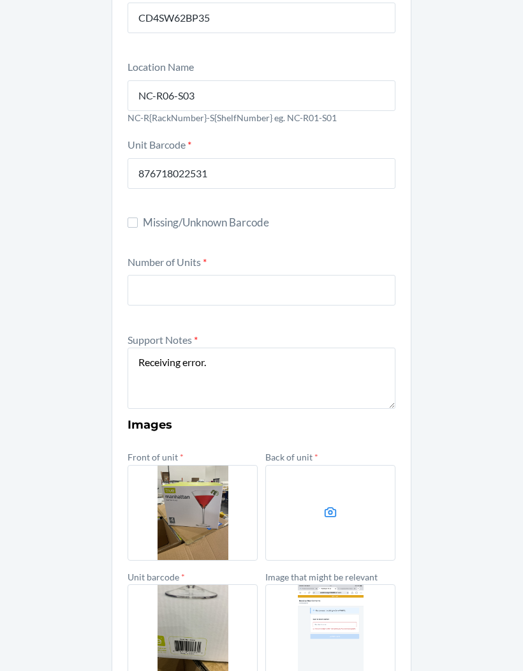
click at [353, 471] on label at bounding box center [331, 513] width 130 height 96
click at [0, 0] on input "file" at bounding box center [0, 0] width 0 height 0
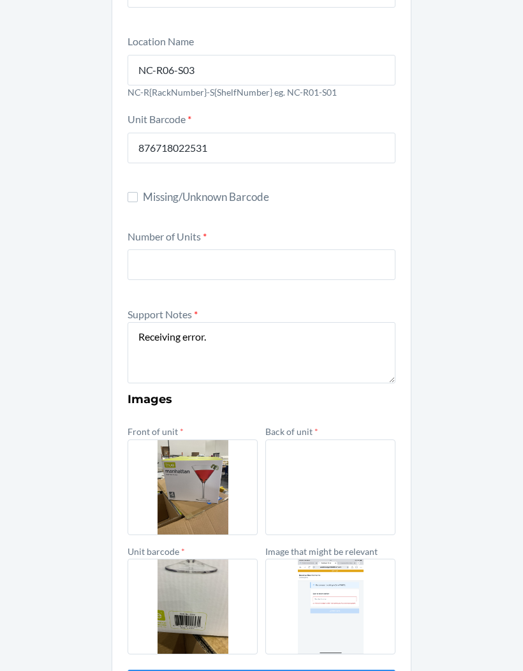
scroll to position [166, 0]
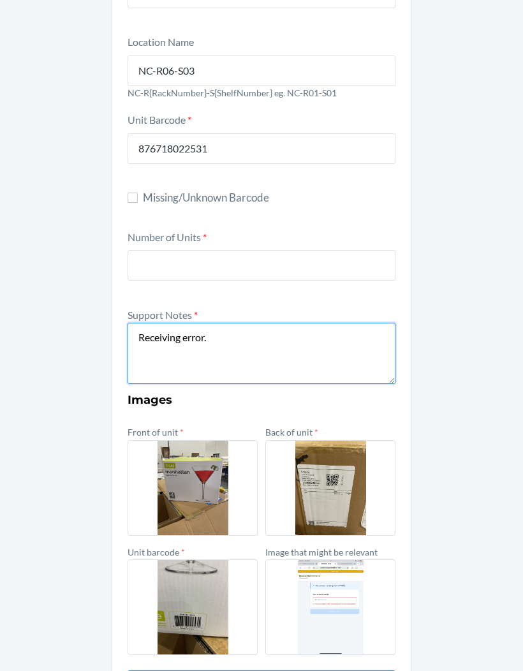
click at [243, 323] on textarea "Receiving error." at bounding box center [262, 353] width 268 height 61
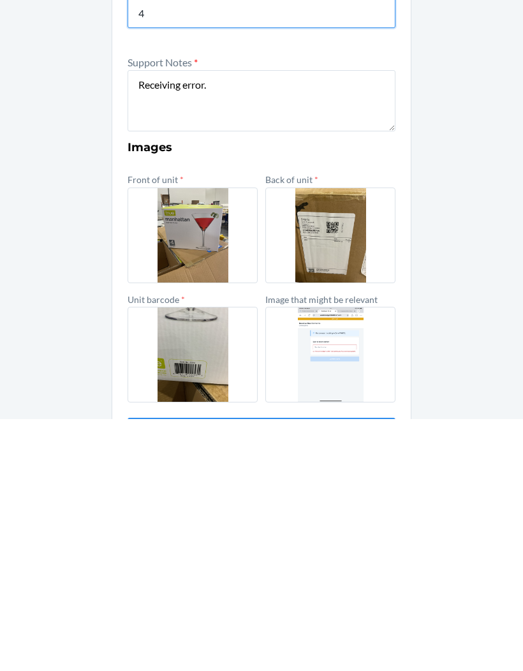
type input "4"
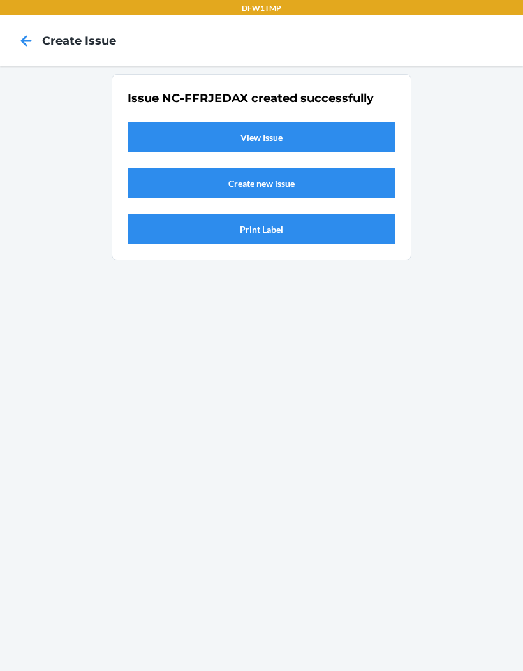
scroll to position [0, 0]
click at [181, 122] on link "View Issue" at bounding box center [262, 137] width 268 height 31
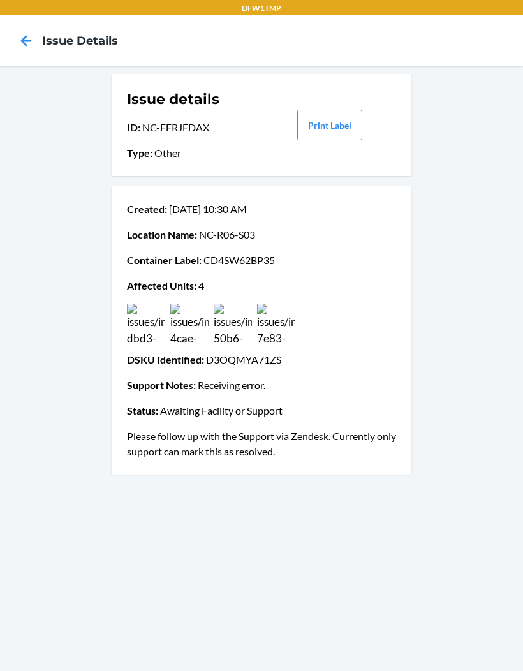
click at [27, 43] on icon at bounding box center [26, 41] width 22 height 22
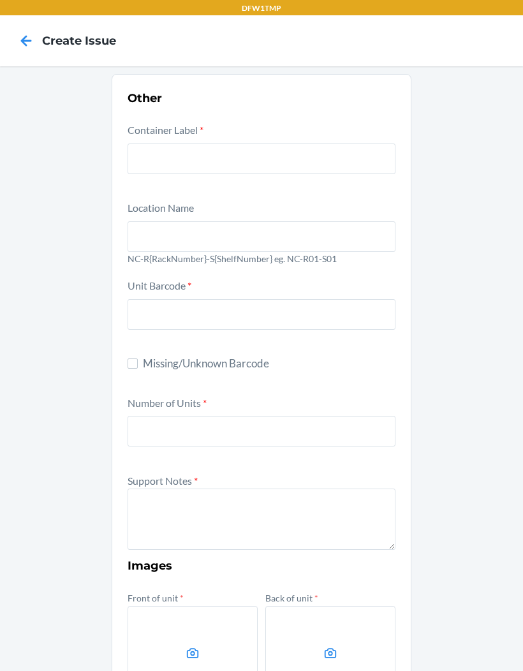
click at [24, 38] on icon at bounding box center [26, 40] width 11 height 11
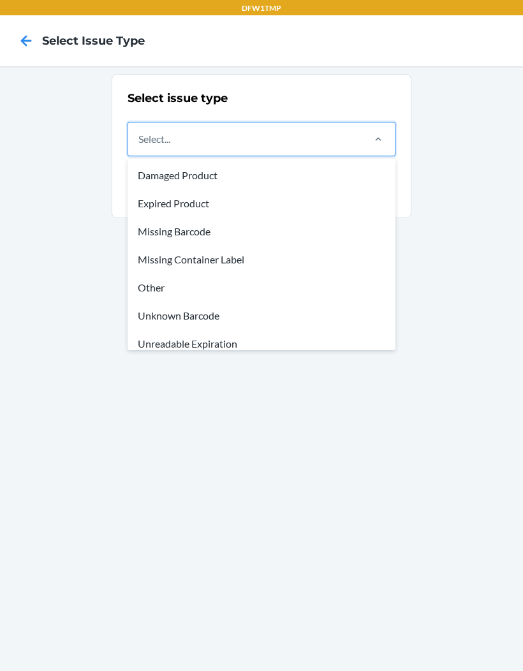
click at [210, 318] on div "Unknown Barcode" at bounding box center [261, 316] width 263 height 28
click at [140, 147] on input "option Damaged Product focused, 1 of 8. 8 results available. Use Up and Down to…" at bounding box center [139, 138] width 1 height 15
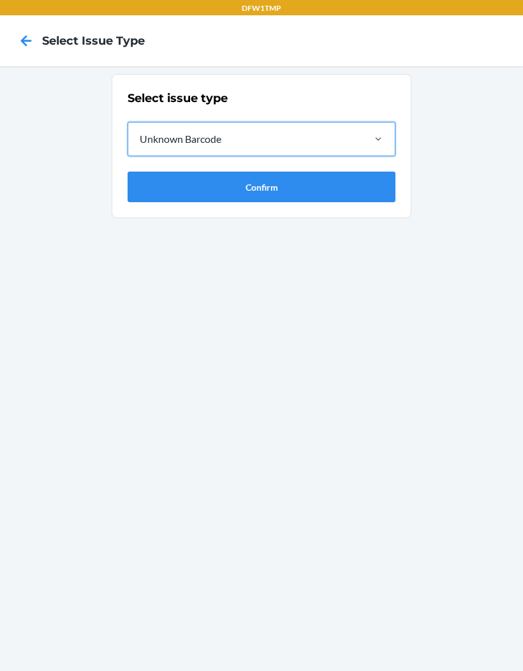
click at [283, 183] on button "Confirm" at bounding box center [262, 187] width 268 height 31
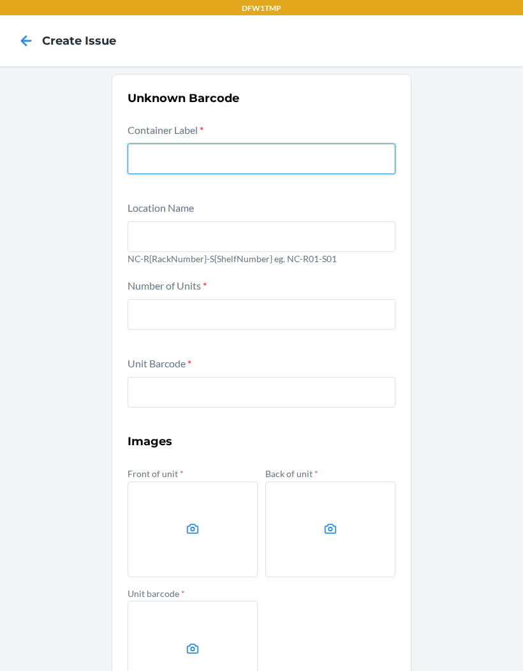
click at [276, 163] on input "text" at bounding box center [262, 159] width 268 height 31
type input "CDY9LHWSH5H"
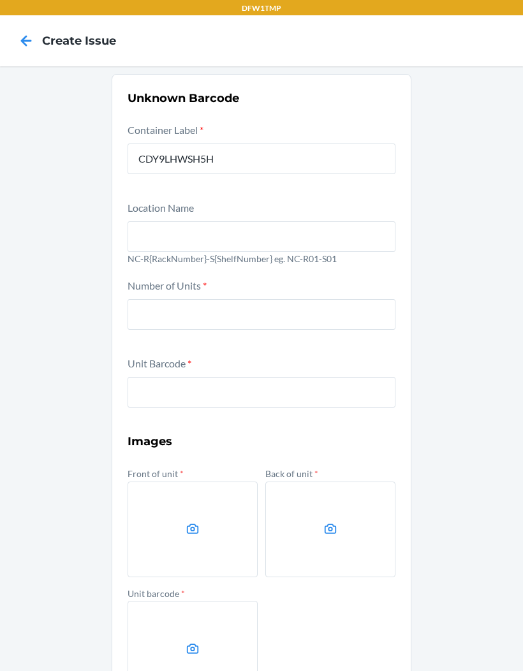
click at [264, 212] on div "Location Name NC-R{RackNumber}-S{ShelfNumber} eg. NC-R01-S01" at bounding box center [262, 235] width 268 height 70
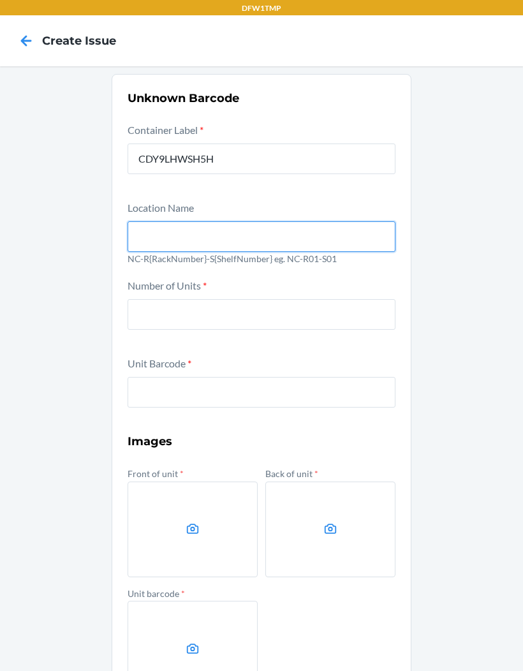
click at [157, 230] on input "text" at bounding box center [262, 236] width 268 height 31
type input "NC-R01-S01"
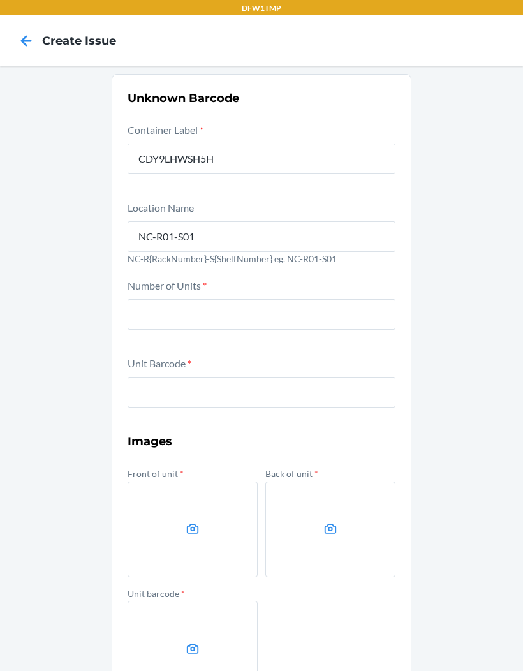
click at [209, 234] on input "NC-R01-S01" at bounding box center [262, 236] width 268 height 31
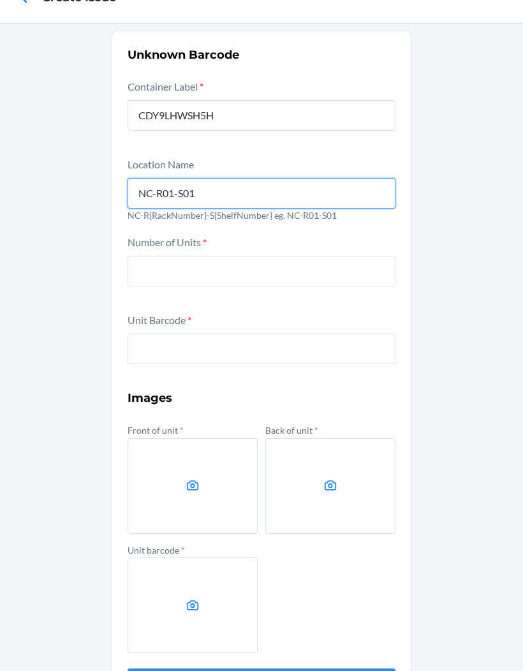
scroll to position [42, 0]
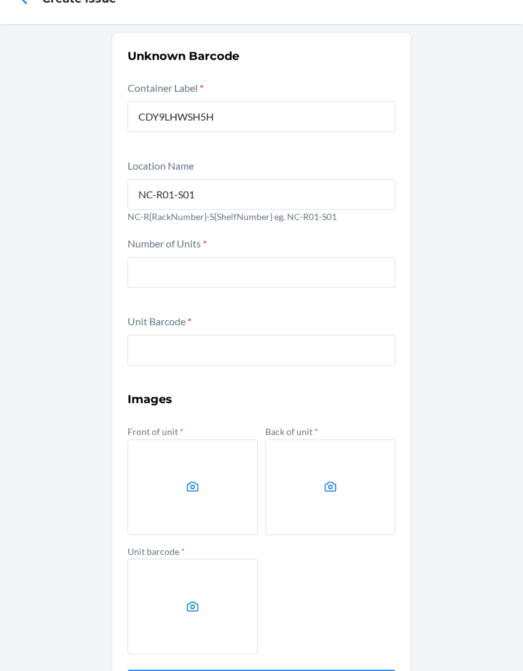
click at [144, 274] on input "number" at bounding box center [262, 272] width 268 height 31
type input "10"
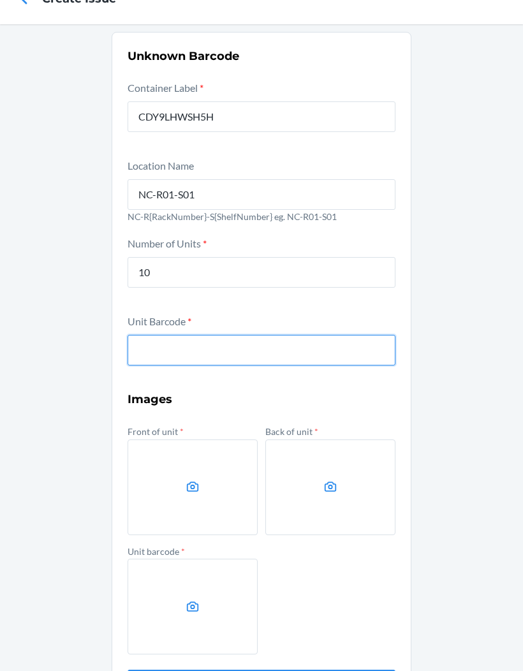
click at [340, 359] on input "text" at bounding box center [262, 350] width 268 height 31
type input "850076177034"
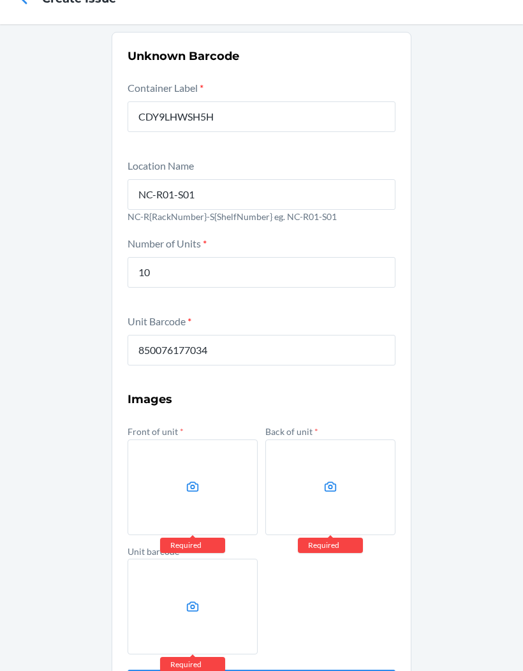
click at [165, 497] on label at bounding box center [193, 488] width 130 height 96
click at [0, 0] on input "file" at bounding box center [0, 0] width 0 height 0
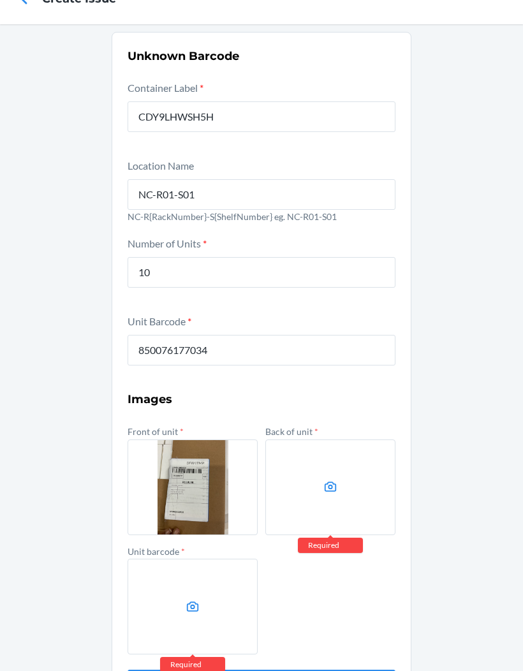
click at [340, 493] on label at bounding box center [331, 488] width 130 height 96
click at [0, 0] on input "file" at bounding box center [0, 0] width 0 height 0
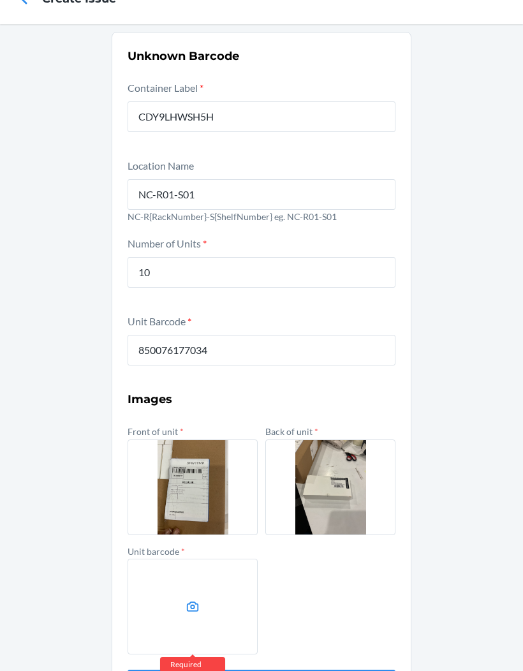
click at [221, 611] on label at bounding box center [193, 607] width 130 height 96
click at [0, 0] on input "file" at bounding box center [0, 0] width 0 height 0
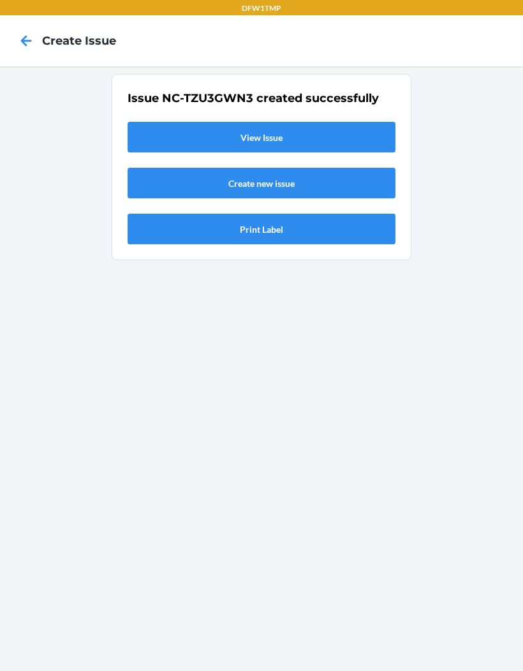
click at [162, 122] on link "View Issue" at bounding box center [262, 137] width 268 height 31
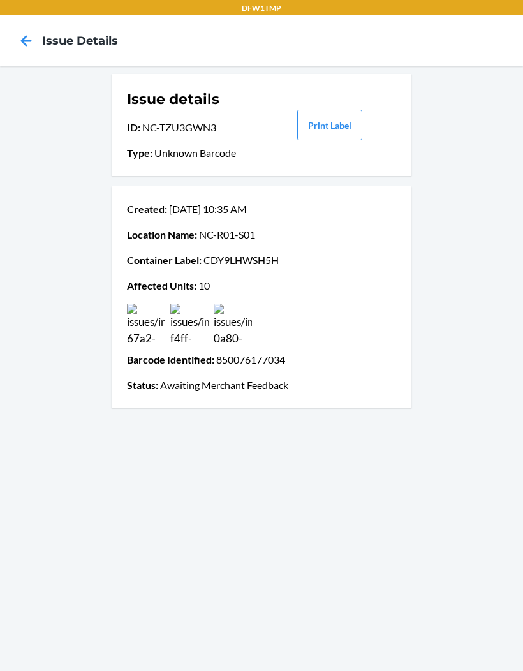
click at [15, 51] on icon at bounding box center [26, 41] width 22 height 22
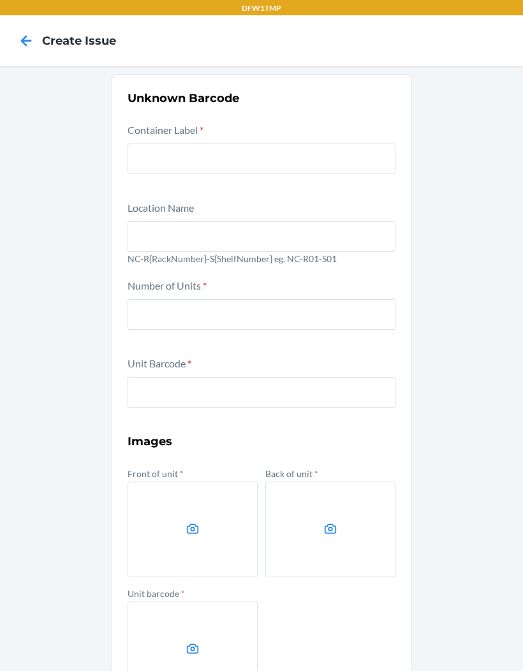
click at [29, 32] on icon at bounding box center [26, 41] width 22 height 22
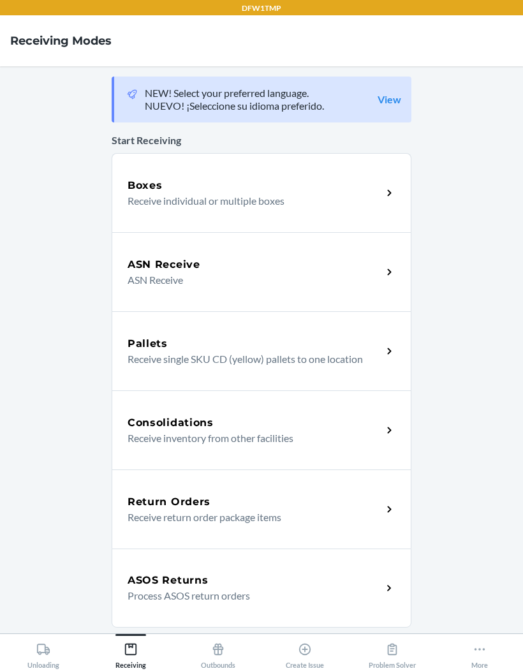
click at [144, 170] on div "Boxes Receive individual or multiple boxes" at bounding box center [262, 192] width 300 height 79
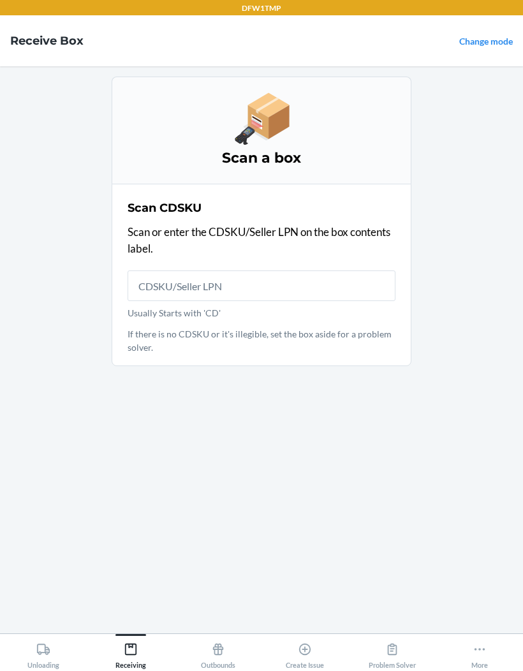
click at [153, 289] on input "Usually Starts with 'CD'" at bounding box center [262, 286] width 268 height 31
click at [73, 373] on main "Scan a box Scan CDSKU Scan or enter the CDSKU/Seller LPN on the box contents la…" at bounding box center [261, 349] width 523 height 567
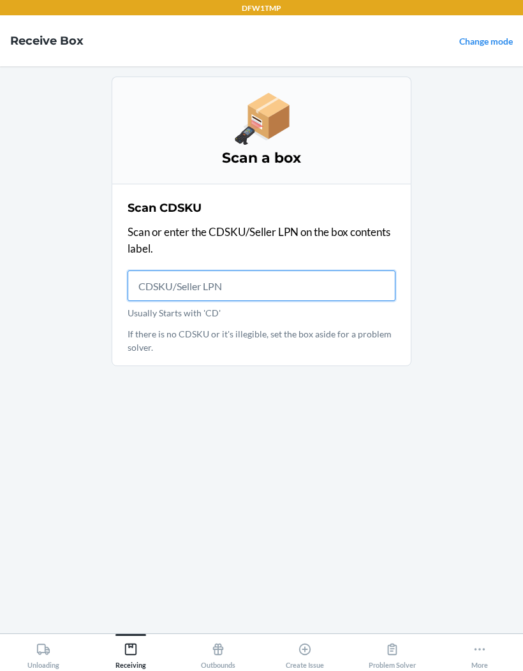
click at [145, 276] on input "Usually Starts with 'CD'" at bounding box center [262, 286] width 268 height 31
type input "CDWAFVALH"
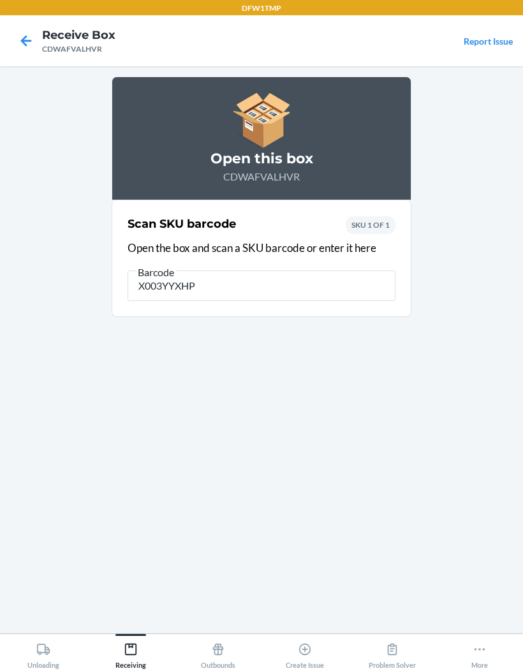
type input "X003YYXHPF"
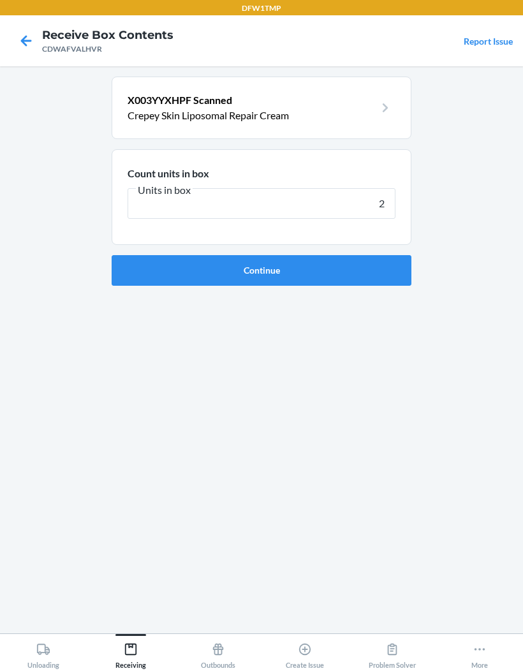
type input "24"
click at [382, 262] on button "Continue" at bounding box center [262, 270] width 300 height 31
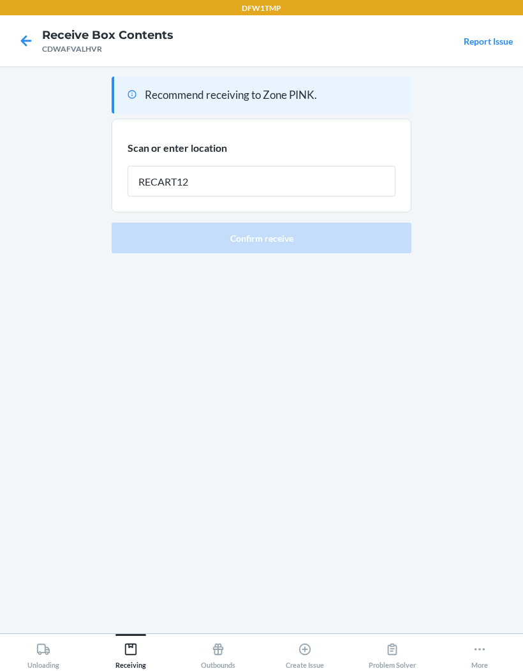
type input "RECART12"
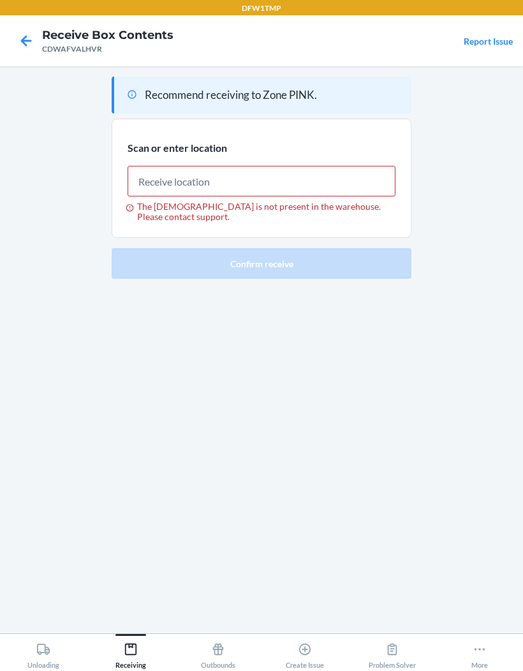
click at [31, 33] on icon at bounding box center [26, 41] width 22 height 22
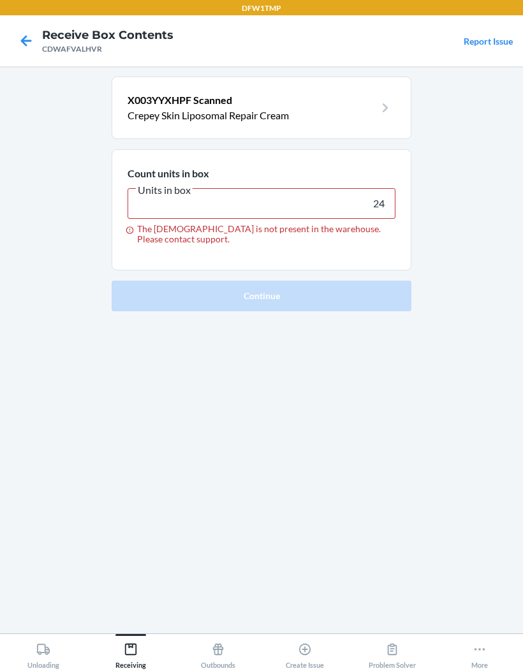
click at [34, 39] on icon at bounding box center [26, 41] width 22 height 22
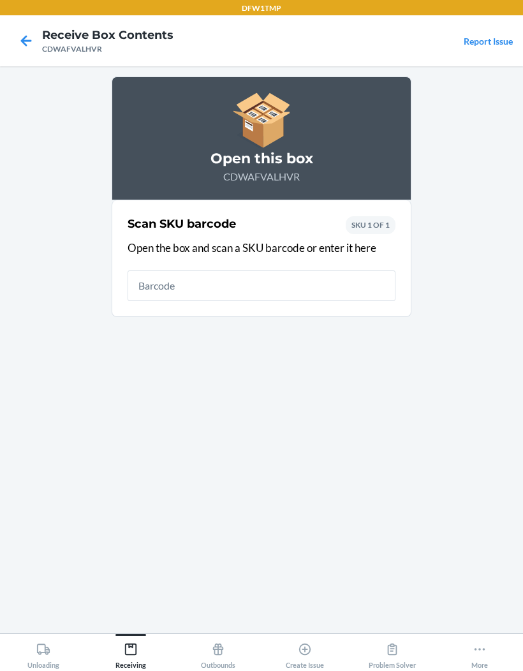
click at [31, 43] on icon at bounding box center [26, 41] width 22 height 22
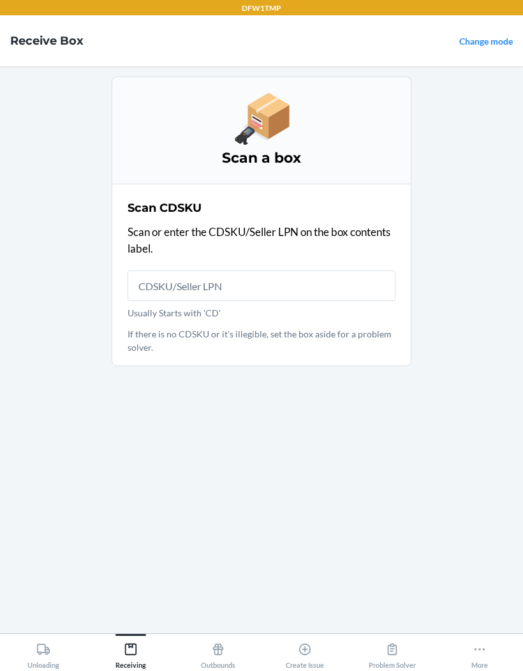
click at [232, 278] on input "Usually Starts with 'CD'" at bounding box center [262, 286] width 268 height 31
click at [488, 119] on main "Scan a box Scan CDSKU Scan or enter the CDSKU/Seller LPN on the box contents la…" at bounding box center [261, 349] width 523 height 567
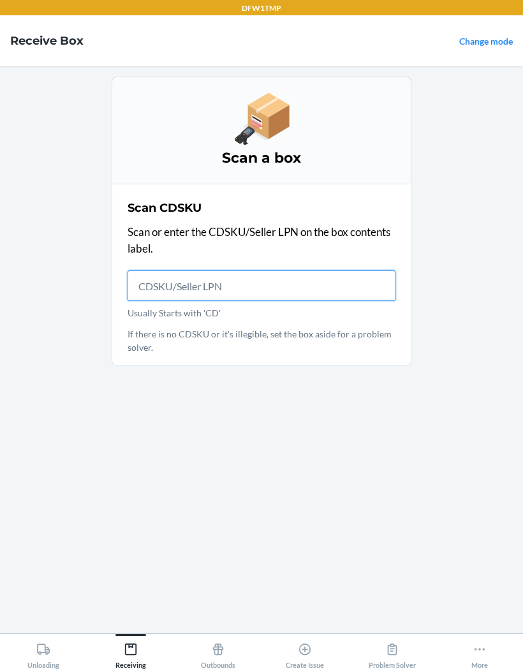
click at [236, 275] on input "Usually Starts with 'CD'" at bounding box center [262, 286] width 268 height 31
type input "CDWAFVALH"
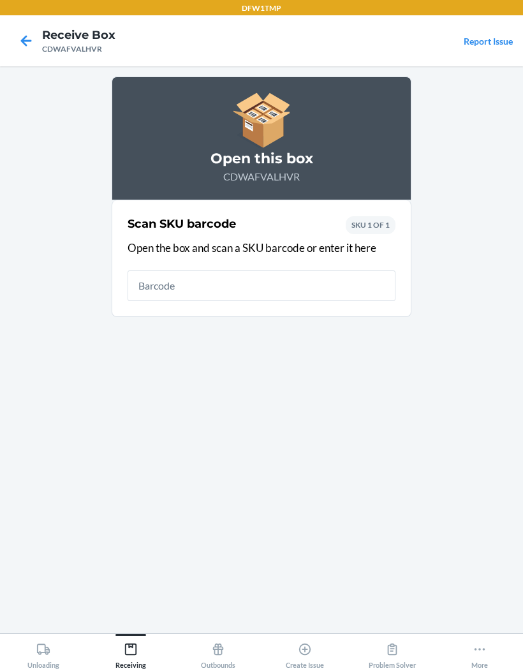
click at [364, 312] on section "Scan SKU barcode Open the box and scan a SKU barcode or enter it here SKU 1 OF 1" at bounding box center [262, 258] width 300 height 117
click at [489, 324] on main "Open this box CDWAFVALHVR Scan SKU barcode Open the box and scan a SKU barcode …" at bounding box center [261, 349] width 523 height 567
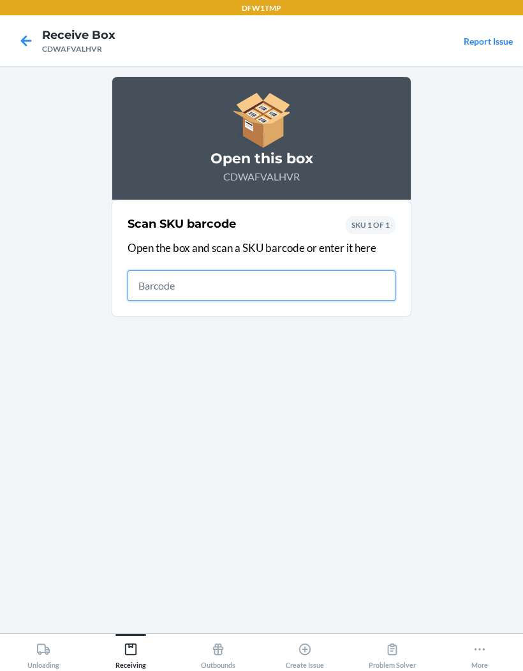
click at [364, 285] on input "text" at bounding box center [262, 286] width 268 height 31
type input "X003YYXHPF"
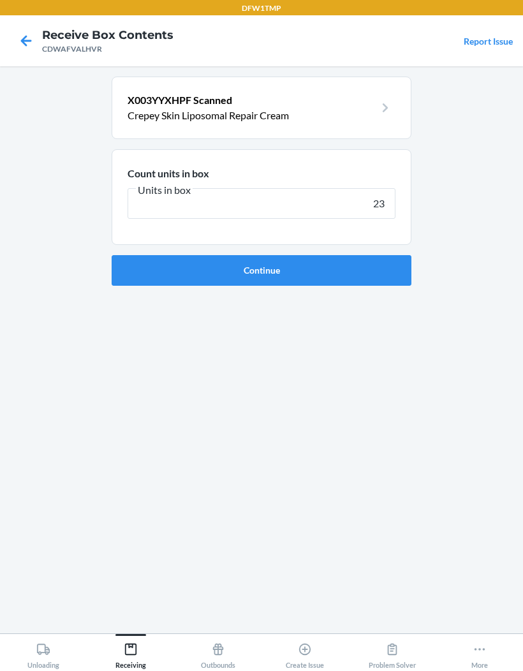
click at [402, 268] on button "Continue" at bounding box center [262, 270] width 300 height 31
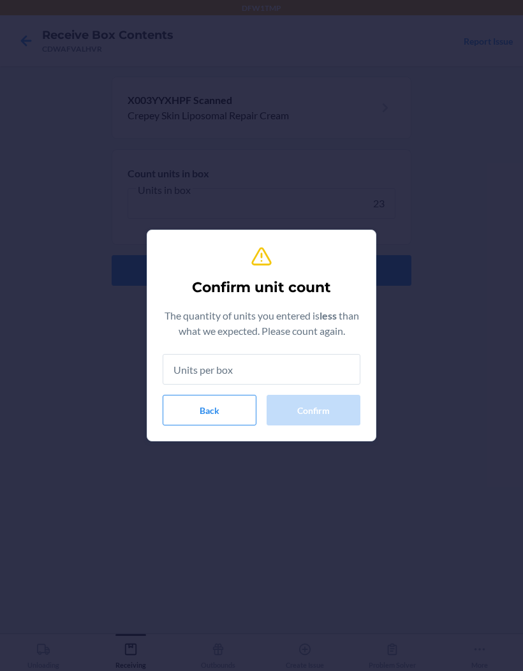
click at [221, 414] on button "Back" at bounding box center [210, 410] width 94 height 31
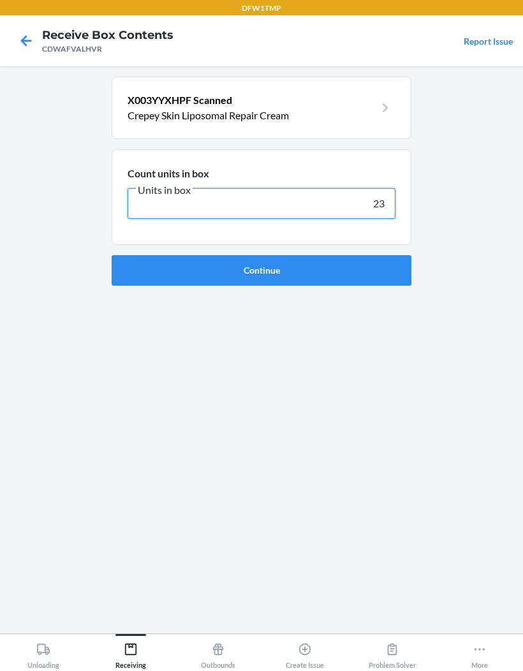
click at [382, 193] on input "23" at bounding box center [262, 203] width 268 height 31
click at [393, 201] on input "23" at bounding box center [262, 203] width 268 height 31
type input "24"
click at [366, 277] on button "Continue" at bounding box center [262, 270] width 300 height 31
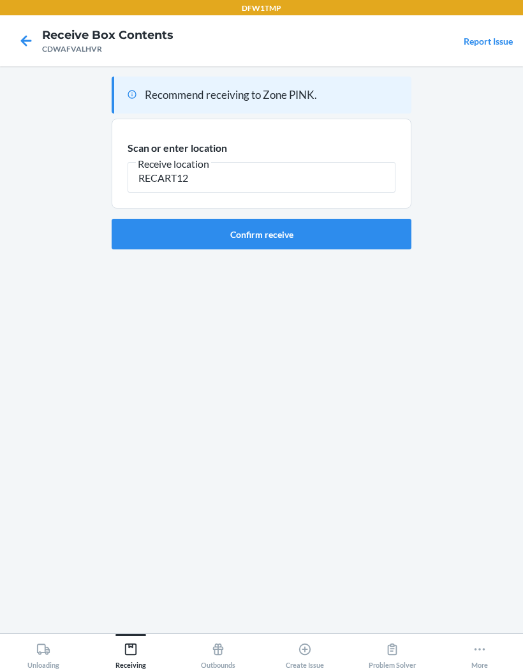
type input "RECART12"
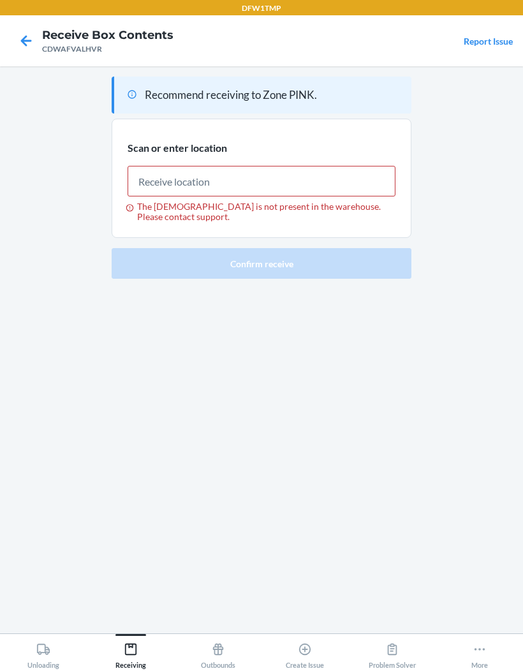
click at [28, 38] on icon at bounding box center [26, 41] width 22 height 22
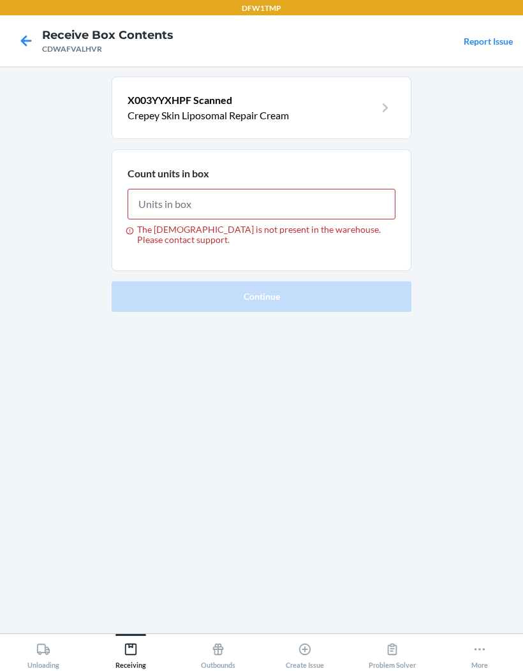
type input "24"
click at [26, 39] on icon at bounding box center [26, 41] width 22 height 22
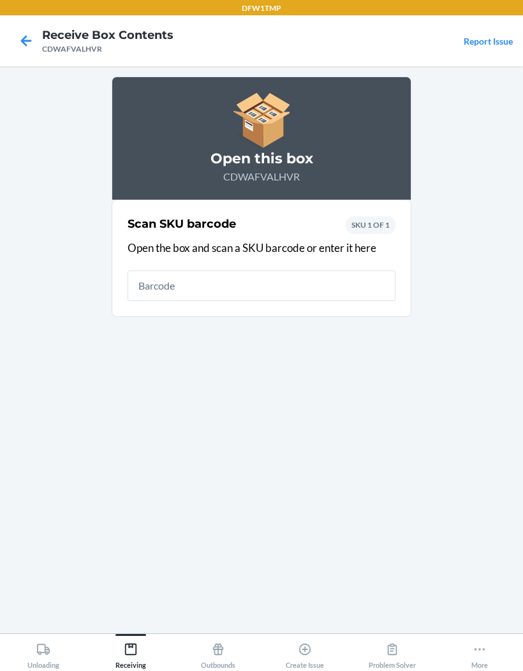
click at [17, 33] on icon at bounding box center [26, 41] width 22 height 22
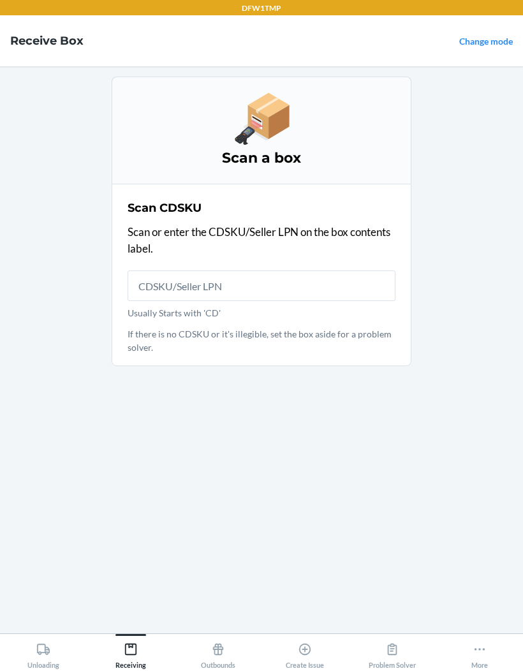
click at [71, 266] on main "Scan a box Scan CDSKU Scan or enter the CDSKU/Seller LPN on the box contents la…" at bounding box center [261, 349] width 523 height 567
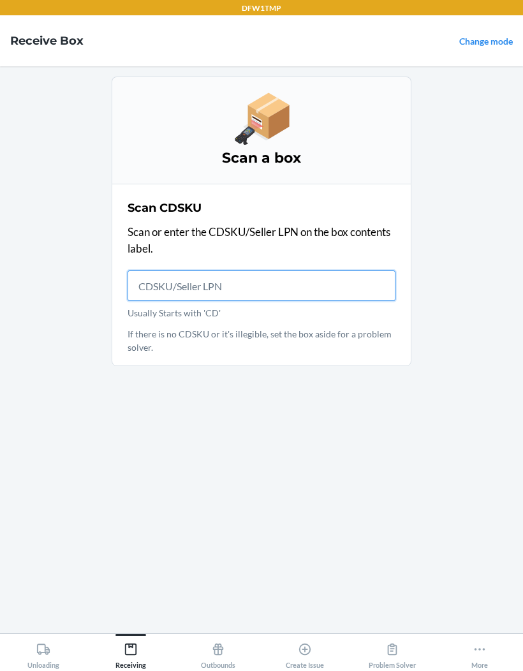
click at [151, 289] on input "Usually Starts with 'CD'" at bounding box center [262, 286] width 268 height 31
type input "CD4SW62BP35"
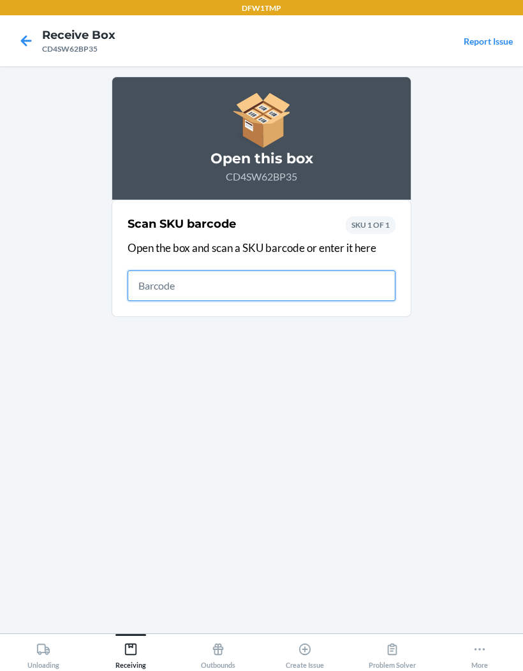
click at [195, 292] on input "text" at bounding box center [262, 286] width 268 height 31
type input "87671802253"
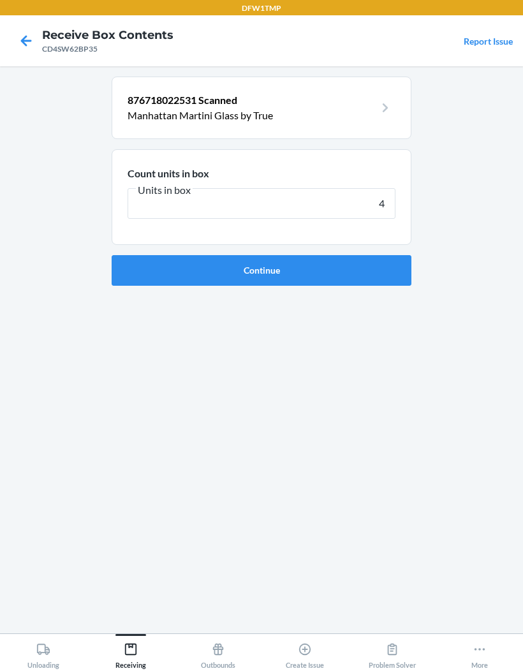
type input "4"
click at [351, 251] on form "Count units in box Units in box 4 Continue" at bounding box center [262, 217] width 300 height 137
click at [352, 271] on button "Continue" at bounding box center [262, 270] width 300 height 31
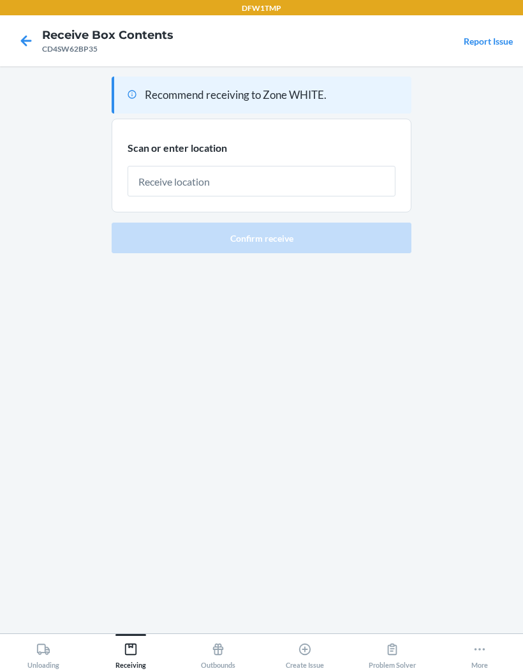
click at [460, 183] on main "Recommend receiving to Zone WHITE. Scan or enter location Confirm receive" at bounding box center [261, 349] width 523 height 567
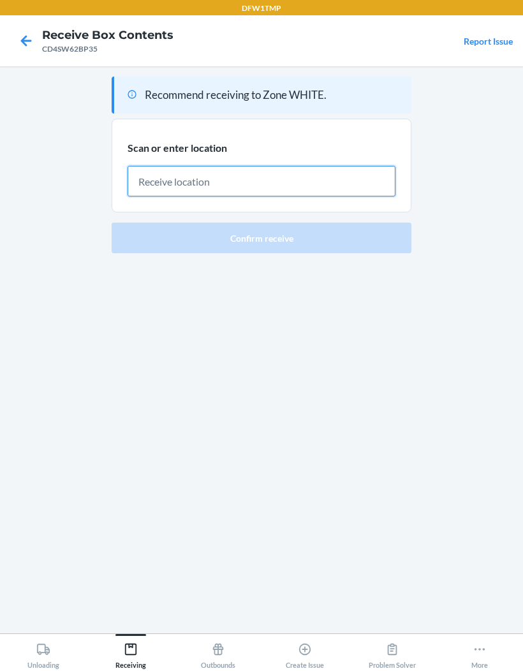
click at [367, 174] on input "text" at bounding box center [262, 181] width 268 height 31
type input "RECART12"
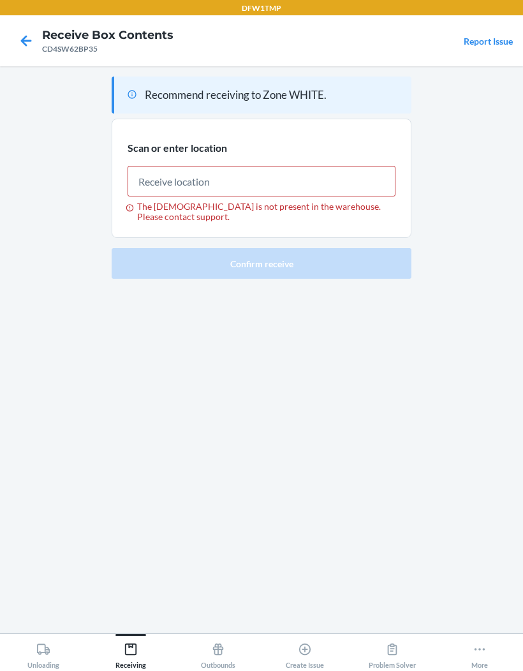
click at [28, 40] on icon at bounding box center [26, 40] width 11 height 11
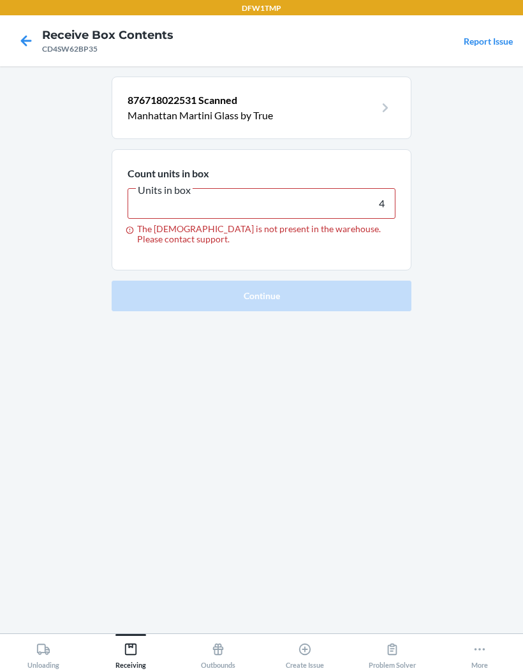
click at [24, 41] on icon at bounding box center [26, 40] width 11 height 11
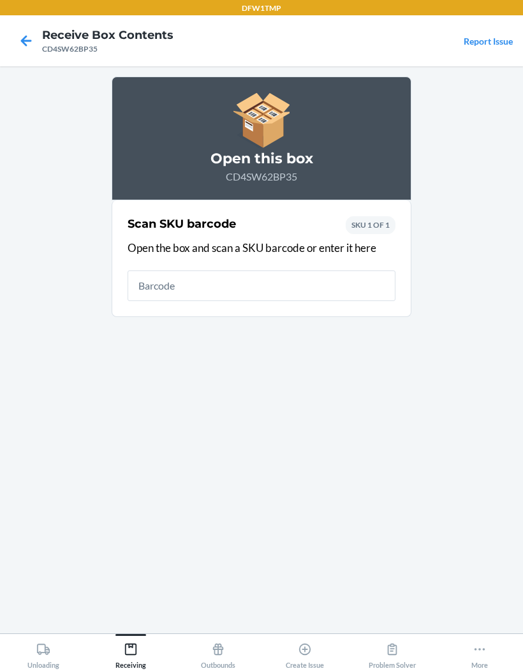
click at [20, 43] on icon at bounding box center [26, 41] width 22 height 22
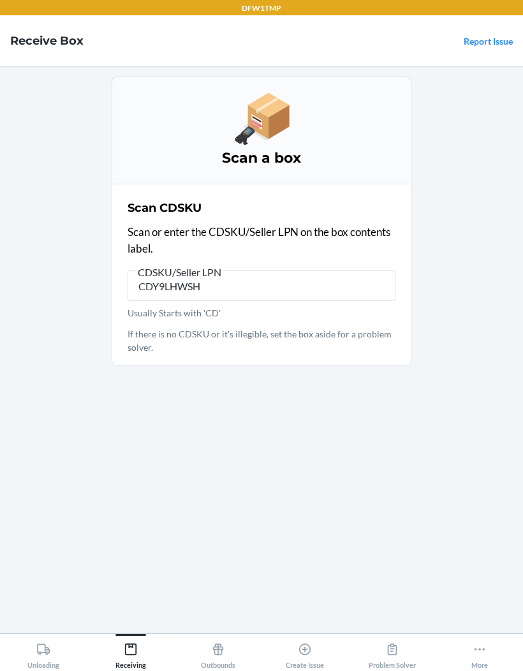
type input "CDY9LHWSH5"
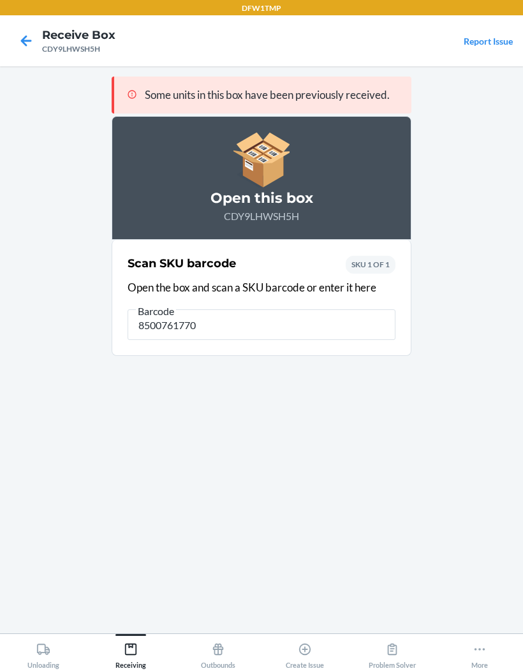
type input "85007617703"
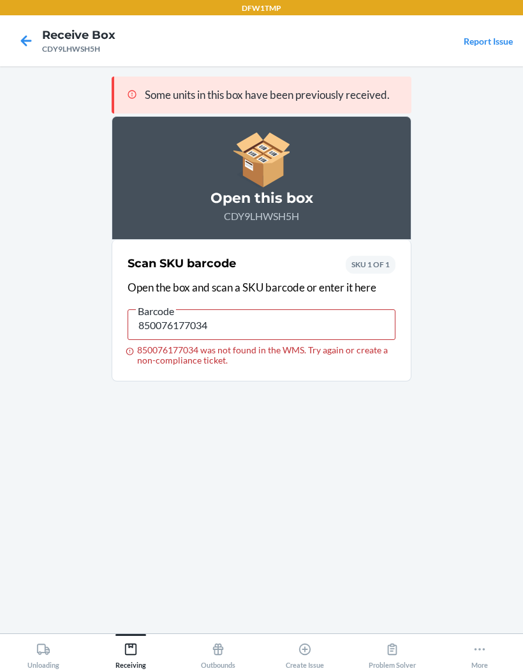
click at [18, 34] on icon at bounding box center [26, 41] width 22 height 22
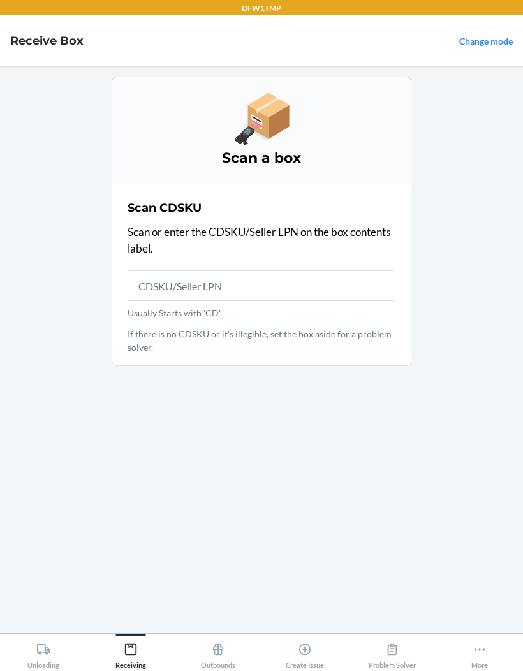
click at [18, 33] on h4 "Receive Box" at bounding box center [46, 41] width 73 height 17
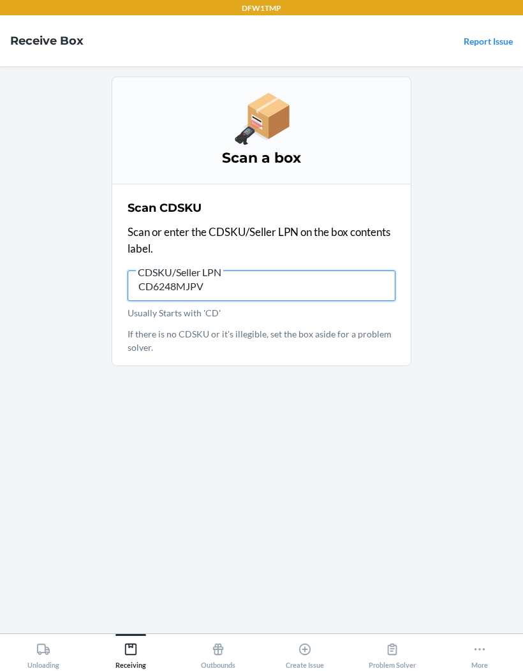
type input "CD6248MJPVK"
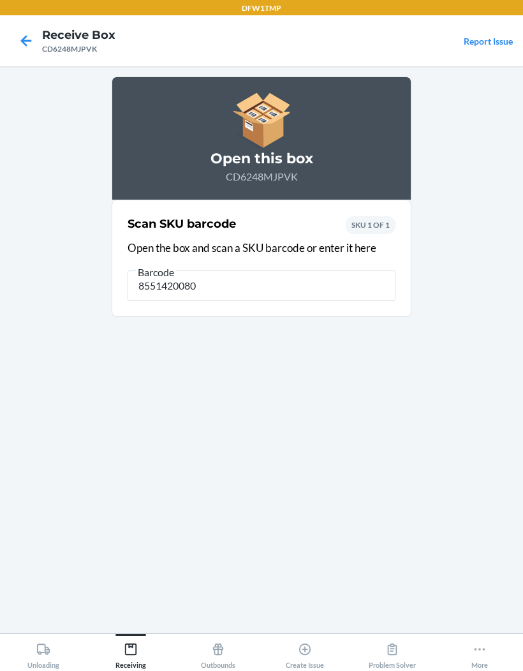
type input "85514200801"
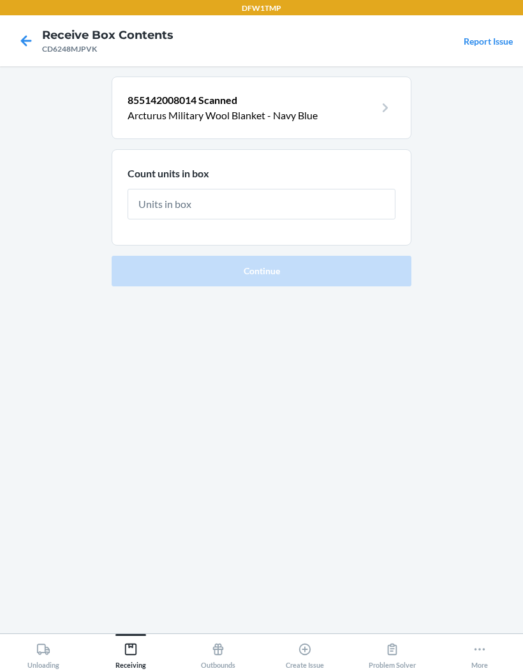
type input "8"
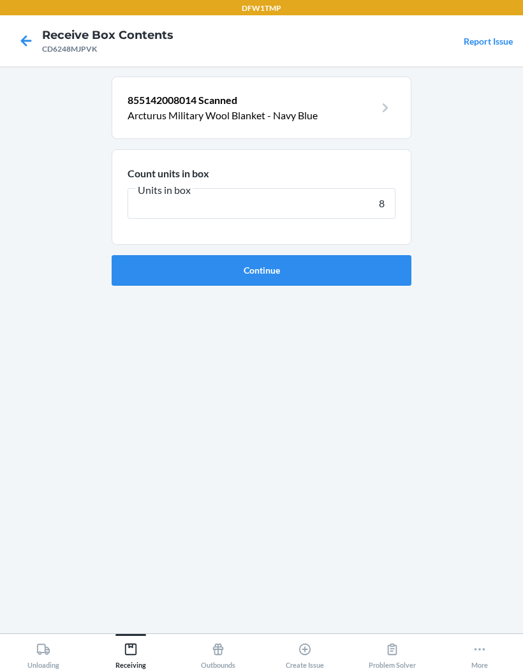
click at [398, 273] on button "Continue" at bounding box center [262, 270] width 300 height 31
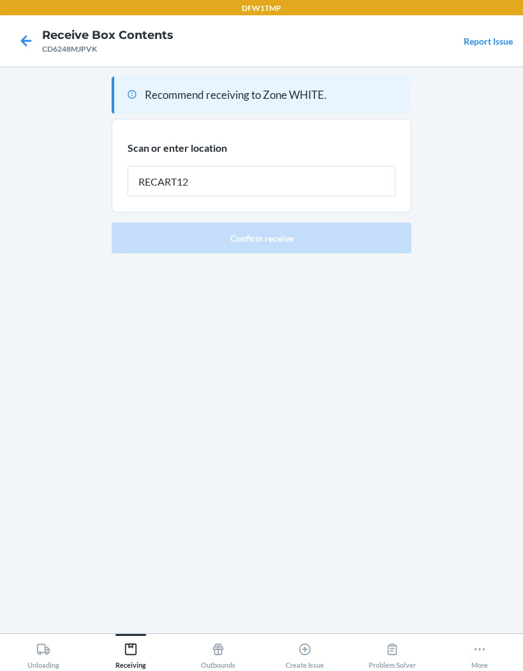
type input "RECART12"
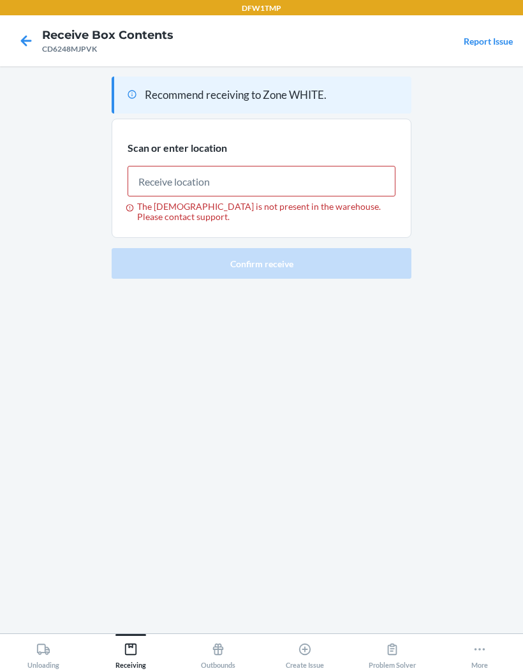
click at [24, 38] on icon at bounding box center [26, 40] width 11 height 11
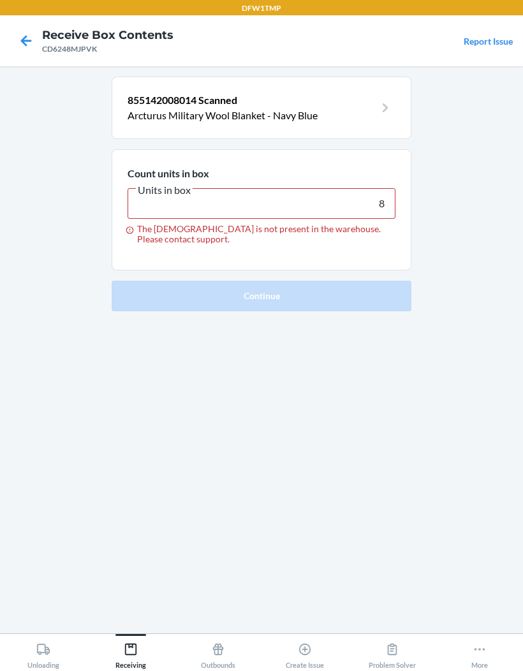
click at [24, 38] on icon at bounding box center [26, 40] width 11 height 11
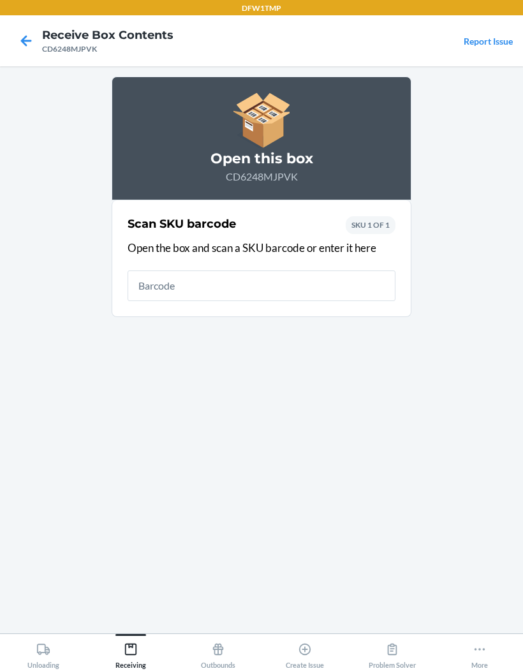
click at [29, 45] on icon at bounding box center [26, 41] width 22 height 22
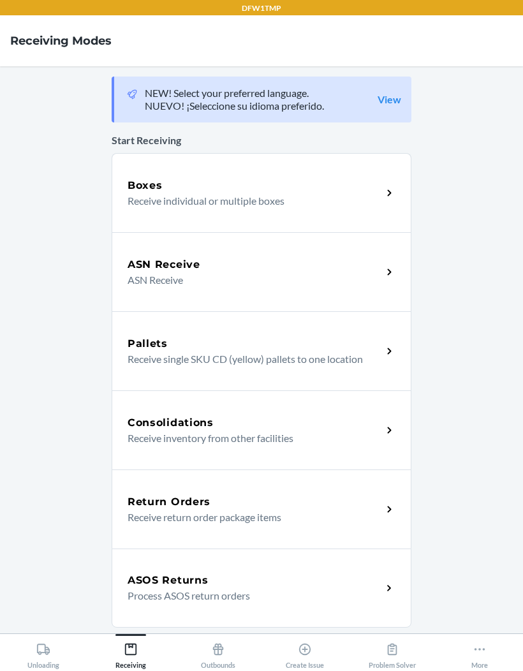
click at [392, 205] on div "Boxes Receive individual or multiple boxes" at bounding box center [262, 192] width 300 height 79
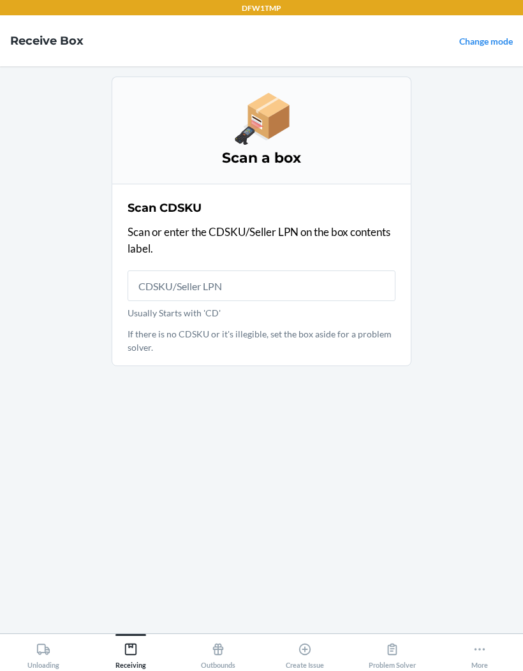
click at [327, 286] on input "Usually Starts with 'CD'" at bounding box center [262, 286] width 268 height 31
click at [470, 237] on main "Scan a box Scan CDSKU Scan or enter the CDSKU/Seller LPN on the box contents la…" at bounding box center [261, 349] width 523 height 567
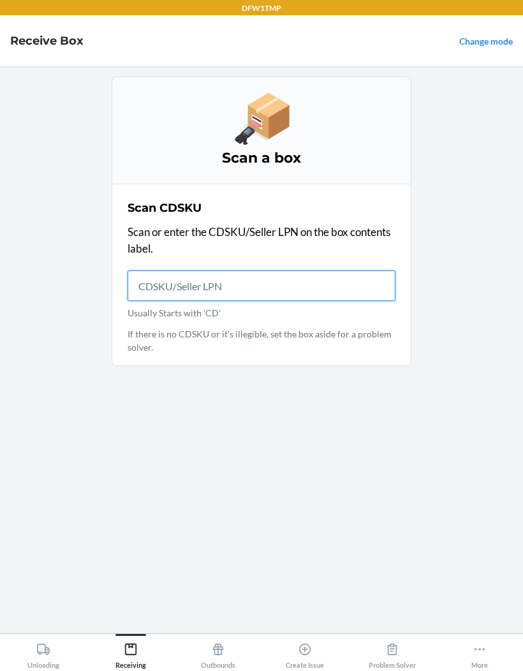
click at [336, 285] on input "Usually Starts with 'CD'" at bounding box center [262, 286] width 268 height 31
type input "CD6248MJPVK"
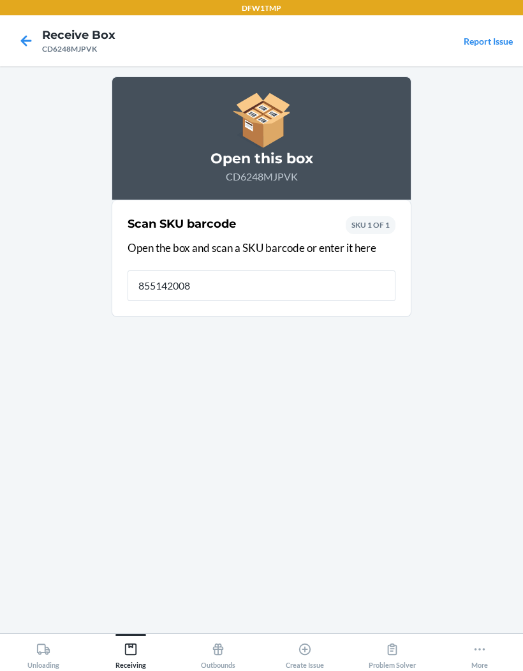
type input "8551420080"
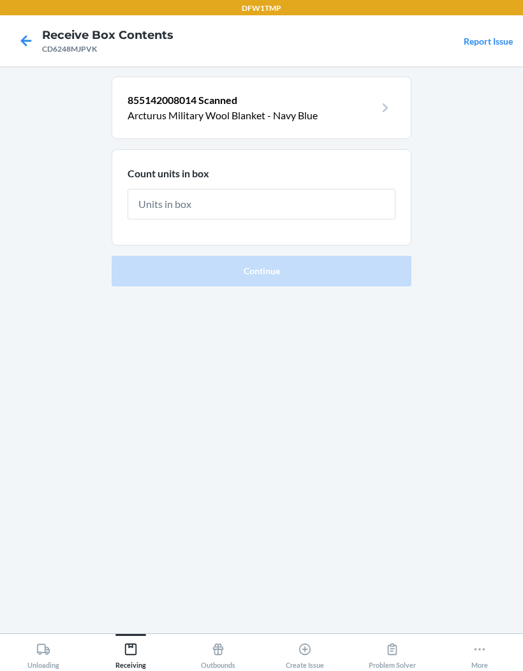
type input "8"
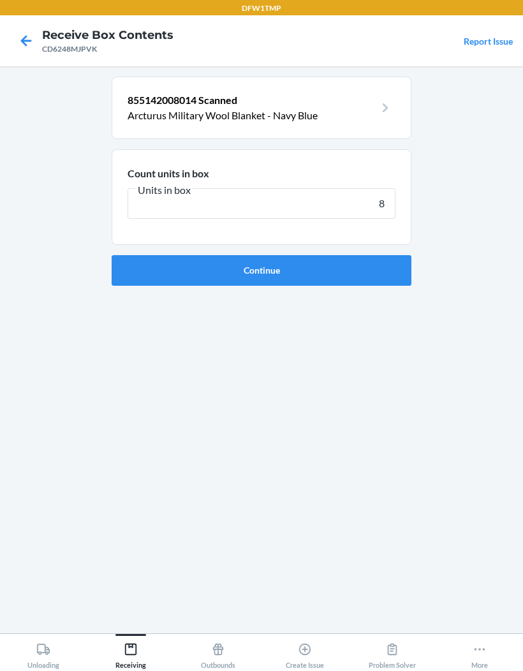
click at [373, 263] on button "Continue" at bounding box center [262, 270] width 300 height 31
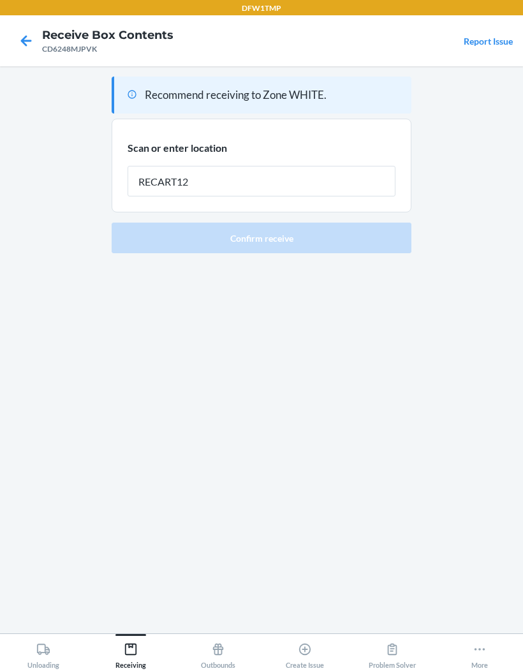
type input "RECART12"
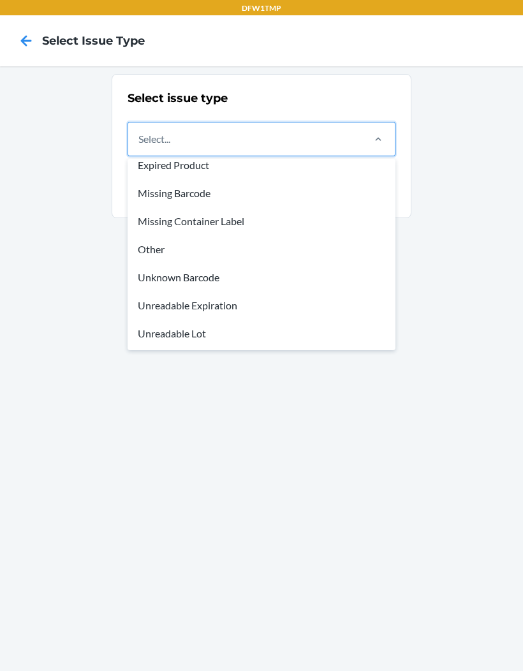
scroll to position [38, 0]
click at [296, 255] on div "Other" at bounding box center [261, 250] width 263 height 28
click at [140, 147] on input "option Damaged Product focused, 1 of 8. 8 results available. Use Up and Down to…" at bounding box center [139, 138] width 1 height 15
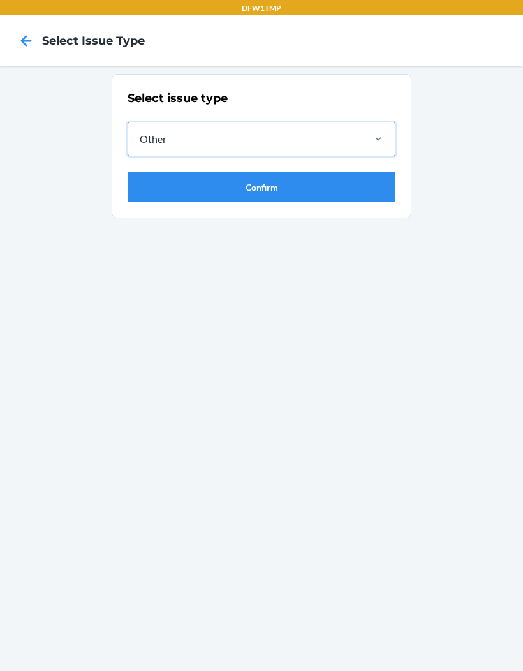
click at [320, 186] on button "Confirm" at bounding box center [262, 187] width 268 height 31
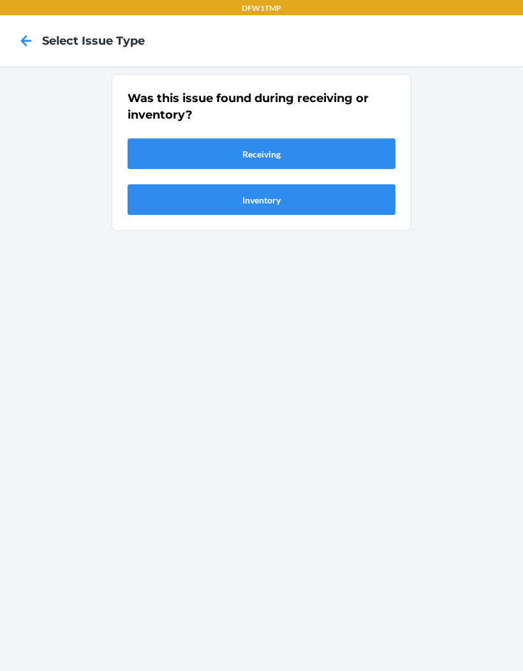
click at [331, 154] on button "Receiving" at bounding box center [262, 154] width 268 height 31
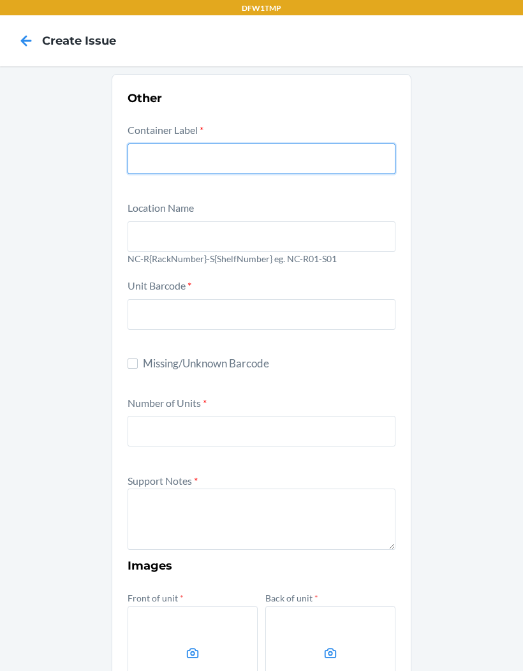
click at [320, 149] on input "text" at bounding box center [262, 159] width 268 height 31
type input "CD6248MJPVK"
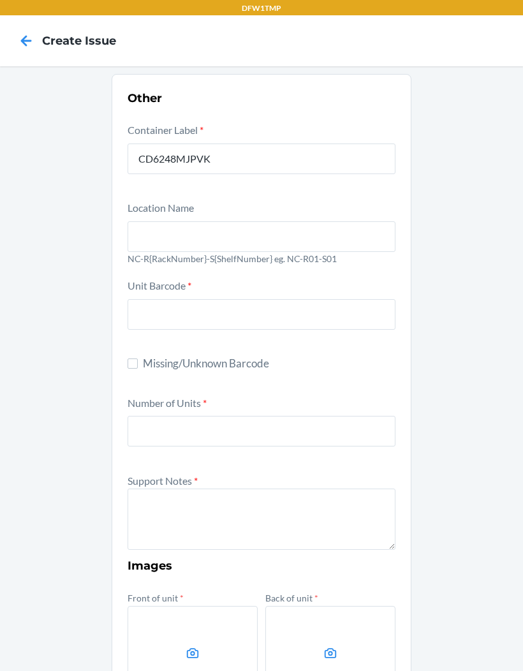
click at [185, 237] on input "text" at bounding box center [262, 236] width 268 height 31
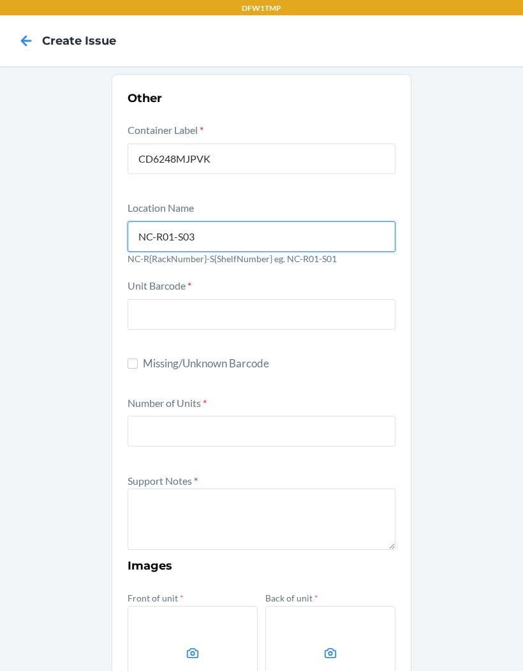
type input "NC-R01-S03"
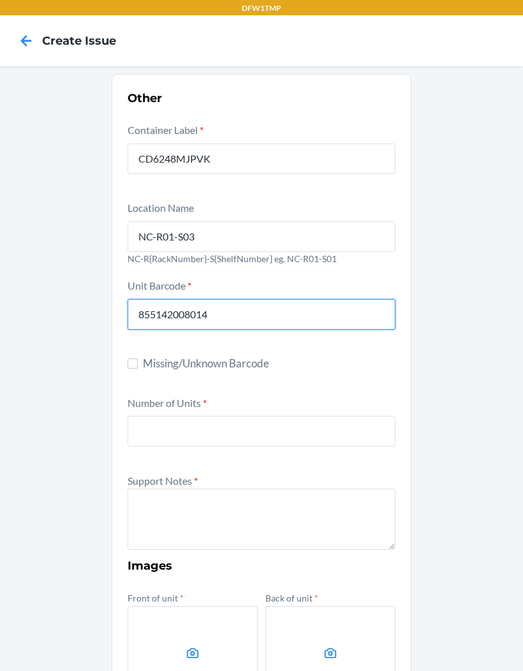
type input "855142008014"
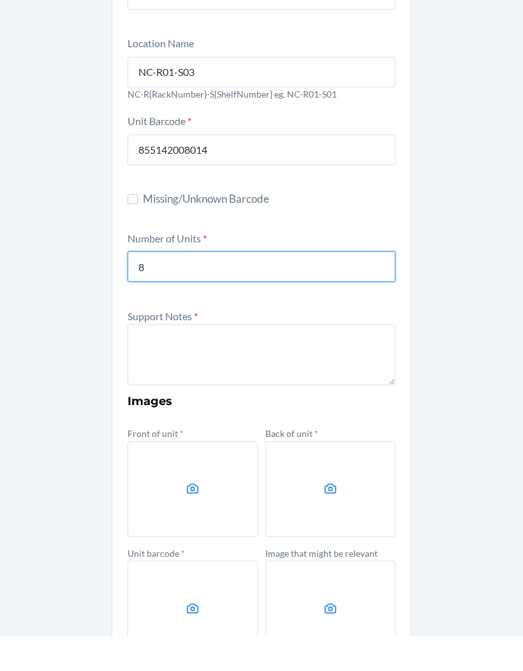
scroll to position [145, 0]
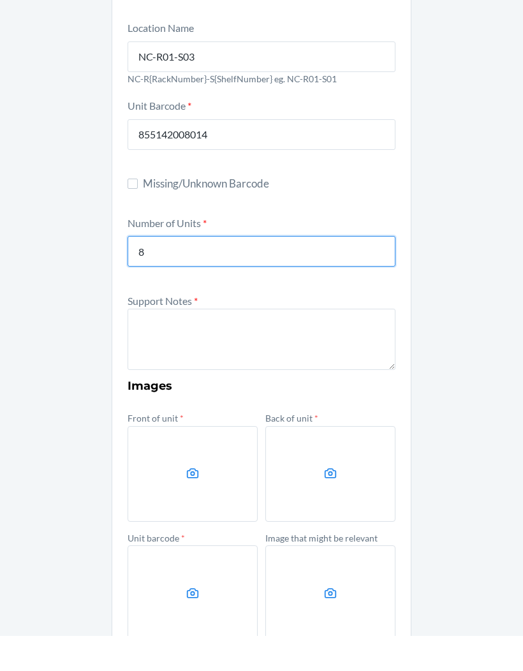
type input "8"
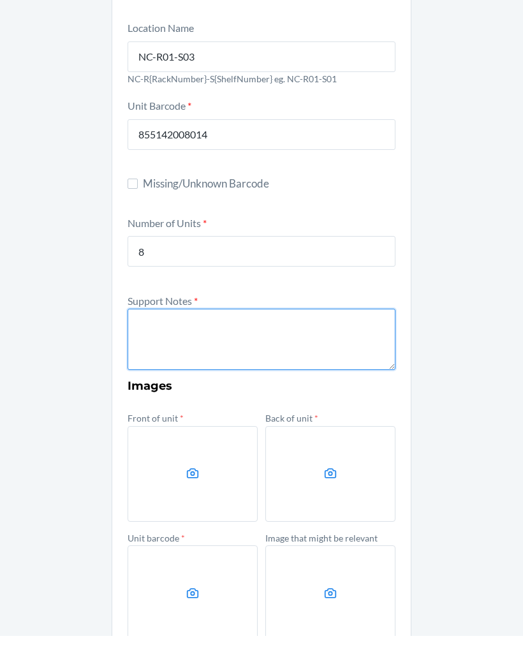
click at [154, 344] on textarea at bounding box center [262, 374] width 268 height 61
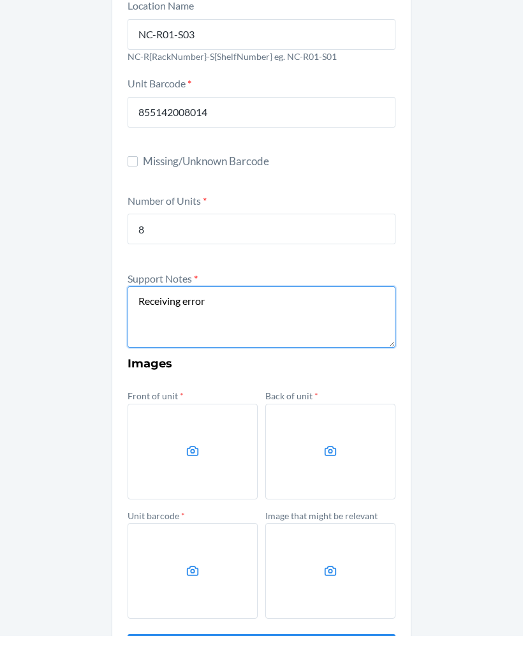
scroll to position [166, 0]
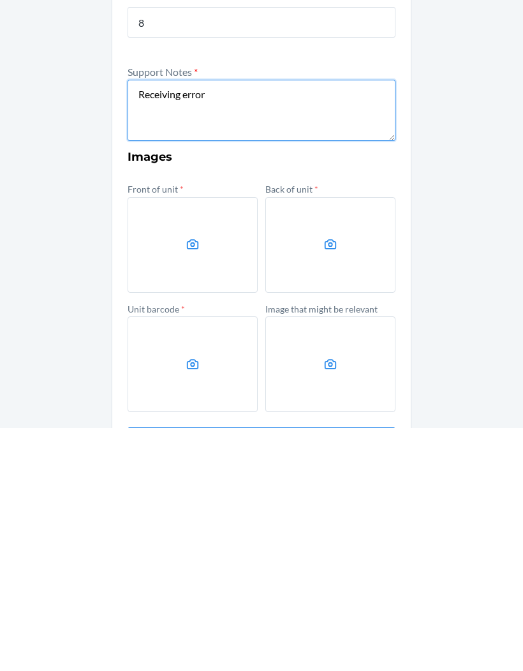
type textarea "Receiving error"
click at [151, 440] on label at bounding box center [193, 488] width 130 height 96
click at [0, 0] on input "file" at bounding box center [0, 0] width 0 height 0
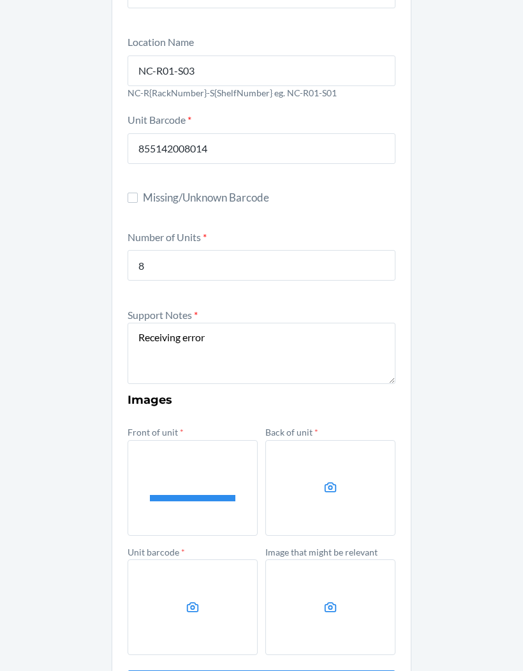
click at [350, 457] on label at bounding box center [331, 488] width 130 height 96
click at [0, 0] on input "file" at bounding box center [0, 0] width 0 height 0
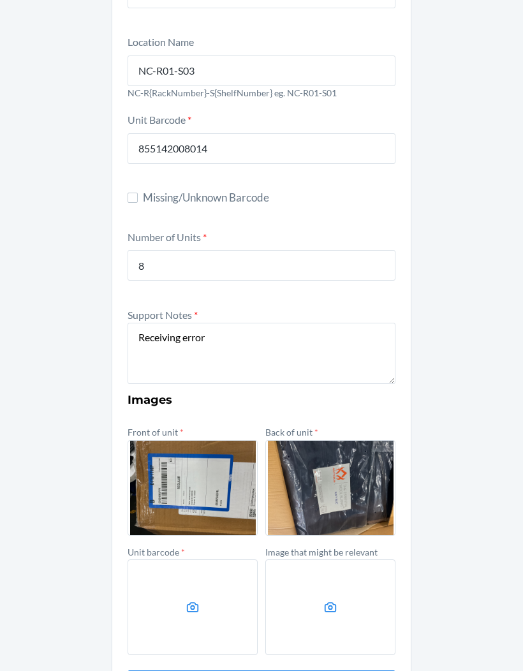
click at [227, 560] on label at bounding box center [193, 608] width 130 height 96
click at [0, 0] on input "file" at bounding box center [0, 0] width 0 height 0
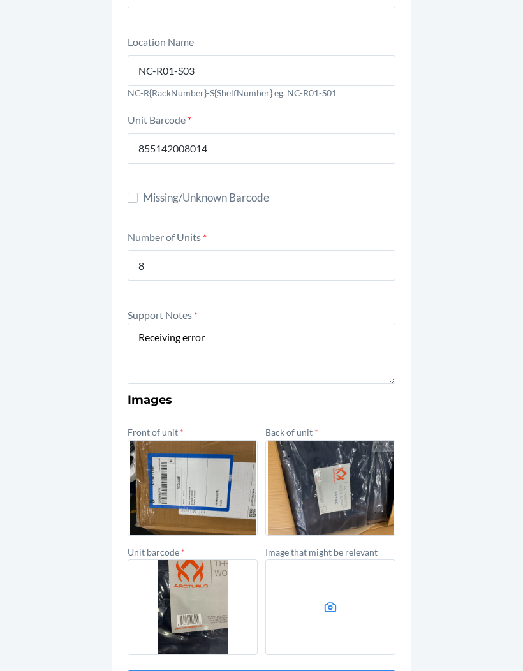
click at [351, 560] on label at bounding box center [331, 608] width 130 height 96
click at [0, 0] on input "file" at bounding box center [0, 0] width 0 height 0
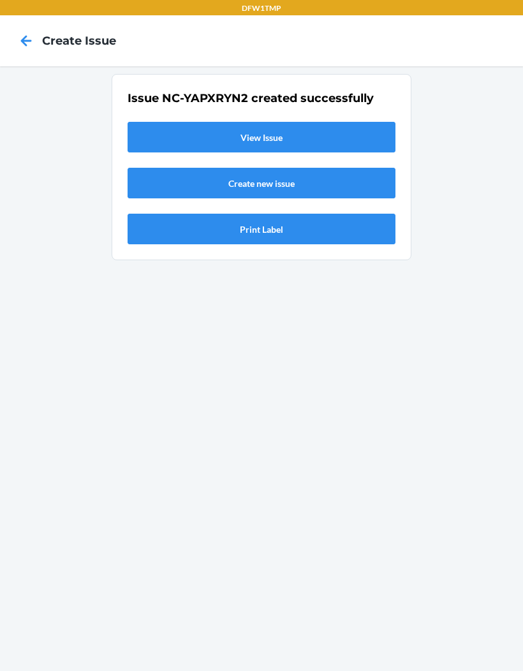
scroll to position [0, 0]
click at [384, 122] on link "View Issue" at bounding box center [262, 137] width 268 height 31
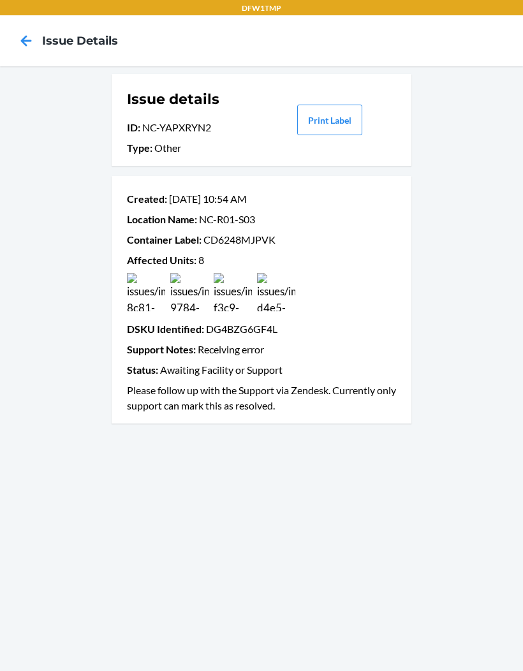
click at [28, 33] on icon at bounding box center [26, 41] width 22 height 22
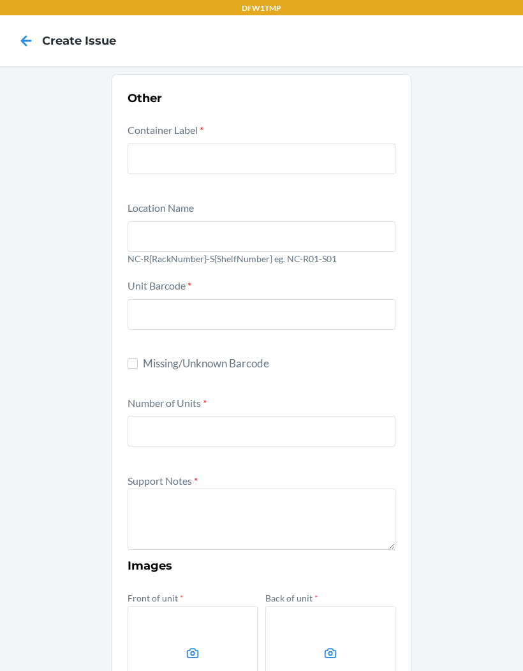
click at [31, 50] on icon at bounding box center [26, 41] width 22 height 22
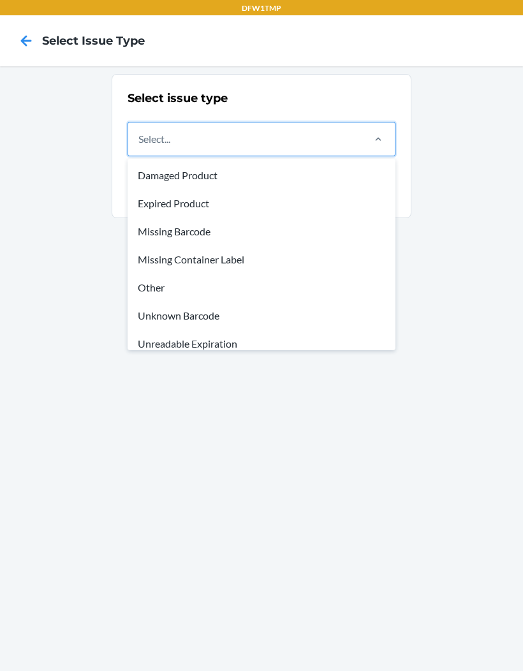
click at [257, 261] on div "Missing Container Label" at bounding box center [261, 260] width 263 height 28
click at [140, 147] on input "option Missing Container Label focused, 4 of 8. 8 results available. Use Up and…" at bounding box center [139, 138] width 1 height 15
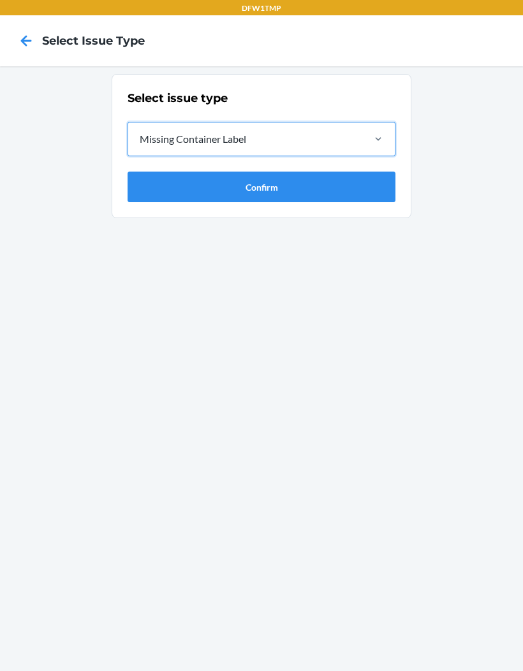
click at [292, 188] on button "Confirm" at bounding box center [262, 187] width 268 height 31
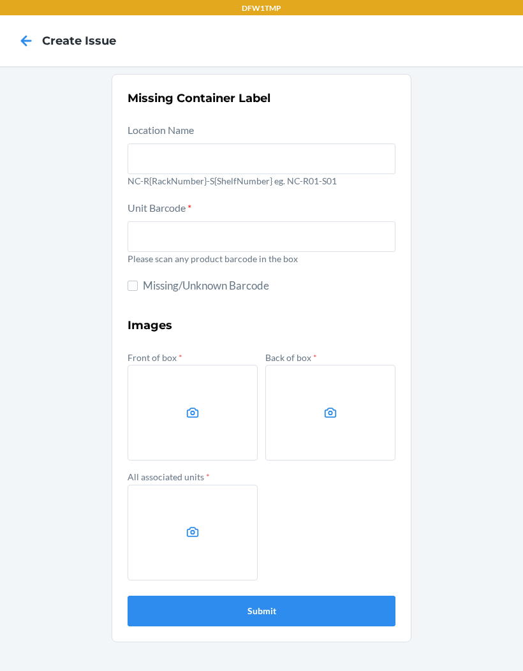
click at [126, 295] on section "Missing Container Label Location Name NC-R{RackNumber}-S{ShelfNumber} eg. NC-R0…" at bounding box center [262, 358] width 300 height 569
click at [135, 281] on input "Missing/Unknown Barcode" at bounding box center [133, 286] width 10 height 10
checkbox input "true"
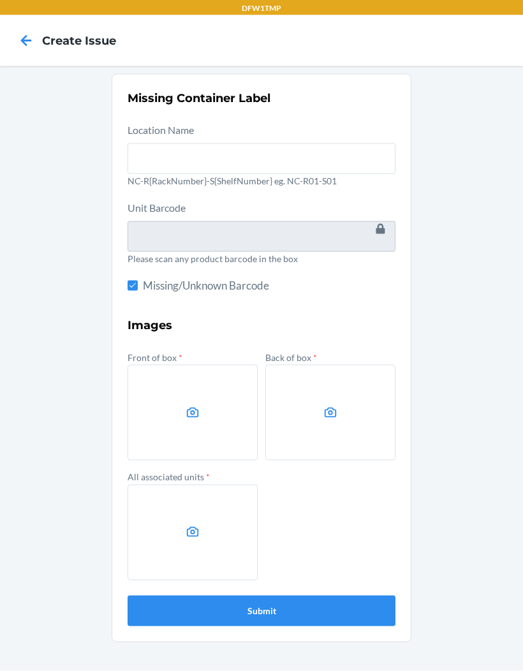
scroll to position [52, 0]
click at [224, 365] on label at bounding box center [193, 413] width 130 height 96
click at [0, 0] on input "file" at bounding box center [0, 0] width 0 height 0
click at [368, 401] on label at bounding box center [331, 413] width 130 height 96
click at [0, 0] on input "file" at bounding box center [0, 0] width 0 height 0
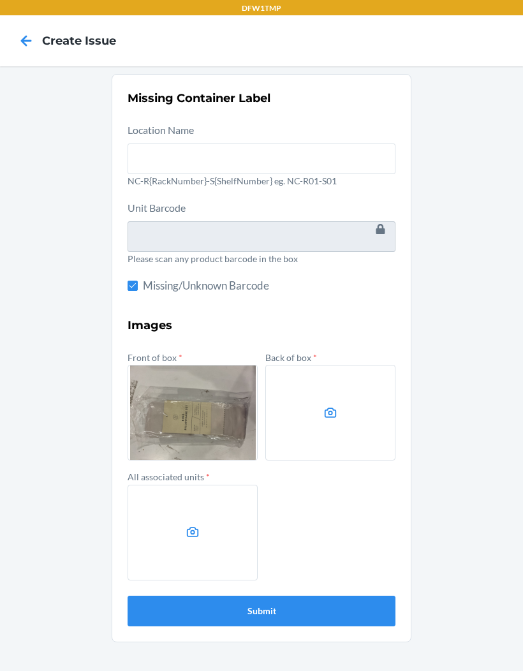
click at [209, 485] on label at bounding box center [193, 533] width 130 height 96
click at [0, 0] on input "file" at bounding box center [0, 0] width 0 height 0
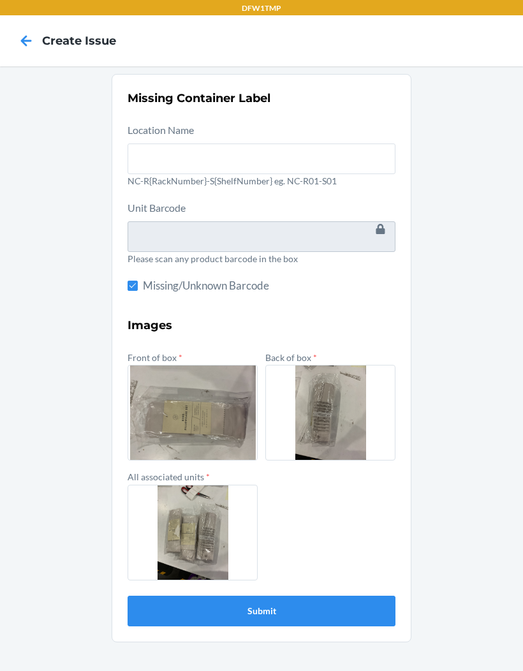
click at [356, 596] on button "Submit" at bounding box center [262, 611] width 268 height 31
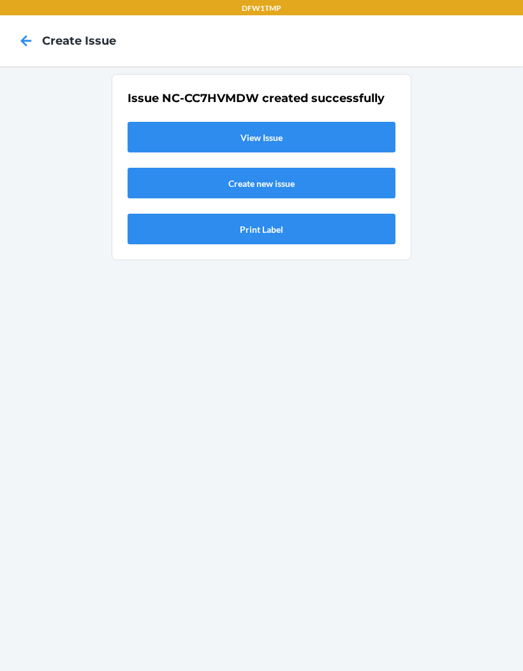
click at [361, 122] on link "View Issue" at bounding box center [262, 137] width 268 height 31
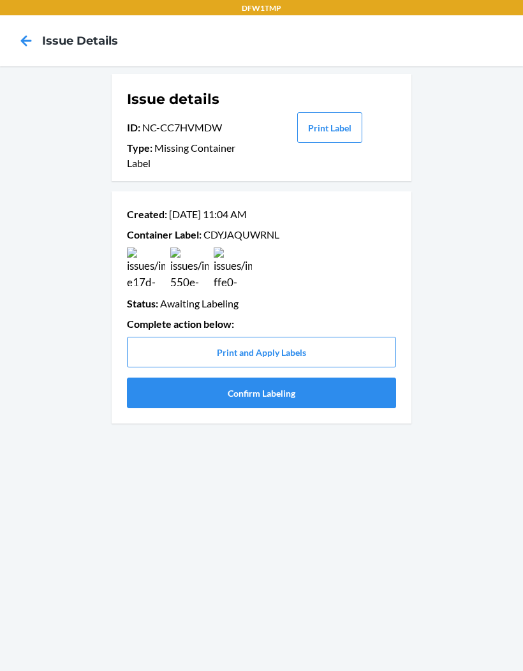
click at [302, 378] on button "Confirm Labeling" at bounding box center [261, 393] width 269 height 31
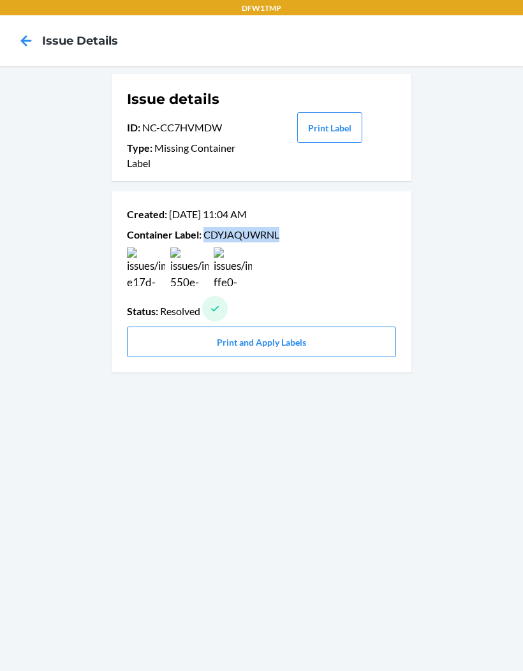
click at [26, 47] on icon at bounding box center [26, 41] width 22 height 22
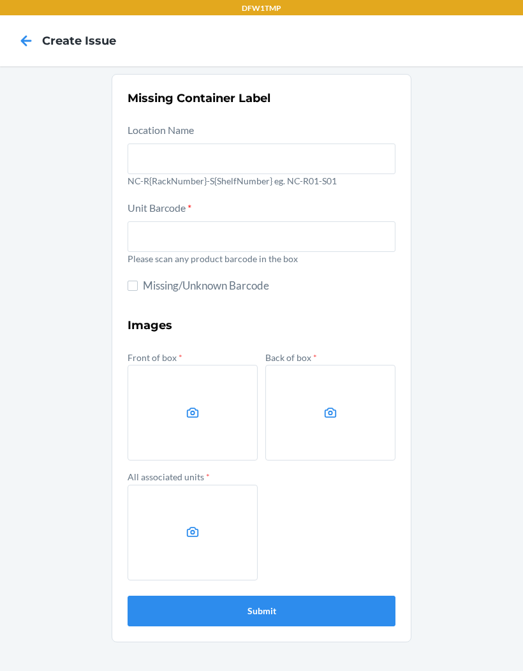
click at [27, 34] on icon at bounding box center [26, 41] width 22 height 22
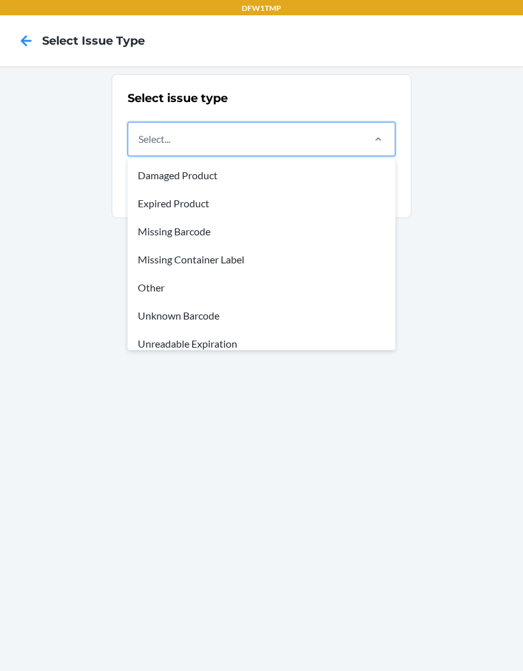
click at [207, 232] on div "Missing Barcode" at bounding box center [261, 232] width 263 height 28
click at [140, 147] on input "option Damaged Product focused, 1 of 8. 8 results available. Use Up and Down to…" at bounding box center [139, 138] width 1 height 15
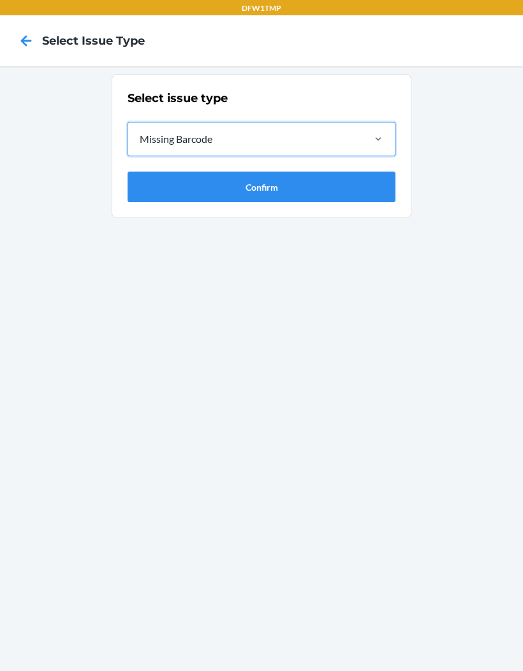
click at [292, 188] on button "Confirm" at bounding box center [262, 187] width 268 height 31
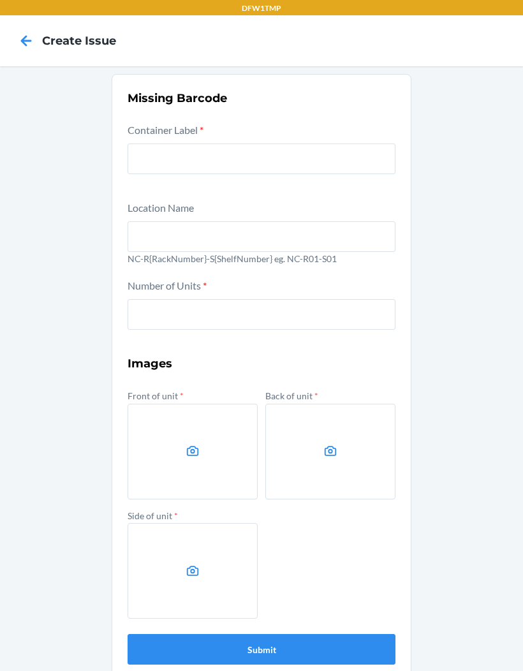
click at [295, 161] on input "text" at bounding box center [262, 159] width 268 height 31
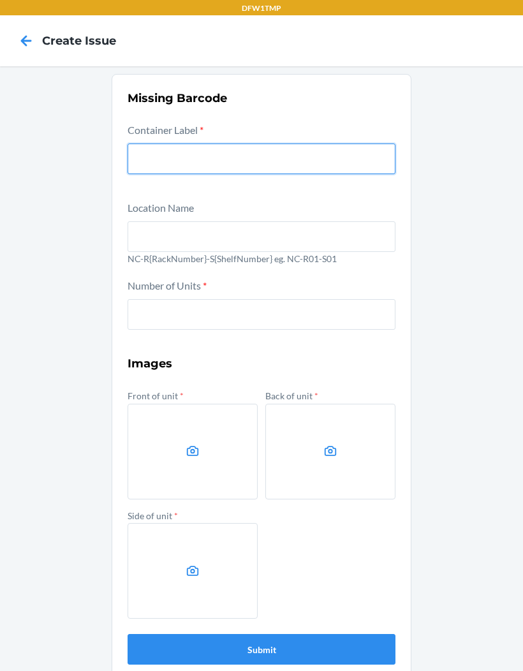
paste input "CDYJAQUWRNL"
type input "CDYJAQUWRNL"
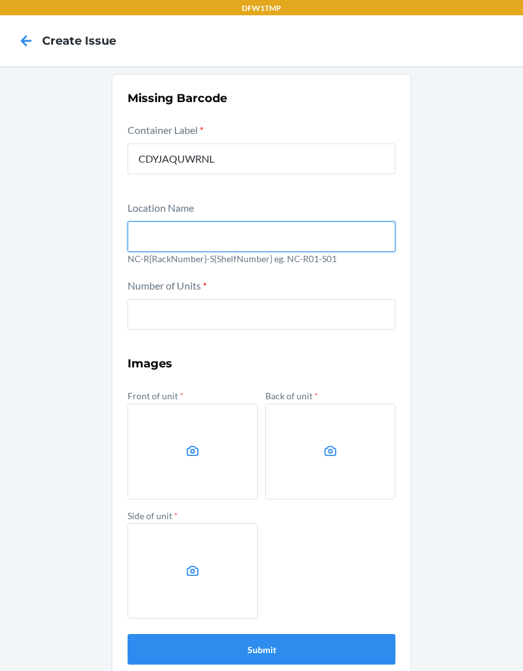
click at [206, 237] on input "text" at bounding box center [262, 236] width 268 height 31
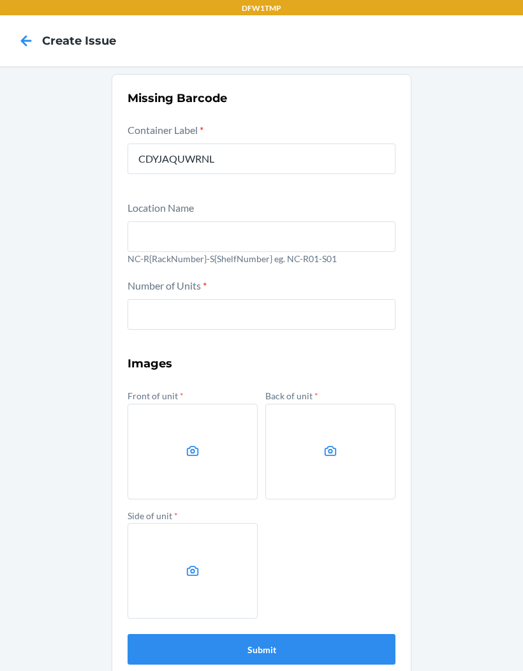
click at [191, 322] on input "number" at bounding box center [262, 314] width 268 height 31
type input "3"
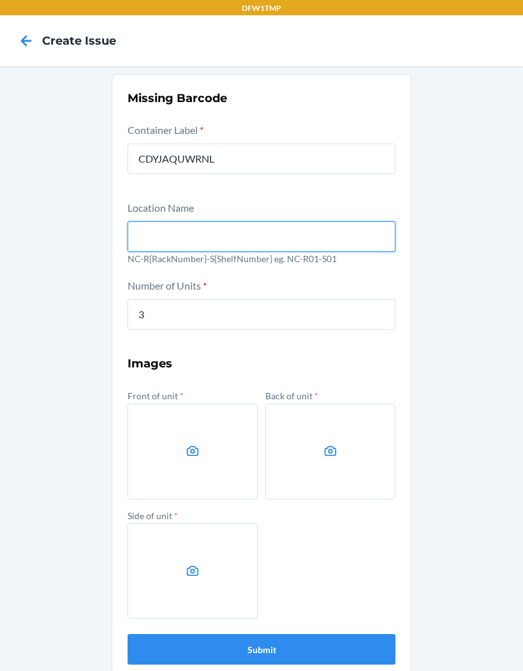
click at [300, 244] on input "text" at bounding box center [262, 236] width 268 height 31
type input "NC-R03-S02"
click at [262, 649] on button "Submit" at bounding box center [262, 649] width 268 height 31
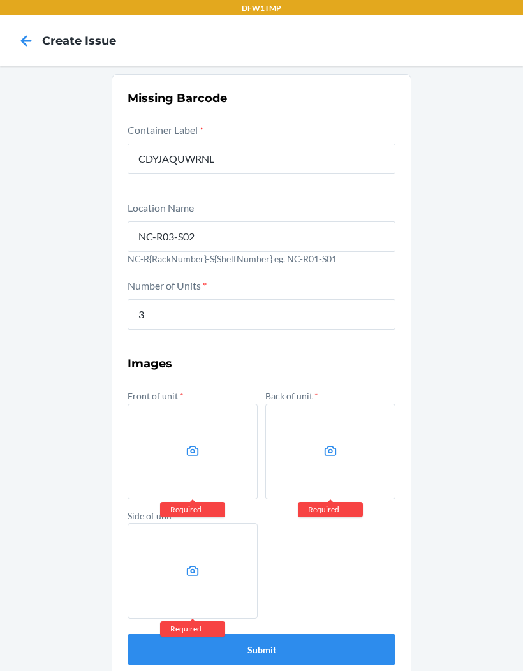
click at [193, 465] on label at bounding box center [193, 452] width 130 height 96
click at [0, 0] on input "file" at bounding box center [0, 0] width 0 height 0
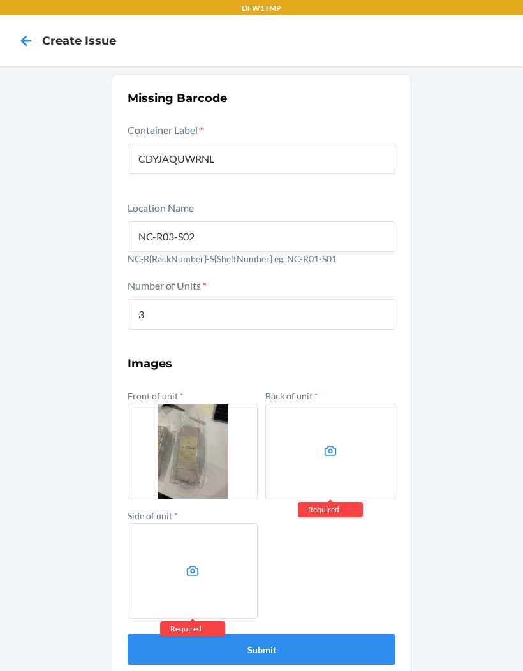
click at [321, 442] on label at bounding box center [331, 452] width 130 height 96
click at [0, 0] on input "file" at bounding box center [0, 0] width 0 height 0
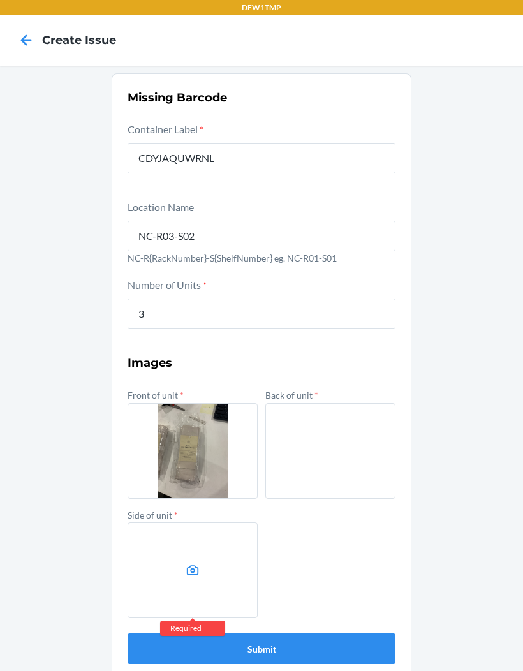
scroll to position [52, 0]
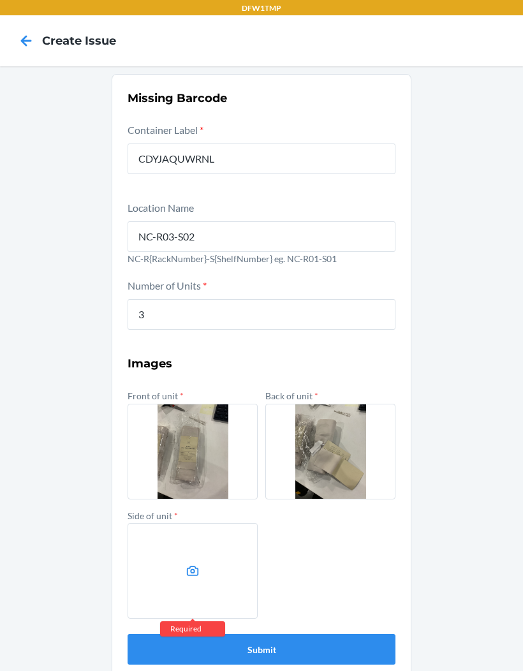
click at [192, 566] on icon at bounding box center [193, 571] width 12 height 10
click at [0, 0] on input "file" at bounding box center [0, 0] width 0 height 0
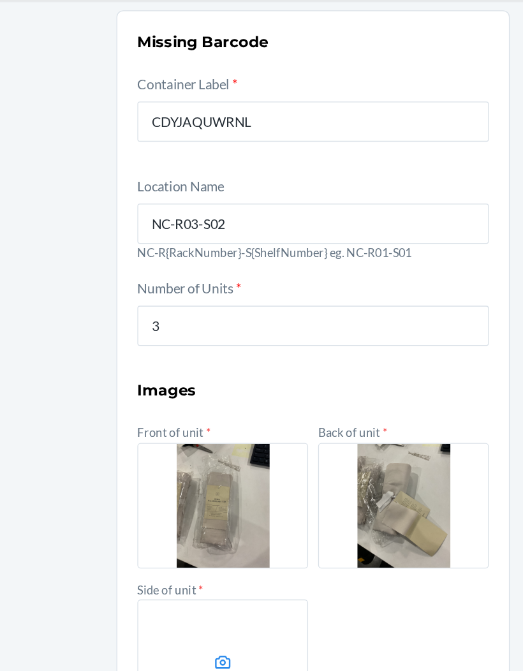
scroll to position [0, 0]
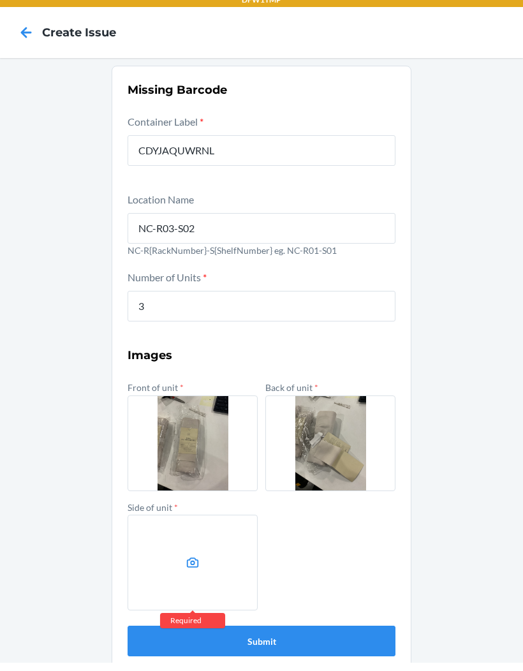
click at [211, 560] on label at bounding box center [193, 571] width 130 height 96
click at [0, 0] on input "file" at bounding box center [0, 0] width 0 height 0
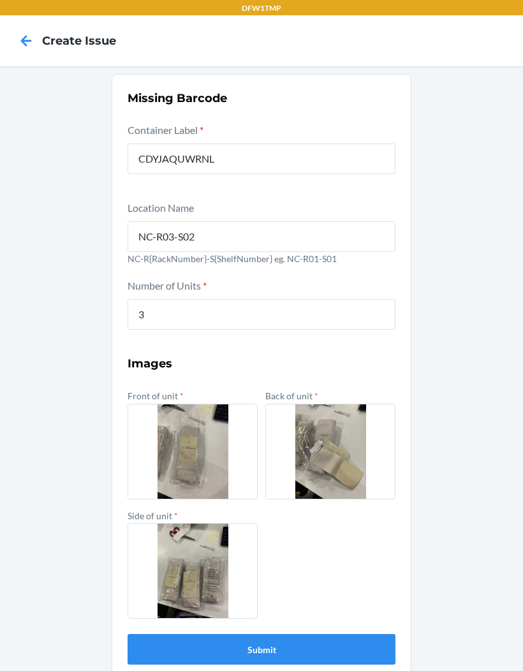
click at [337, 663] on section "Missing Barcode Container Label * CDYJAQUWRNL Location Name NC-R03-S02 NC-R{Rac…" at bounding box center [262, 377] width 300 height 607
click at [336, 663] on section "Missing Barcode Container Label * CDYJAQUWRNL Location Name NC-R03-S02 NC-R{Rac…" at bounding box center [262, 377] width 300 height 607
click at [287, 642] on button "Submit" at bounding box center [262, 649] width 268 height 31
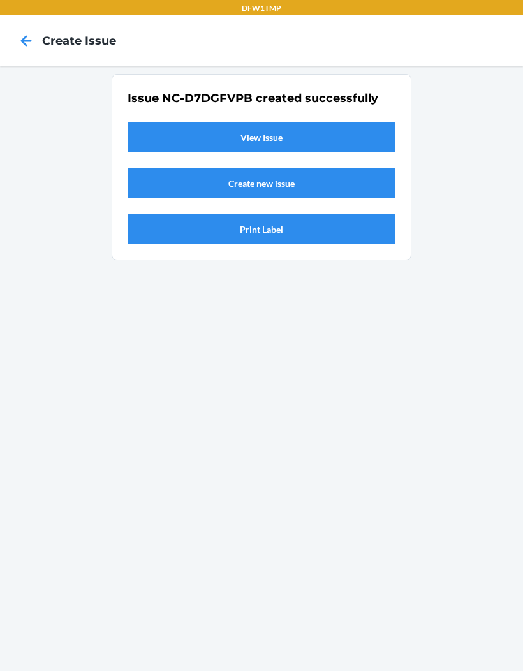
click at [220, 135] on link "View Issue" at bounding box center [262, 137] width 268 height 31
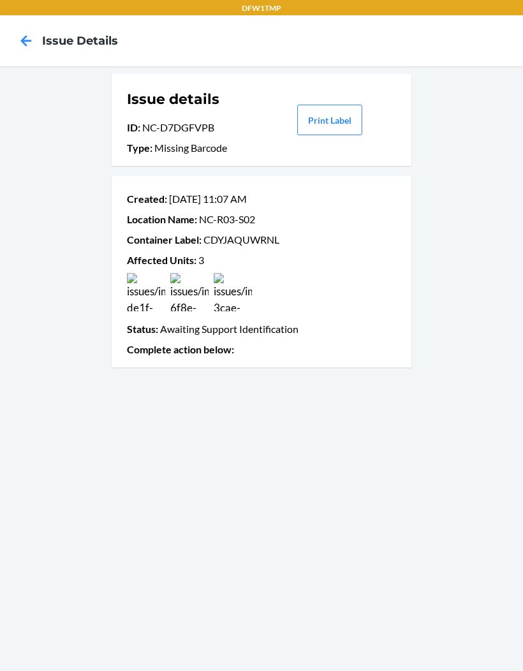
click at [19, 34] on icon at bounding box center [26, 41] width 22 height 22
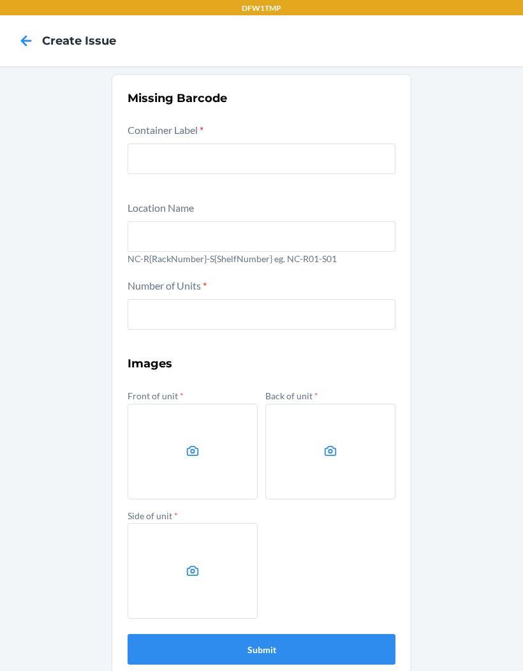
click at [26, 30] on icon at bounding box center [26, 41] width 22 height 22
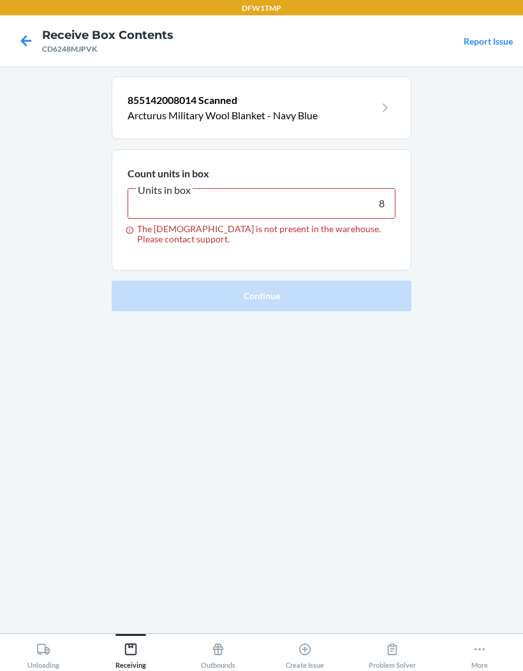
click at [29, 39] on icon at bounding box center [26, 41] width 22 height 22
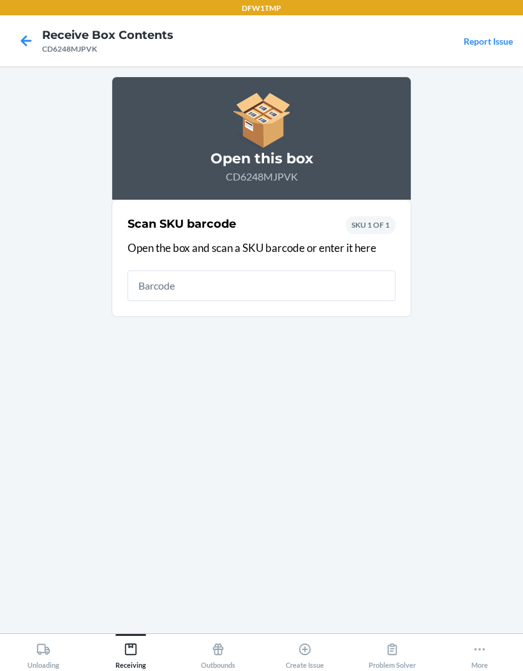
click at [36, 27] on div at bounding box center [26, 41] width 32 height 32
click at [27, 41] on icon at bounding box center [26, 40] width 11 height 11
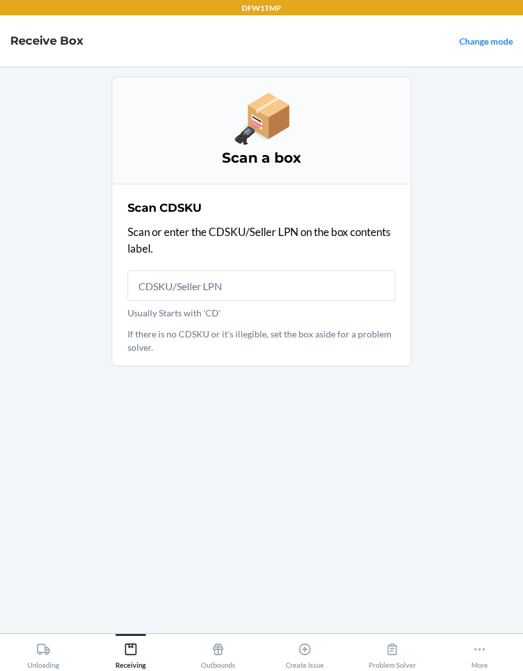
click at [377, 403] on div "Scan a box Scan CDSKU Scan or enter the CDSKU/Seller LPN on the box contents la…" at bounding box center [262, 350] width 300 height 547
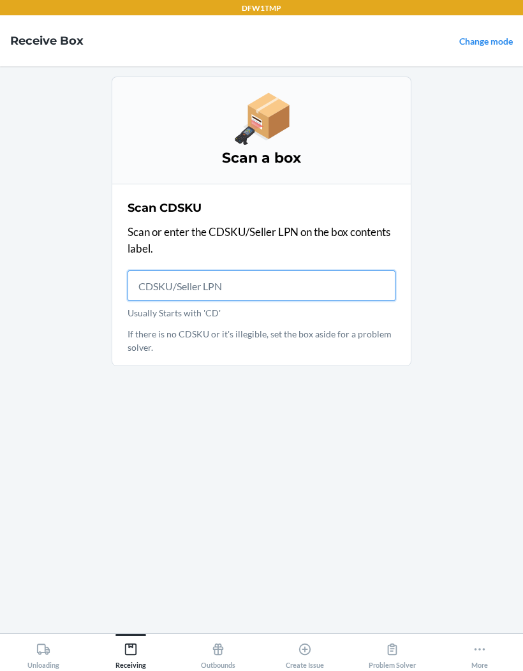
click at [355, 289] on input "Usually Starts with 'CD'" at bounding box center [262, 286] width 268 height 31
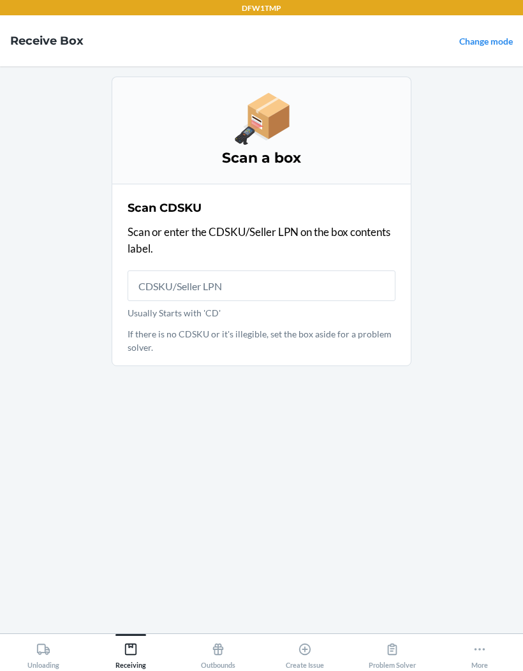
click at [443, 260] on main "Scan a box Scan CDSKU Scan or enter the CDSKU/Seller LPN on the box contents la…" at bounding box center [261, 349] width 523 height 567
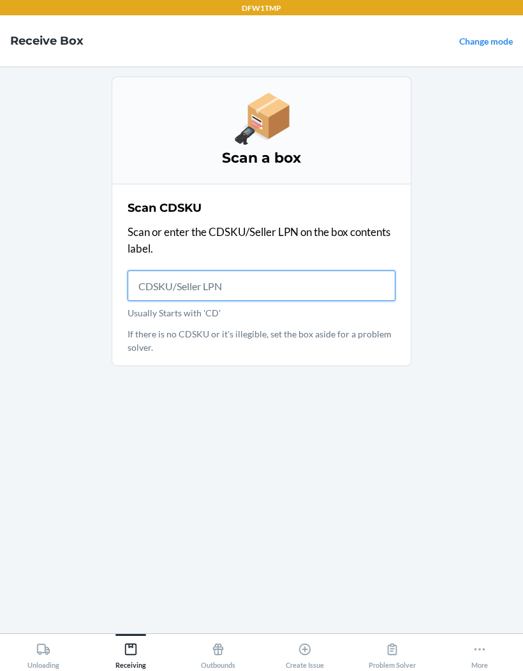
click at [358, 292] on input "Usually Starts with 'CD'" at bounding box center [262, 286] width 268 height 31
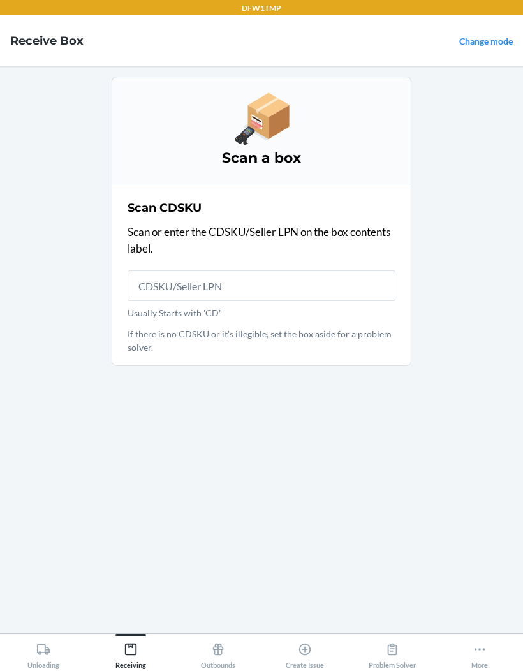
click at [43, 257] on main "Scan a box Scan CDSKU Scan or enter the CDSKU/Seller LPN on the box contents la…" at bounding box center [261, 349] width 523 height 567
click at [52, 264] on main "Scan a box Scan CDSKU Scan or enter the CDSKU/Seller LPN on the box contents la…" at bounding box center [261, 349] width 523 height 567
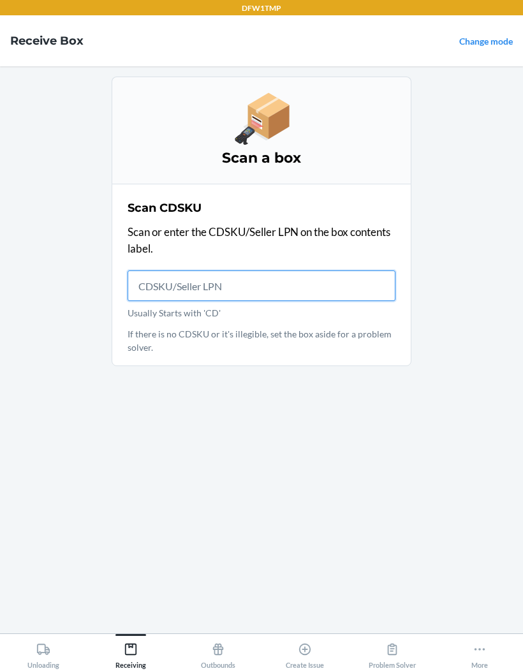
click at [144, 289] on input "Usually Starts with 'CD'" at bounding box center [262, 286] width 268 height 31
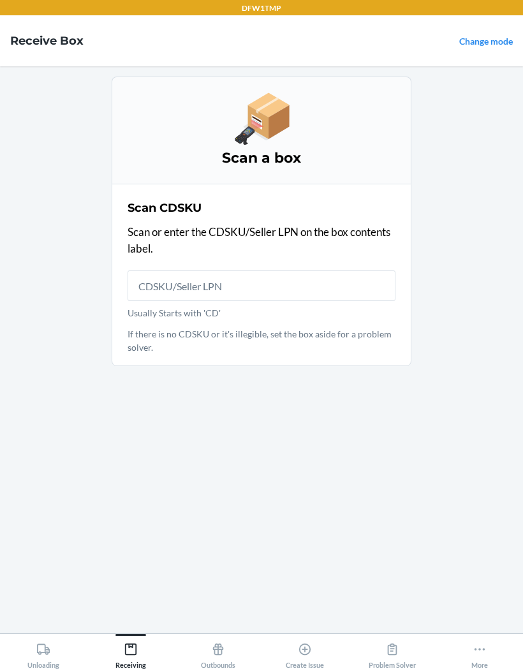
click at [488, 41] on link "Change mode" at bounding box center [487, 41] width 54 height 11
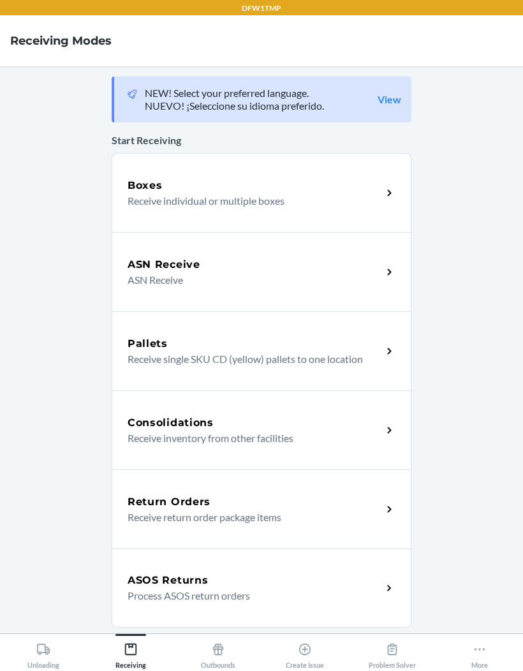
click at [324, 216] on div "Boxes Receive individual or multiple boxes" at bounding box center [262, 192] width 300 height 79
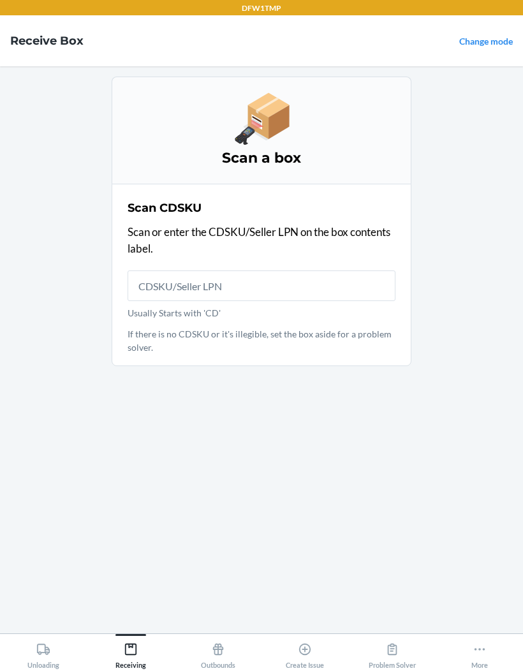
click at [486, 36] on link "Change mode" at bounding box center [487, 41] width 54 height 11
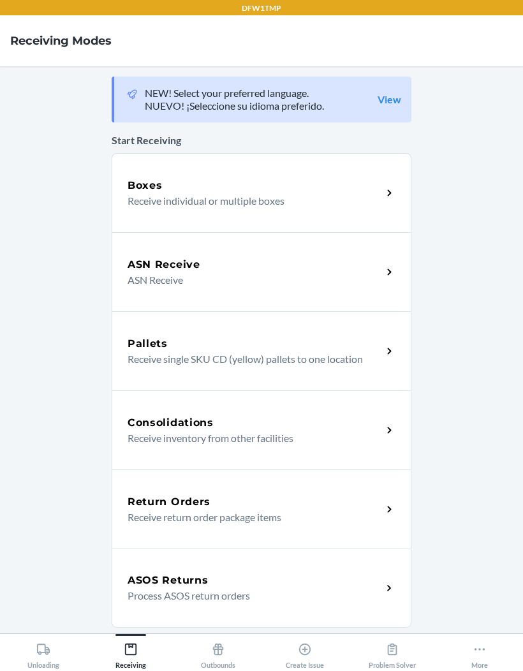
click at [259, 274] on p "ASN Receive" at bounding box center [250, 280] width 244 height 15
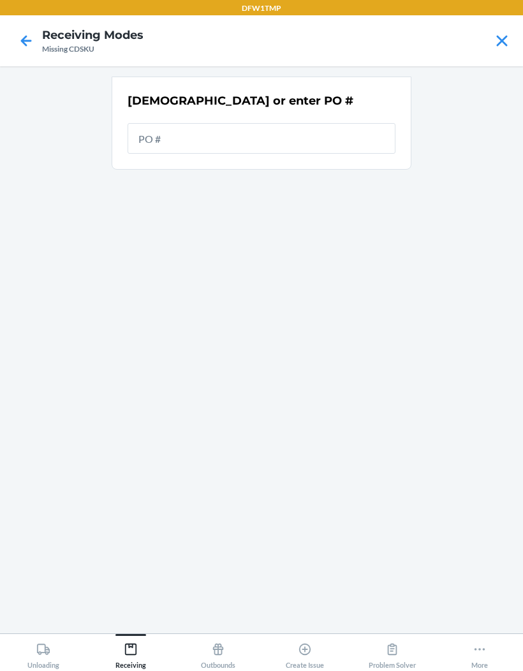
click at [331, 138] on input "text" at bounding box center [262, 138] width 268 height 31
click at [394, 295] on div "[DEMOGRAPHIC_DATA] or enter PO #" at bounding box center [262, 350] width 300 height 547
click at [388, 234] on div "[DEMOGRAPHIC_DATA] or enter PO #" at bounding box center [262, 350] width 300 height 547
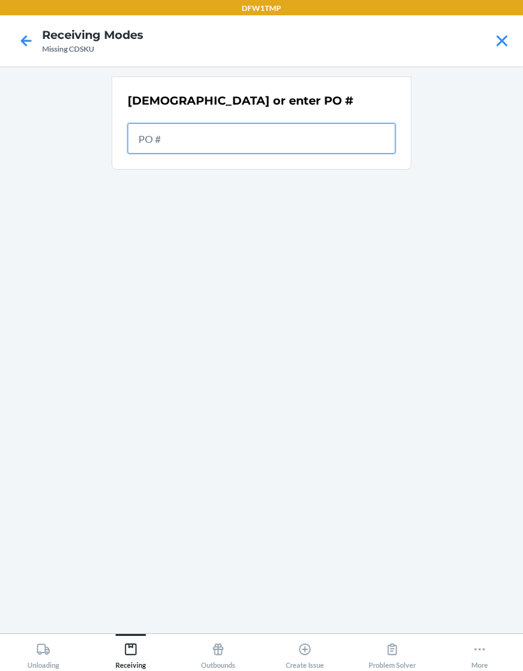
click at [359, 145] on input "text" at bounding box center [262, 138] width 268 height 31
type input "9929601"
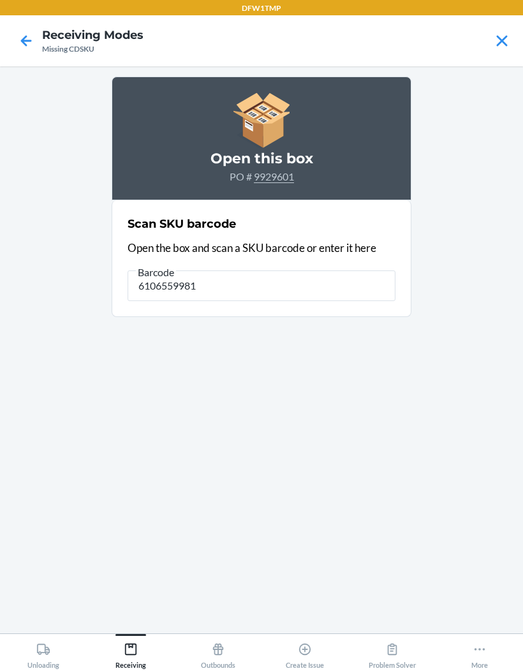
type input "61065599819"
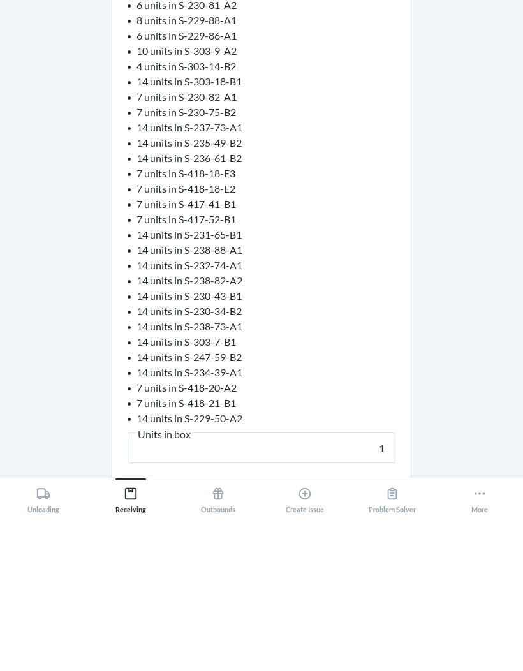
scroll to position [348, 0]
type input "14"
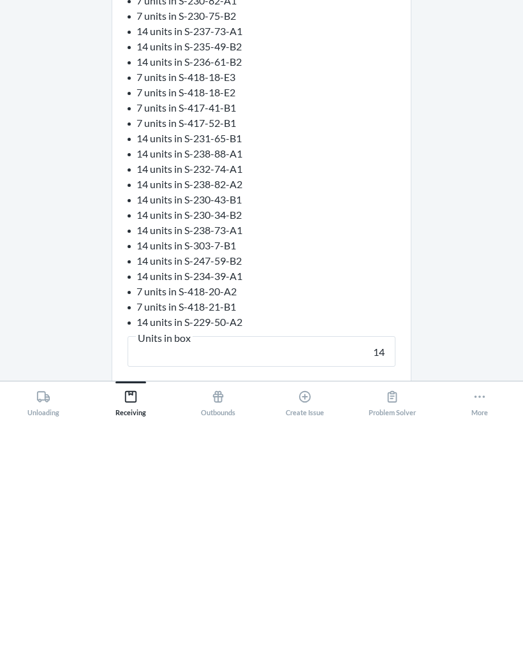
click at [302, 656] on button "Continue" at bounding box center [262, 671] width 300 height 31
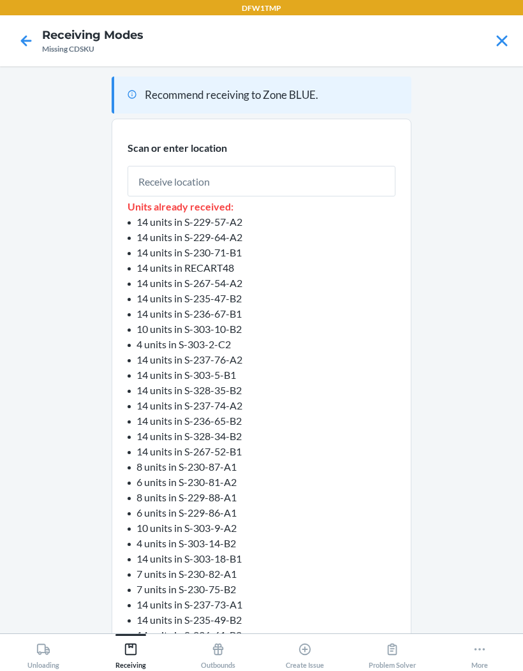
click at [491, 260] on main "Recommend receiving to Zone BLUE. Scan or enter location Units already received…" at bounding box center [261, 349] width 523 height 567
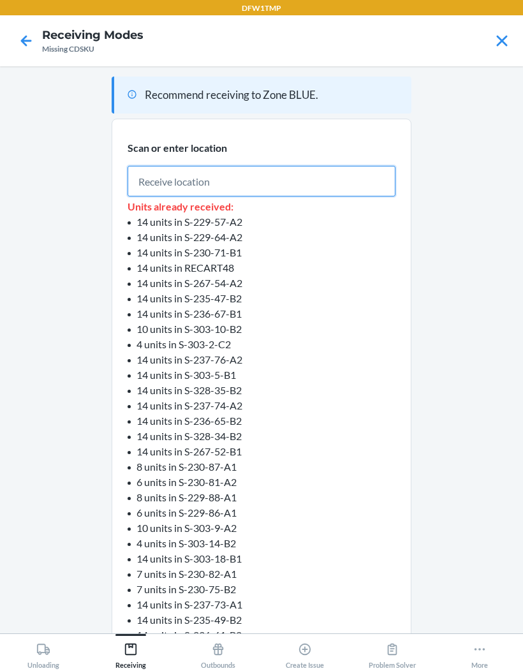
click at [334, 183] on input "text" at bounding box center [262, 181] width 268 height 31
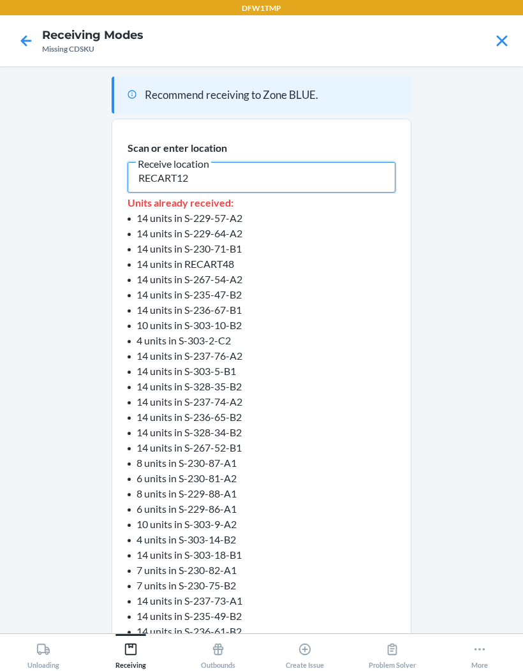
type input "RECART12"
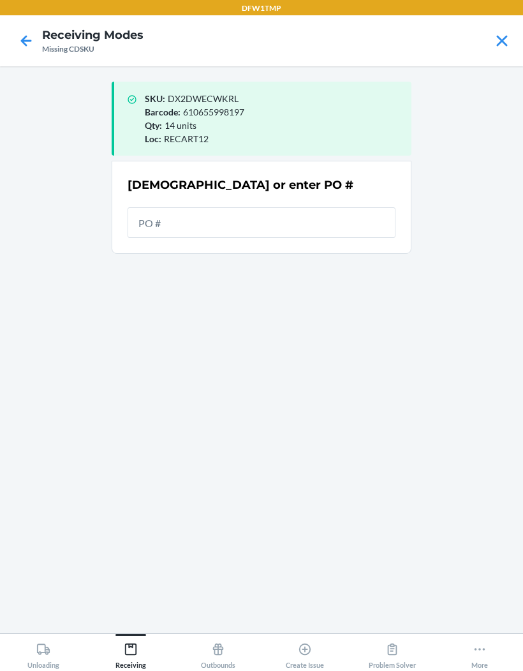
click at [33, 31] on icon at bounding box center [26, 41] width 22 height 22
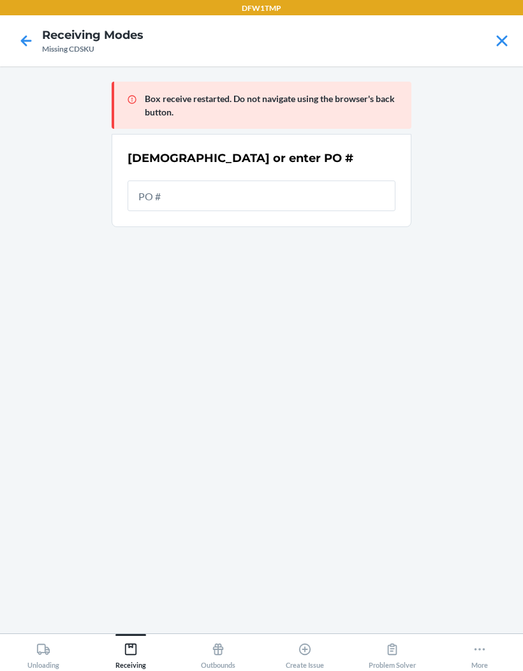
click at [504, 31] on icon at bounding box center [502, 41] width 22 height 22
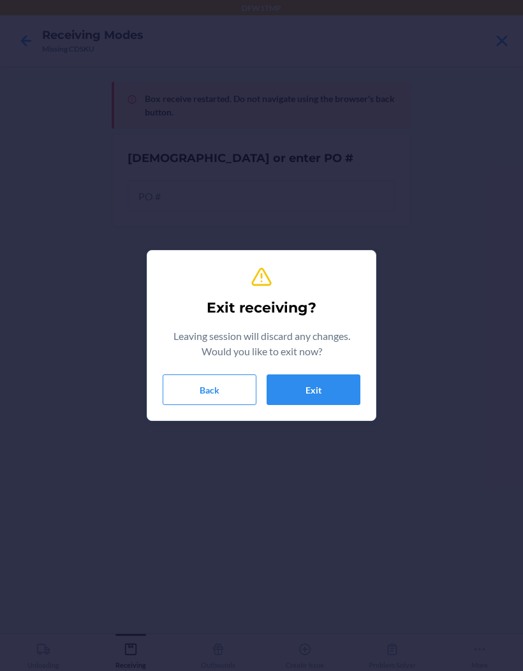
click at [340, 391] on button "Exit" at bounding box center [314, 390] width 94 height 31
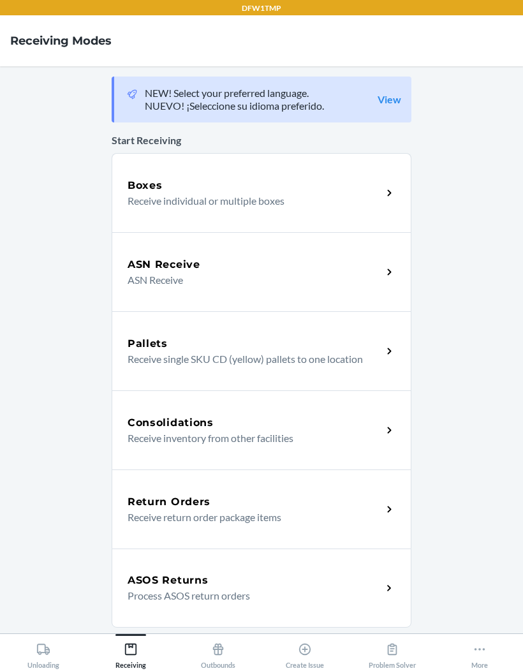
click at [357, 212] on div "Boxes Receive individual or multiple boxes" at bounding box center [262, 192] width 300 height 79
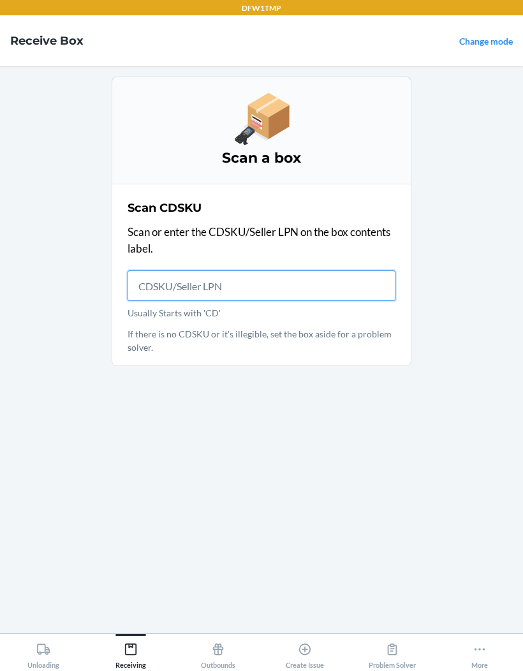
click at [290, 273] on input "Usually Starts with 'CD'" at bounding box center [262, 286] width 268 height 31
type input "CDYBXPTLY7"
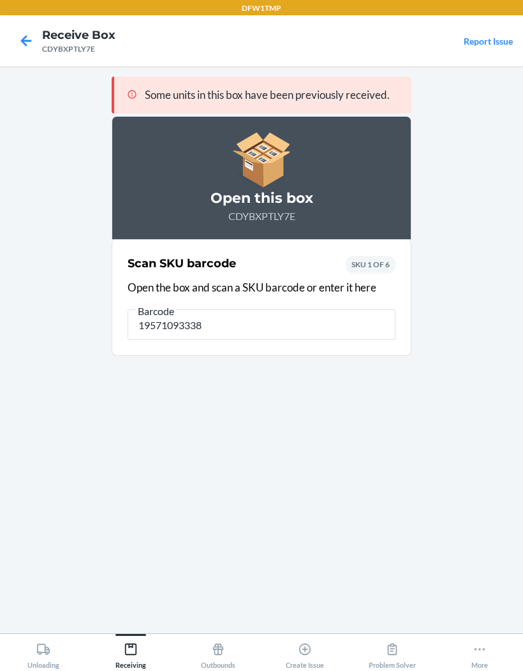
type input "195710933387"
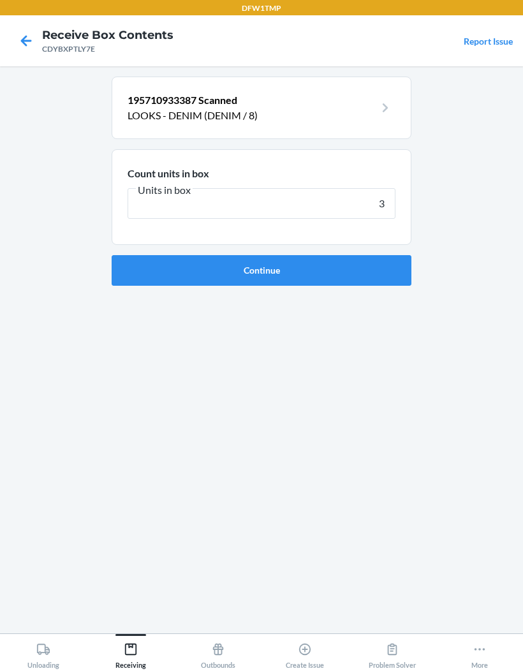
type input "3"
click at [389, 269] on button "Continue" at bounding box center [262, 270] width 300 height 31
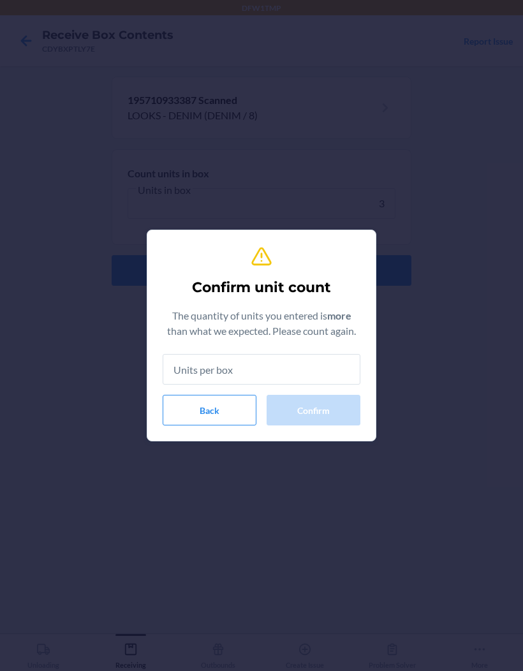
type input "3"
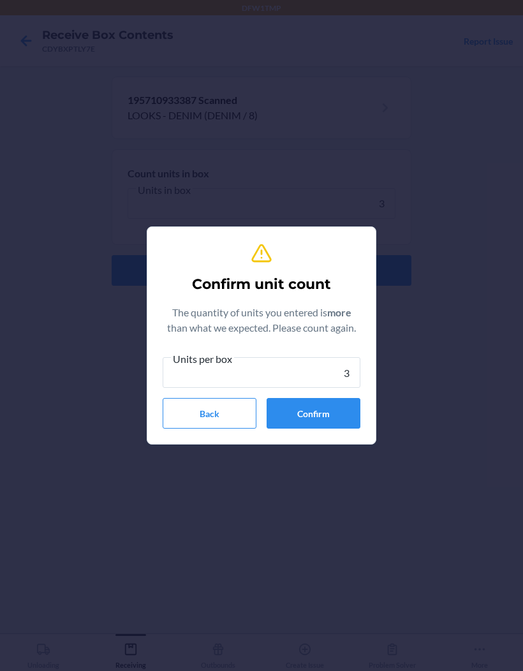
click at [333, 406] on button "Confirm" at bounding box center [314, 413] width 94 height 31
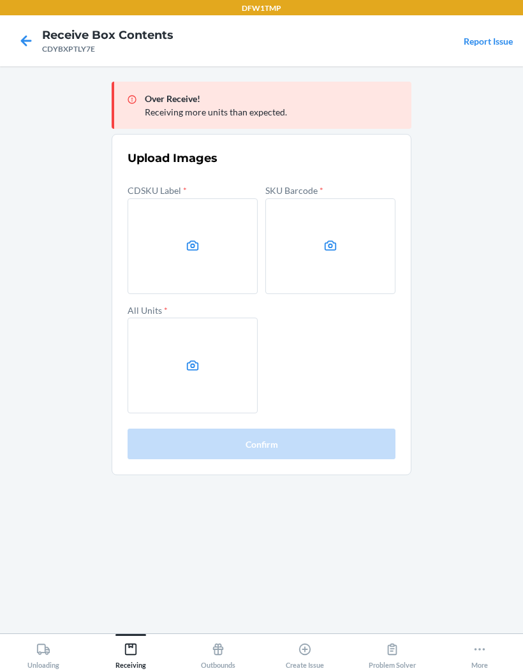
click at [210, 267] on label at bounding box center [193, 247] width 130 height 96
click at [0, 0] on input "file" at bounding box center [0, 0] width 0 height 0
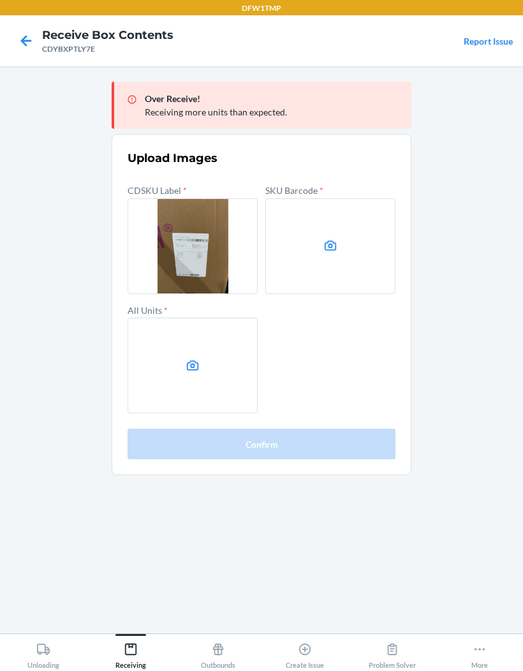
click at [300, 279] on label at bounding box center [331, 247] width 130 height 96
click at [0, 0] on input "file" at bounding box center [0, 0] width 0 height 0
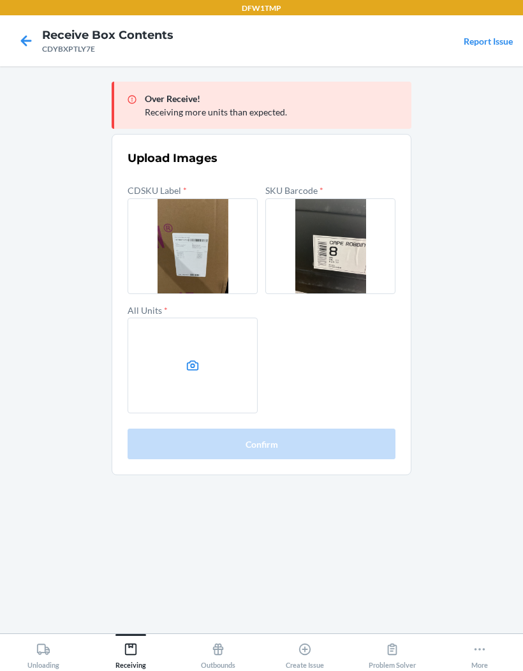
click at [239, 384] on label at bounding box center [193, 366] width 130 height 96
click at [0, 0] on input "file" at bounding box center [0, 0] width 0 height 0
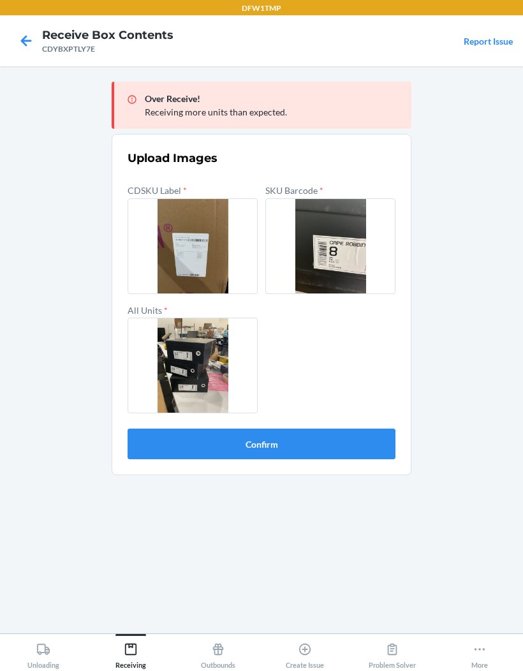
click at [331, 446] on button "Confirm" at bounding box center [262, 444] width 268 height 31
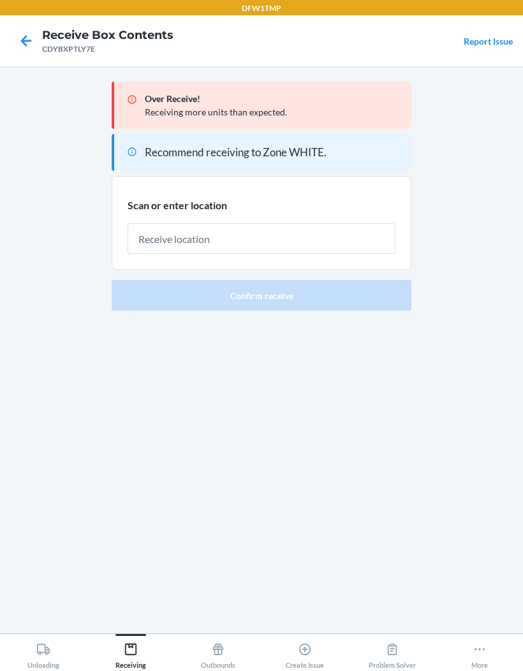
click at [368, 401] on div "Over Receive! Receiving more units than expected. Recommend receiving to Zone W…" at bounding box center [262, 350] width 300 height 547
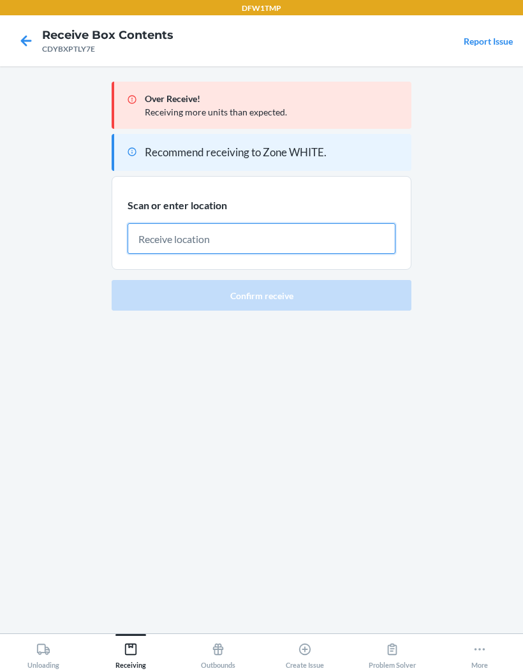
click at [363, 234] on input "text" at bounding box center [262, 238] width 268 height 31
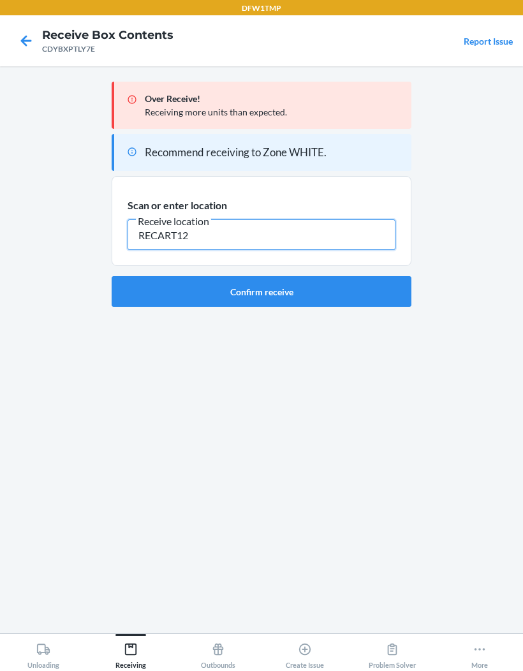
type input "RECART12"
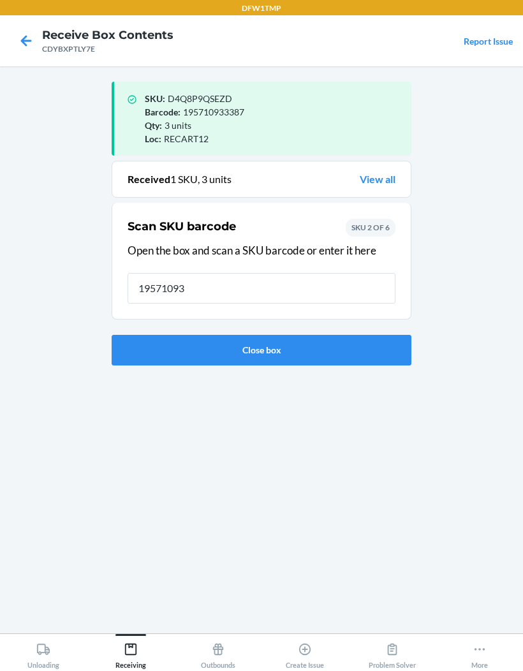
type input "195710933"
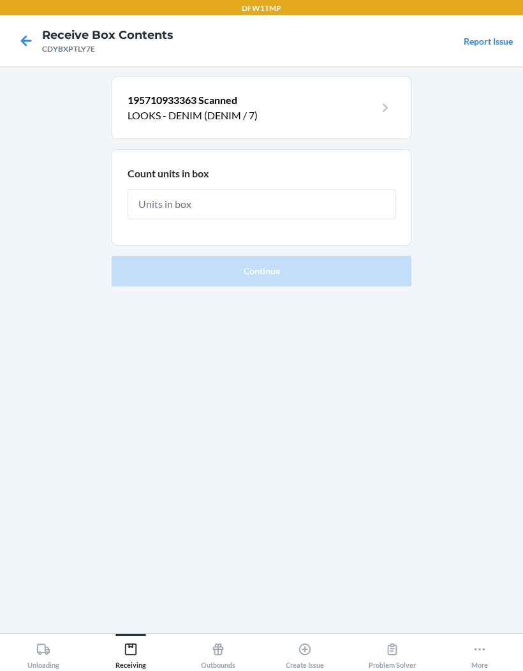
type input "2"
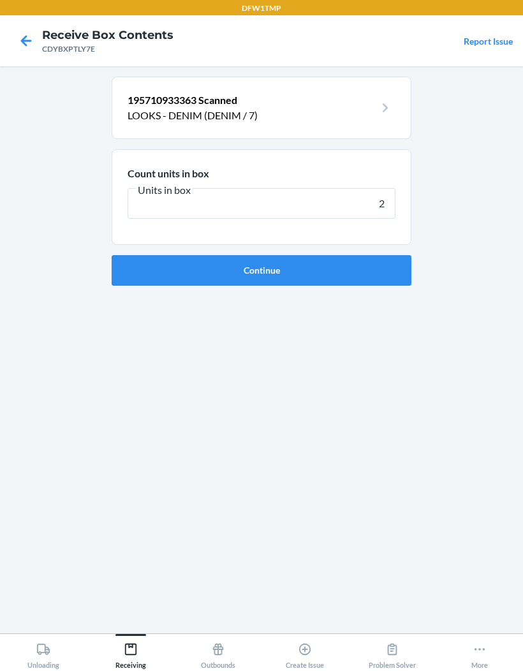
click at [405, 264] on button "Continue" at bounding box center [262, 270] width 300 height 31
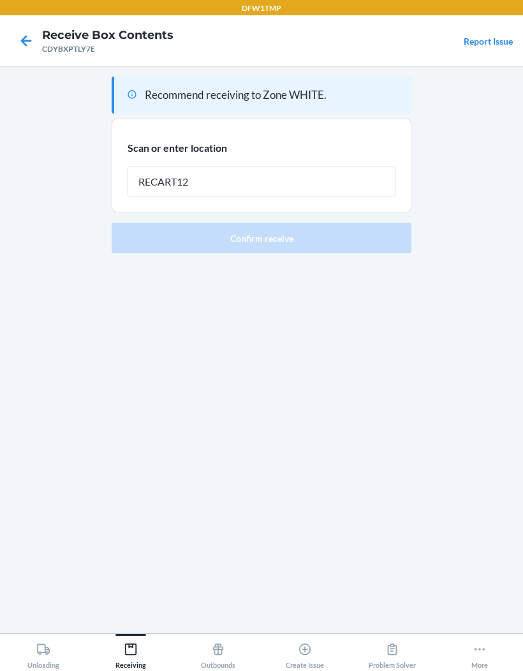
type input "RECART12"
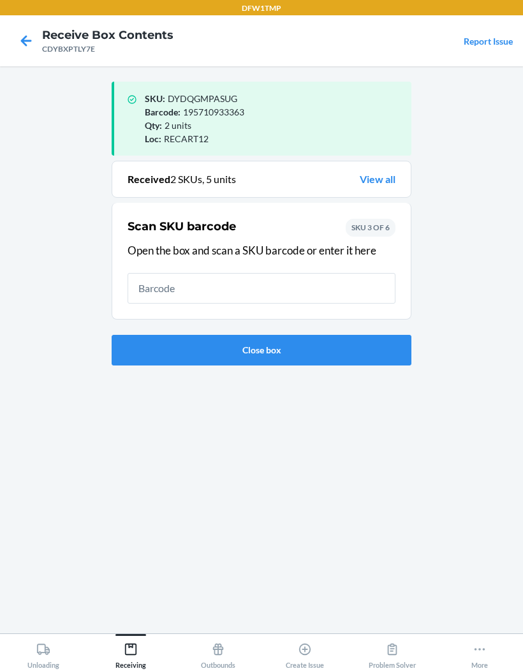
click at [355, 506] on div "SKU : DYDQGMPASUG Barcode : 195710933363 Qty : 2 units Loc : RECART12 Received …" at bounding box center [262, 350] width 300 height 547
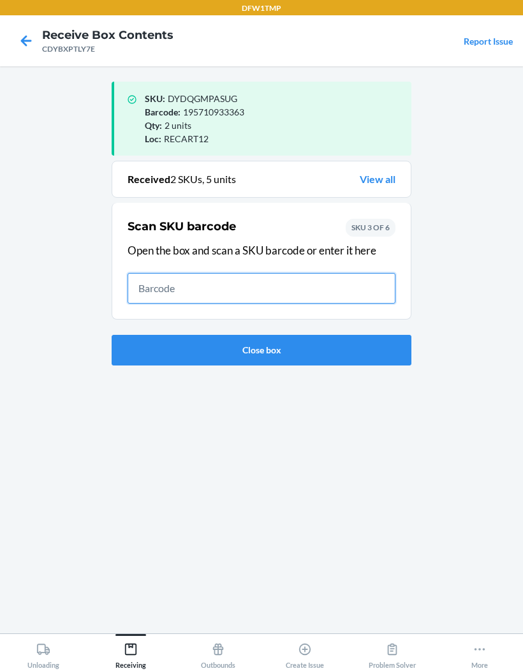
click at [350, 288] on input "text" at bounding box center [262, 288] width 268 height 31
type input "19571093342"
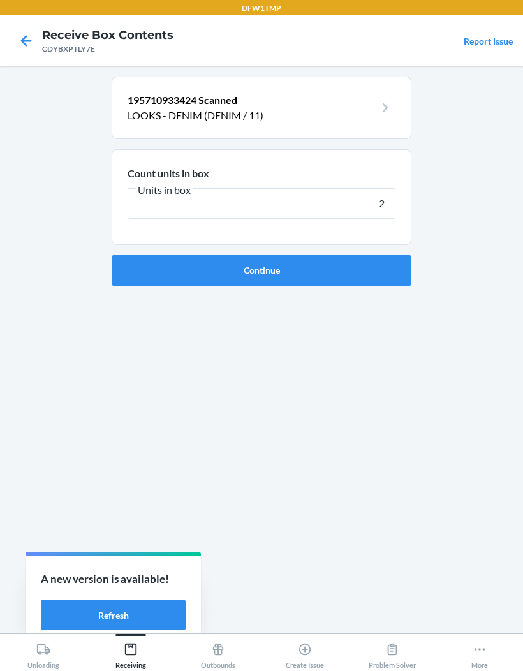
type input "2"
click at [356, 279] on button "Continue" at bounding box center [262, 270] width 300 height 31
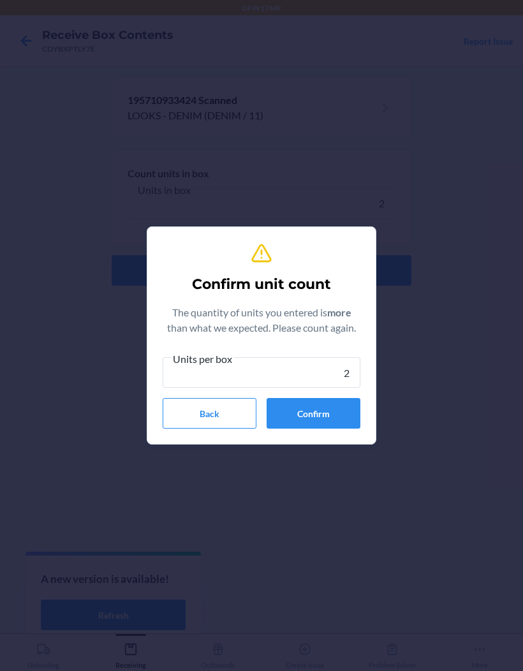
type input "2"
click at [340, 395] on div "Units per box 2 Back Confirm" at bounding box center [262, 390] width 198 height 78
click at [329, 417] on button "Confirm" at bounding box center [314, 413] width 94 height 31
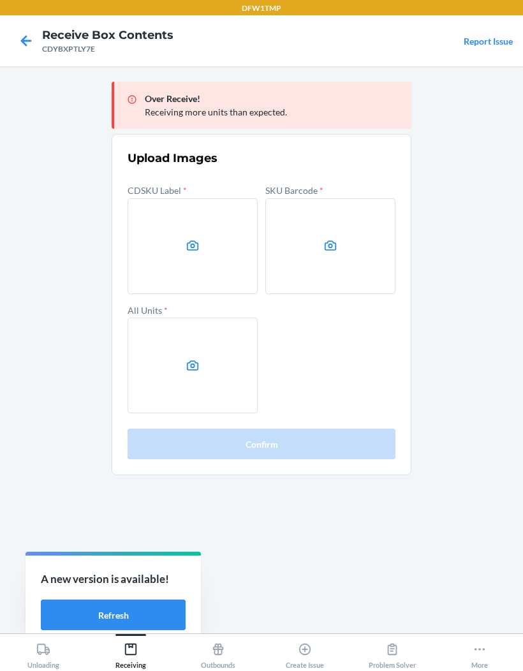
click at [212, 269] on label at bounding box center [193, 247] width 130 height 96
click at [0, 0] on input "file" at bounding box center [0, 0] width 0 height 0
click at [332, 244] on icon at bounding box center [331, 246] width 15 height 15
click at [0, 0] on input "file" at bounding box center [0, 0] width 0 height 0
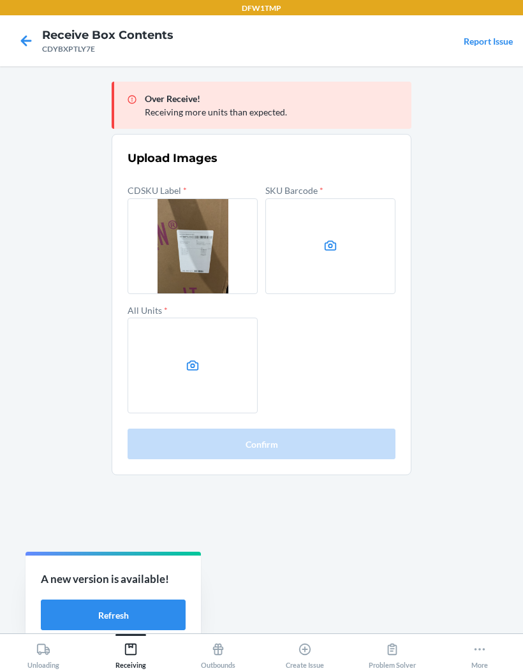
click at [190, 373] on label at bounding box center [193, 366] width 130 height 96
click at [0, 0] on input "file" at bounding box center [0, 0] width 0 height 0
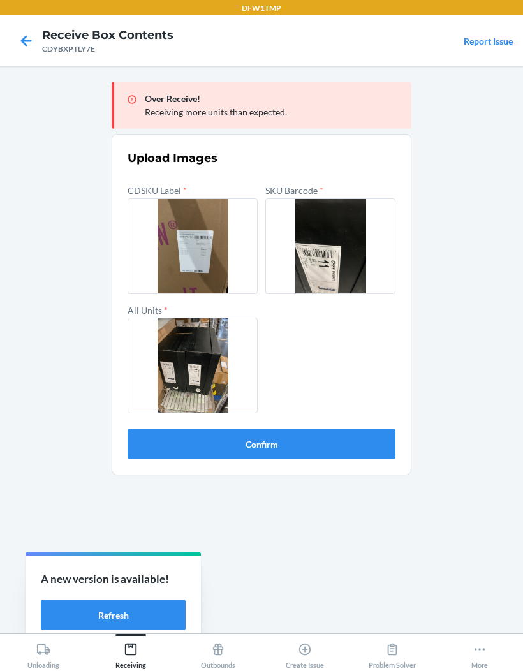
click at [356, 440] on button "Confirm" at bounding box center [262, 444] width 268 height 31
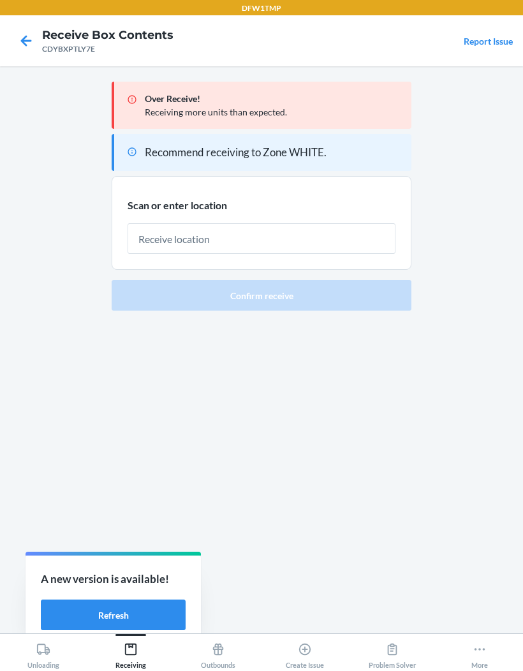
click at [480, 255] on main "Over Receive! Receiving more units than expected. Recommend receiving to Zone W…" at bounding box center [261, 349] width 523 height 567
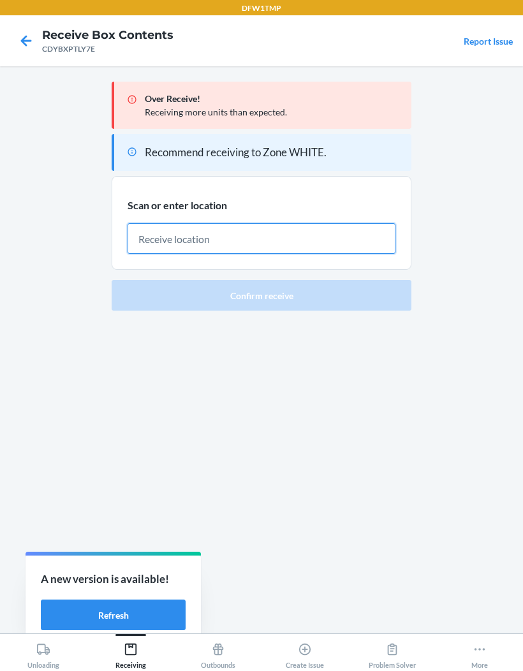
click at [375, 235] on input "text" at bounding box center [262, 238] width 268 height 31
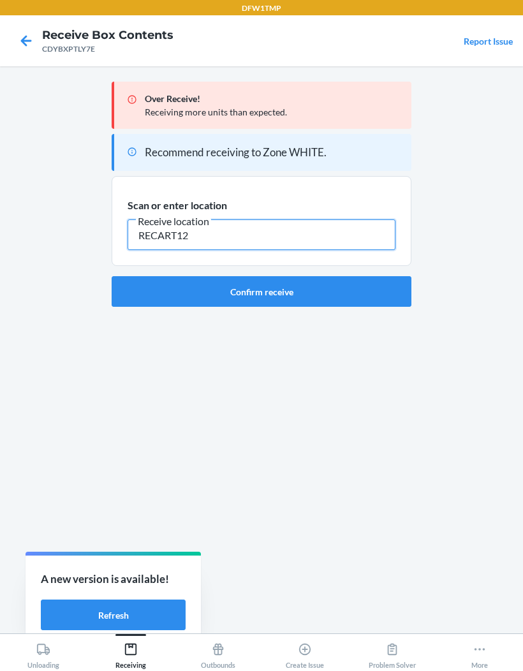
type input "RECART12"
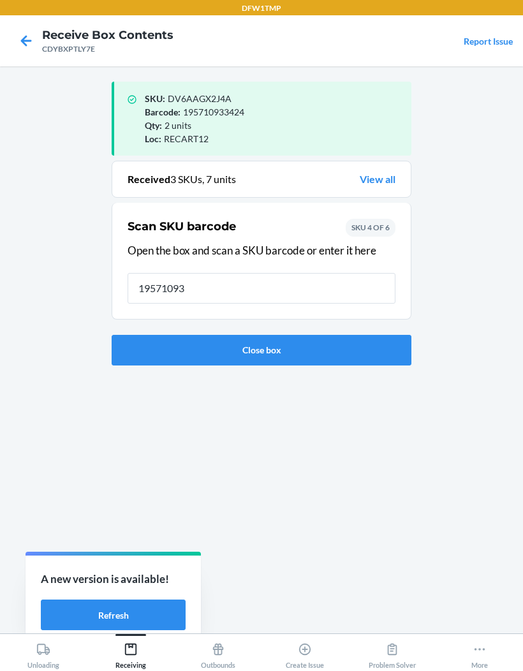
type input "195710933"
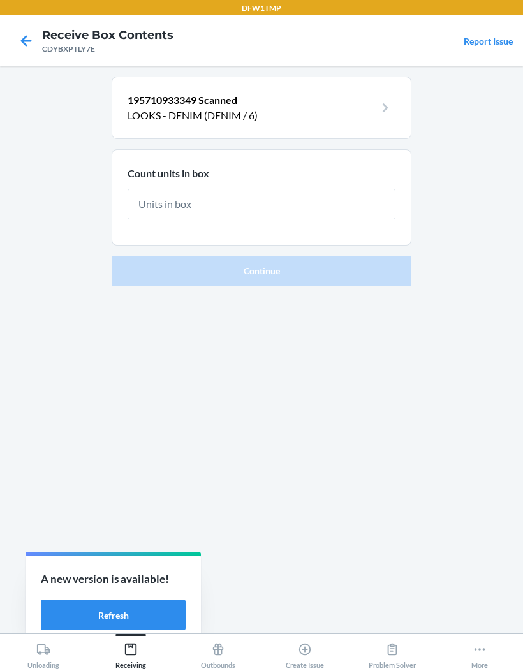
type input "1"
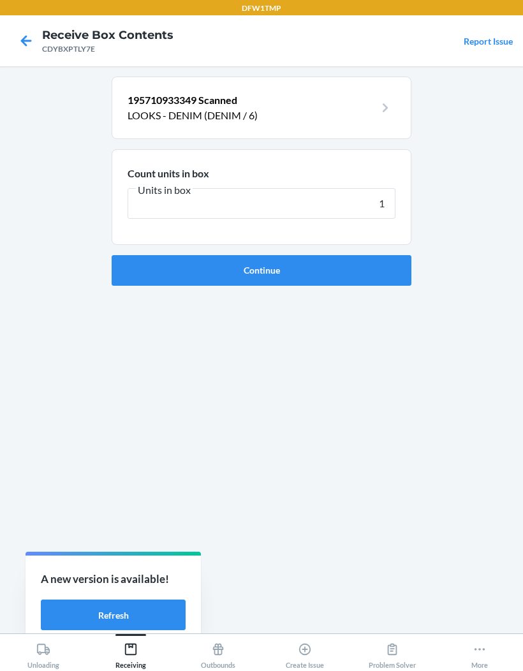
click at [294, 273] on button "Continue" at bounding box center [262, 270] width 300 height 31
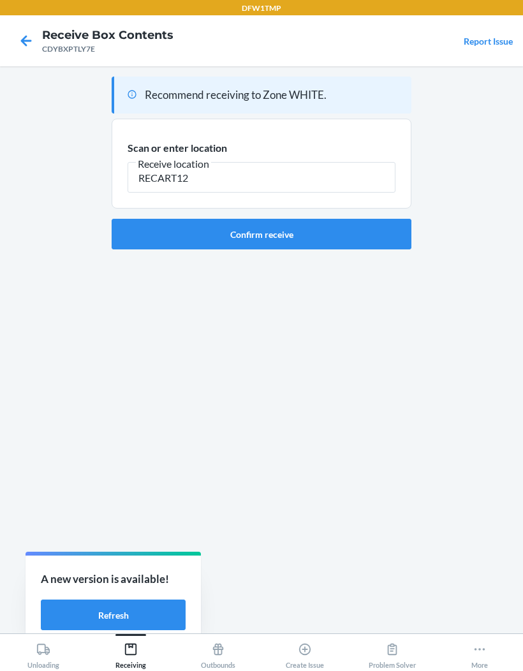
type input "RECART12"
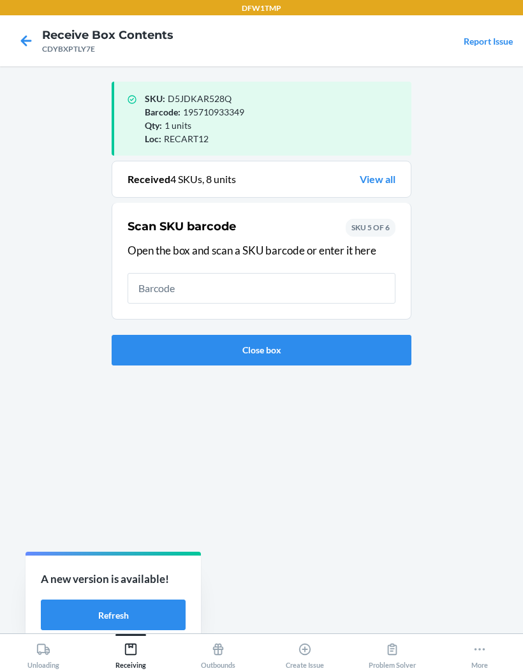
click at [521, 439] on main "SKU : D5JDKAR528Q Barcode : 195710933349 Qty : 1 units Loc : RECART12 Received …" at bounding box center [261, 349] width 523 height 567
click at [369, 335] on button "Close box" at bounding box center [262, 350] width 300 height 31
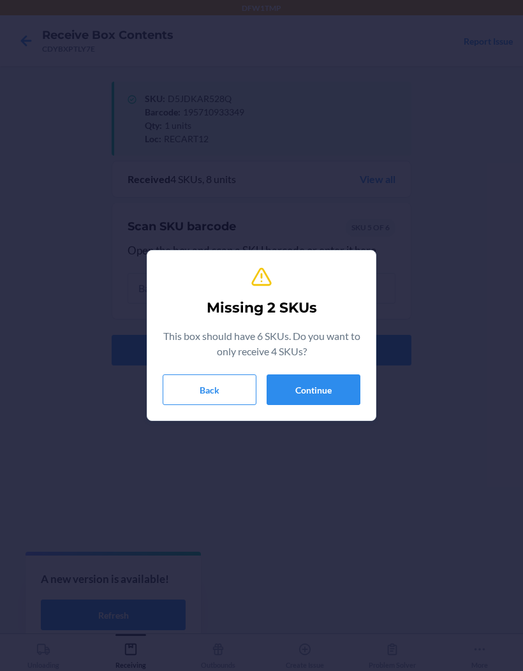
click at [327, 394] on button "Continue" at bounding box center [314, 390] width 94 height 31
